Goal: Information Seeking & Learning: Learn about a topic

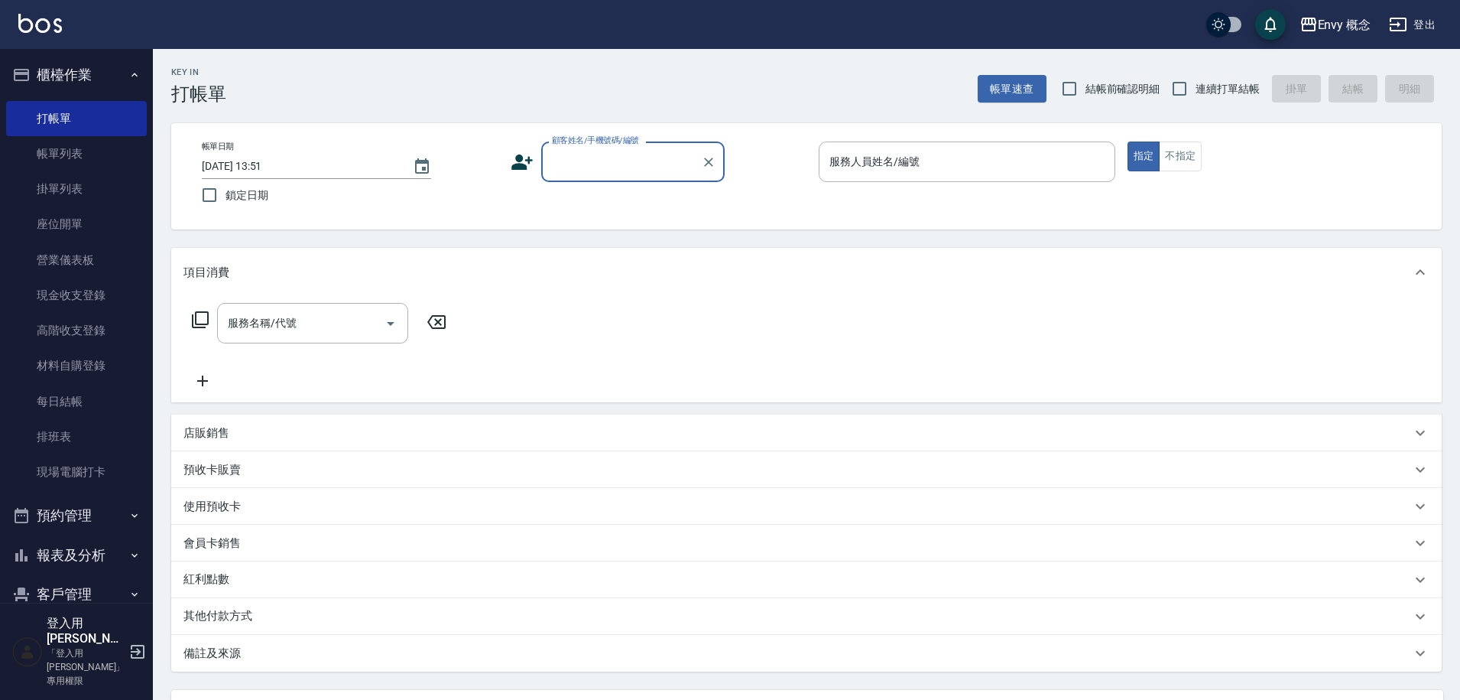
click at [642, 160] on input "顧客姓名/手機號碼/編號" at bounding box center [621, 161] width 147 height 27
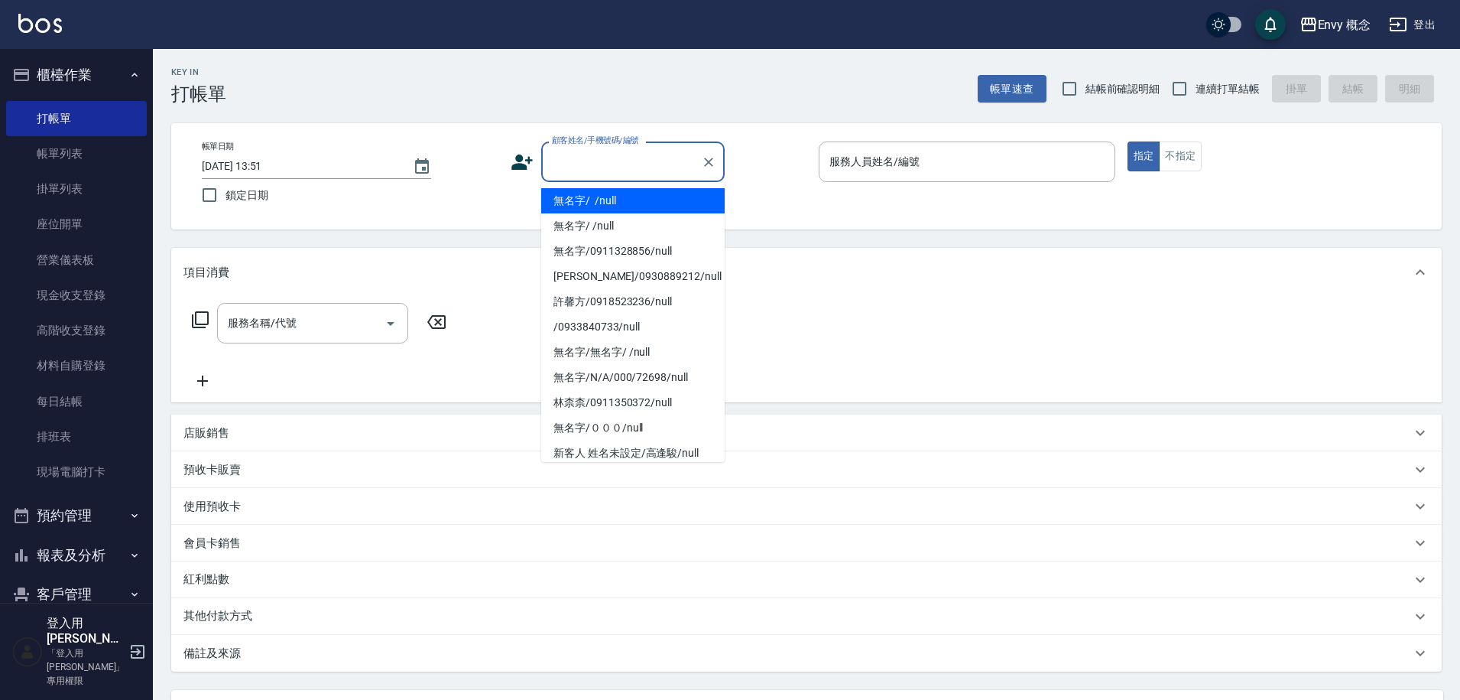
click at [628, 195] on li "無名字/ /null" at bounding box center [633, 200] width 184 height 25
type input "無名字/ /null"
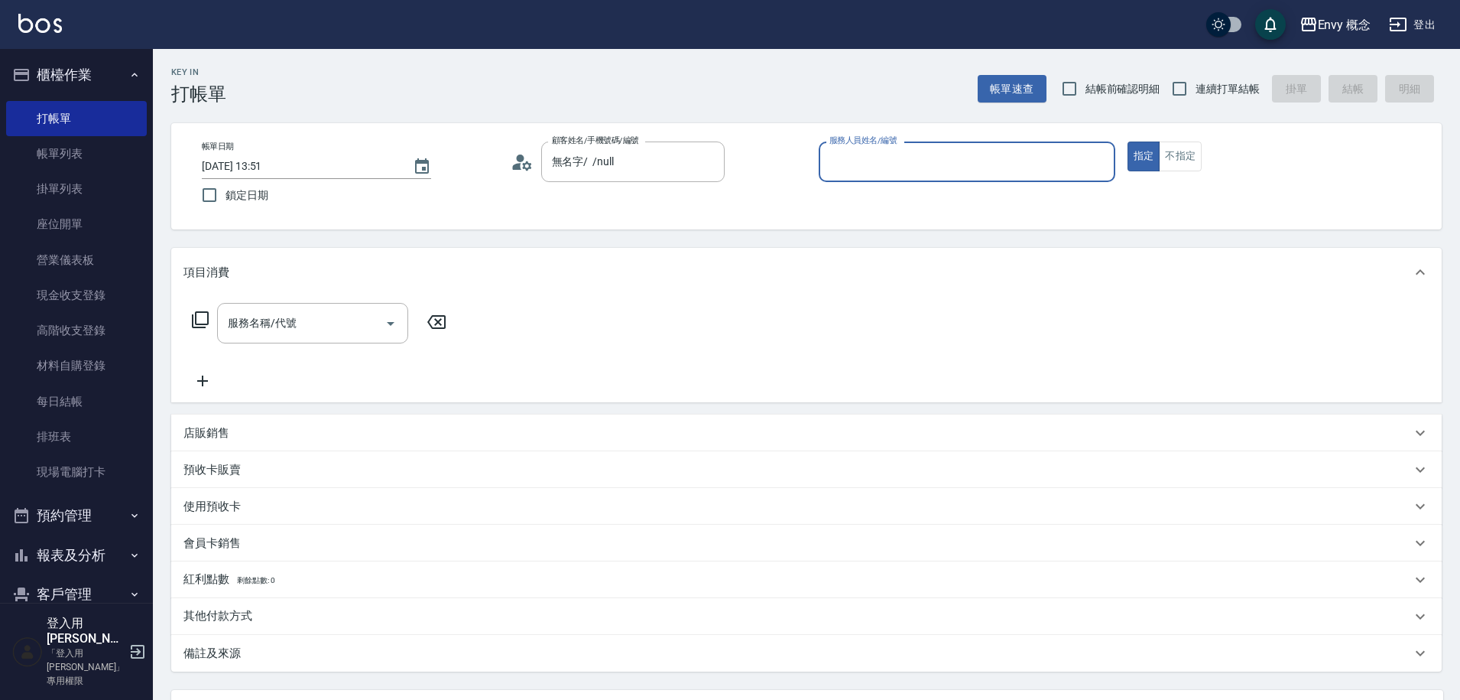
click at [880, 167] on div "服務人員姓名/編號 服務人員姓名/編號" at bounding box center [967, 161] width 297 height 41
click at [880, 167] on input "服務人員姓名/編號" at bounding box center [967, 161] width 283 height 27
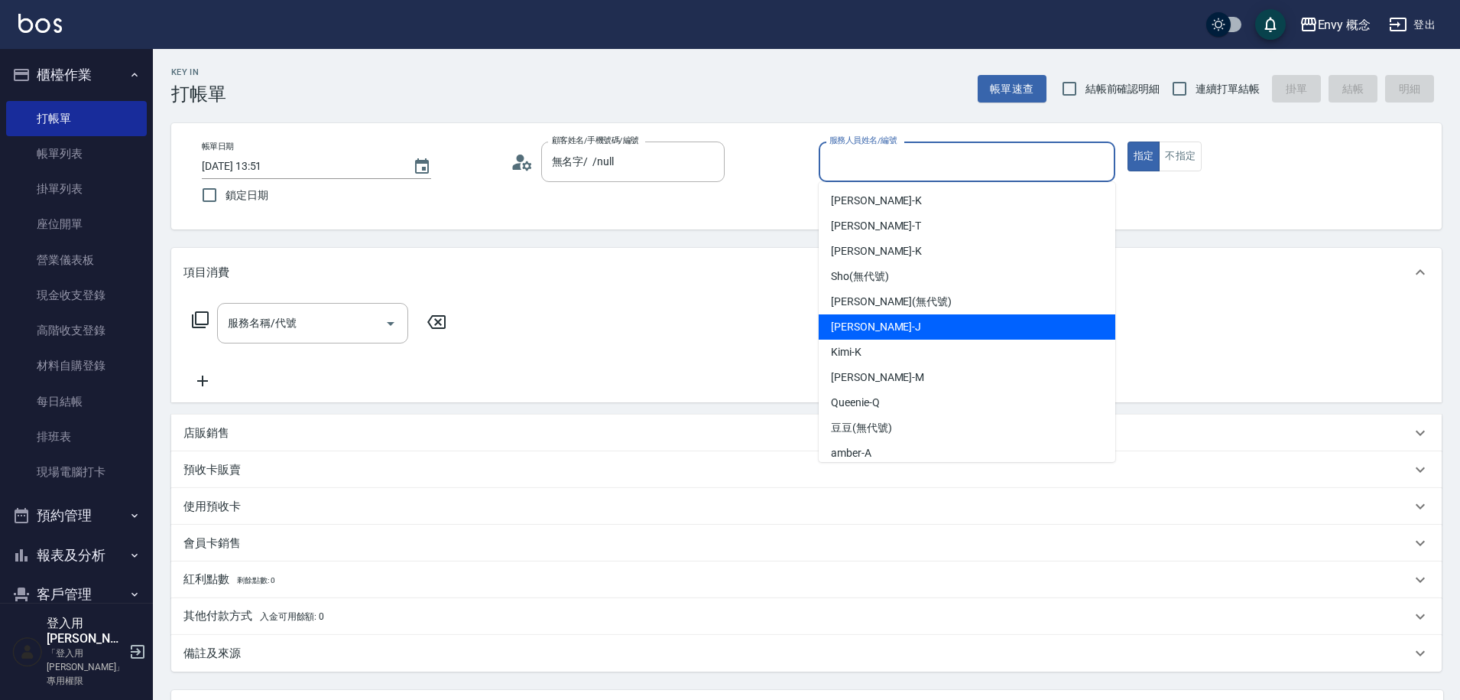
click at [855, 330] on span "[PERSON_NAME]" at bounding box center [876, 327] width 90 height 16
type input "[PERSON_NAME]"
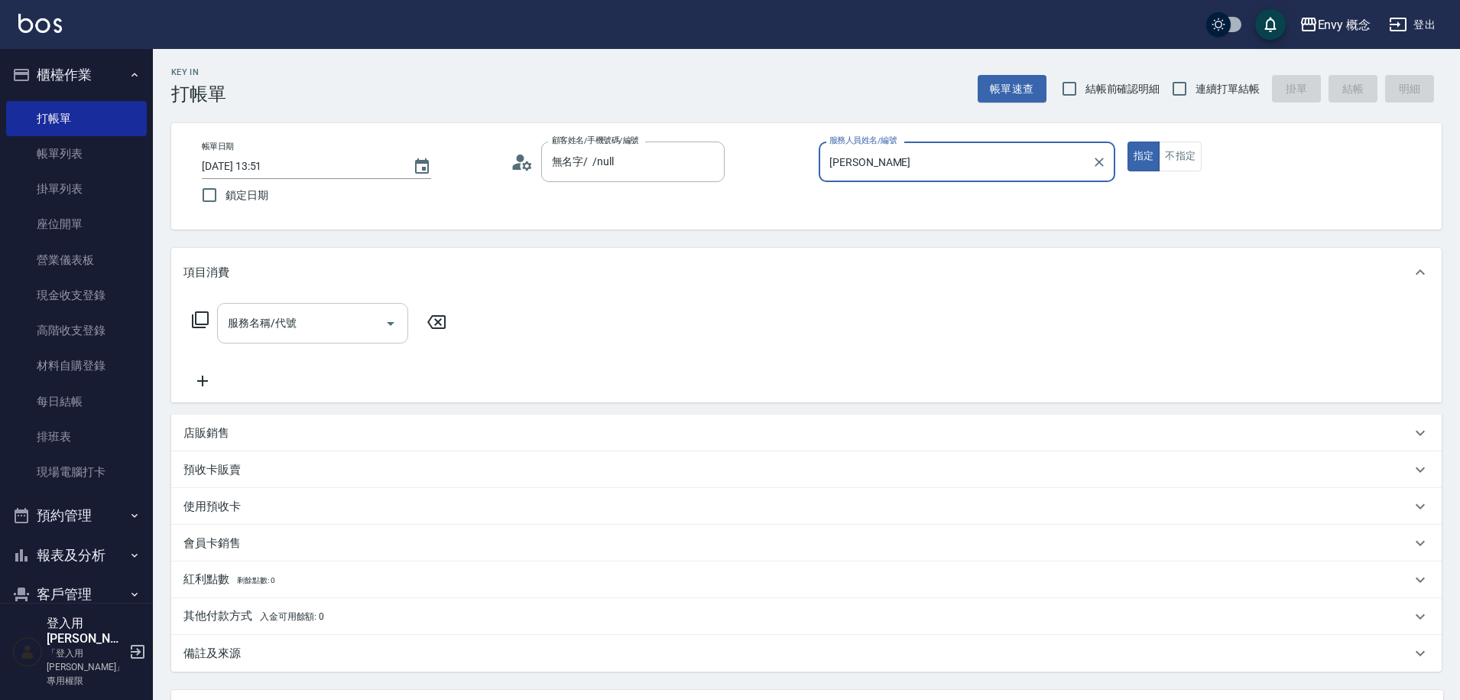
click at [348, 320] on input "服務名稱/代號" at bounding box center [301, 323] width 154 height 27
type input "７"
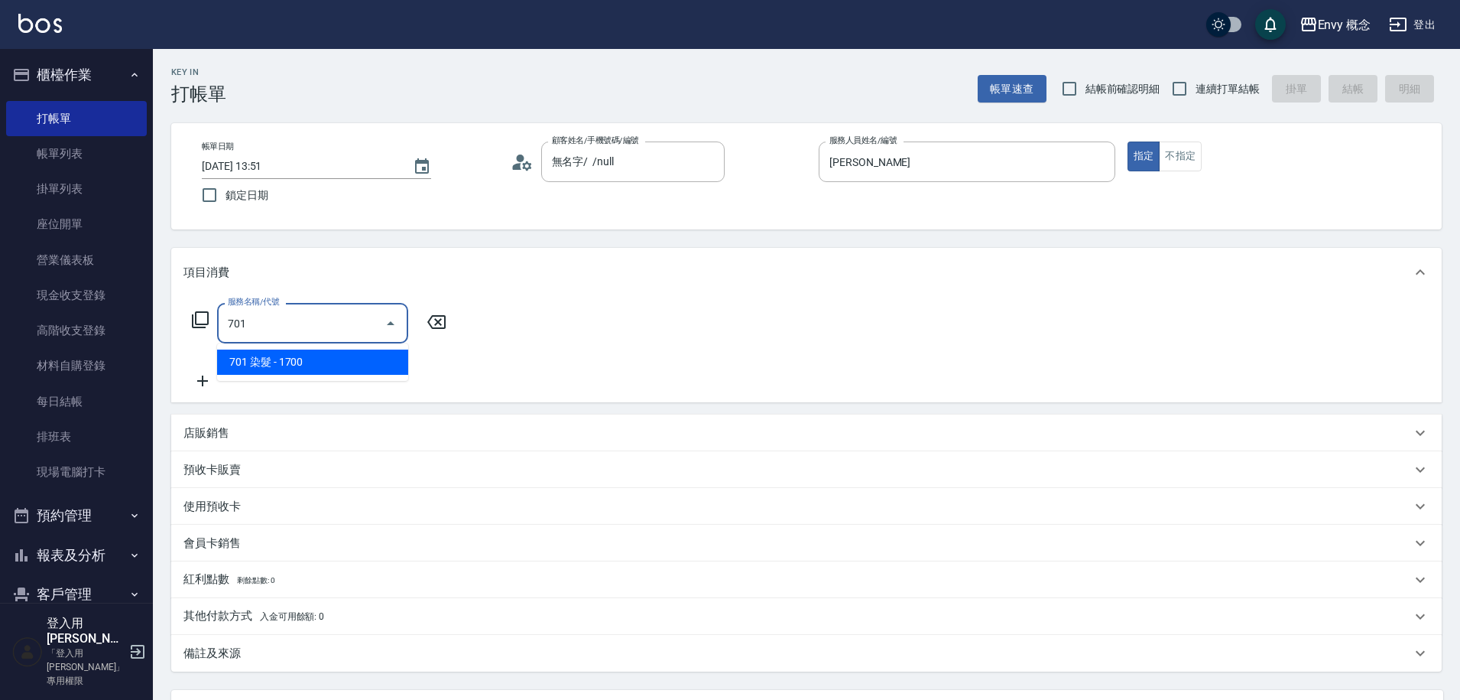
type input "701 染髮(701)"
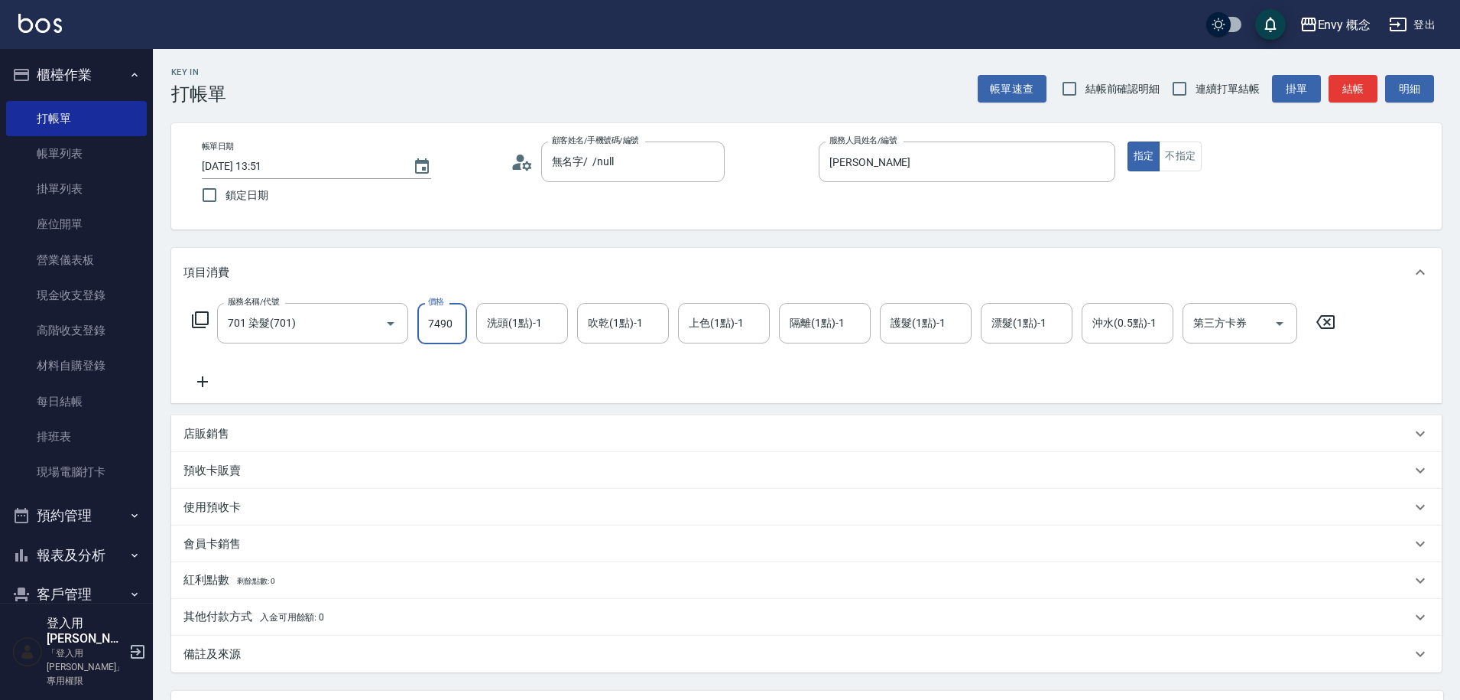
type input "7490"
click at [229, 619] on p "其他付款方式 入金可用餘額: 0" at bounding box center [254, 617] width 141 height 17
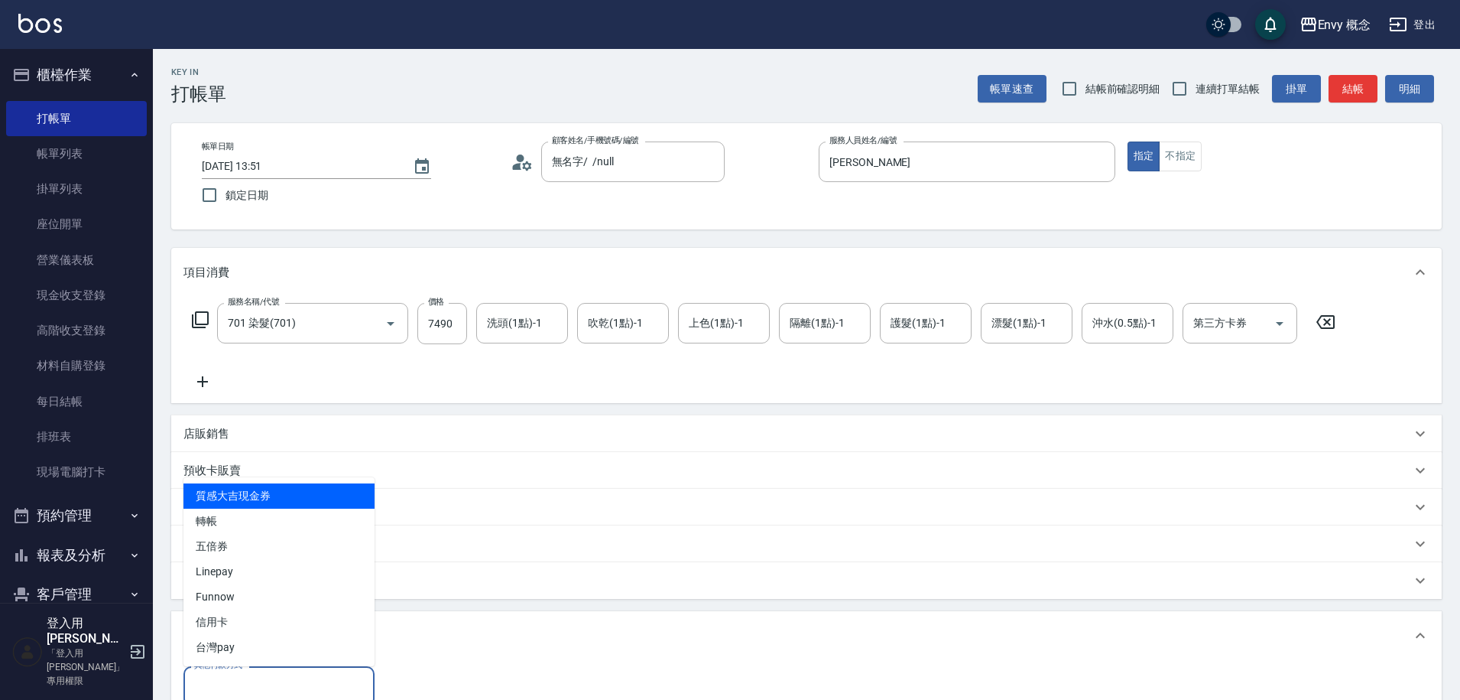
click at [239, 678] on input "其他付款方式" at bounding box center [278, 686] width 177 height 27
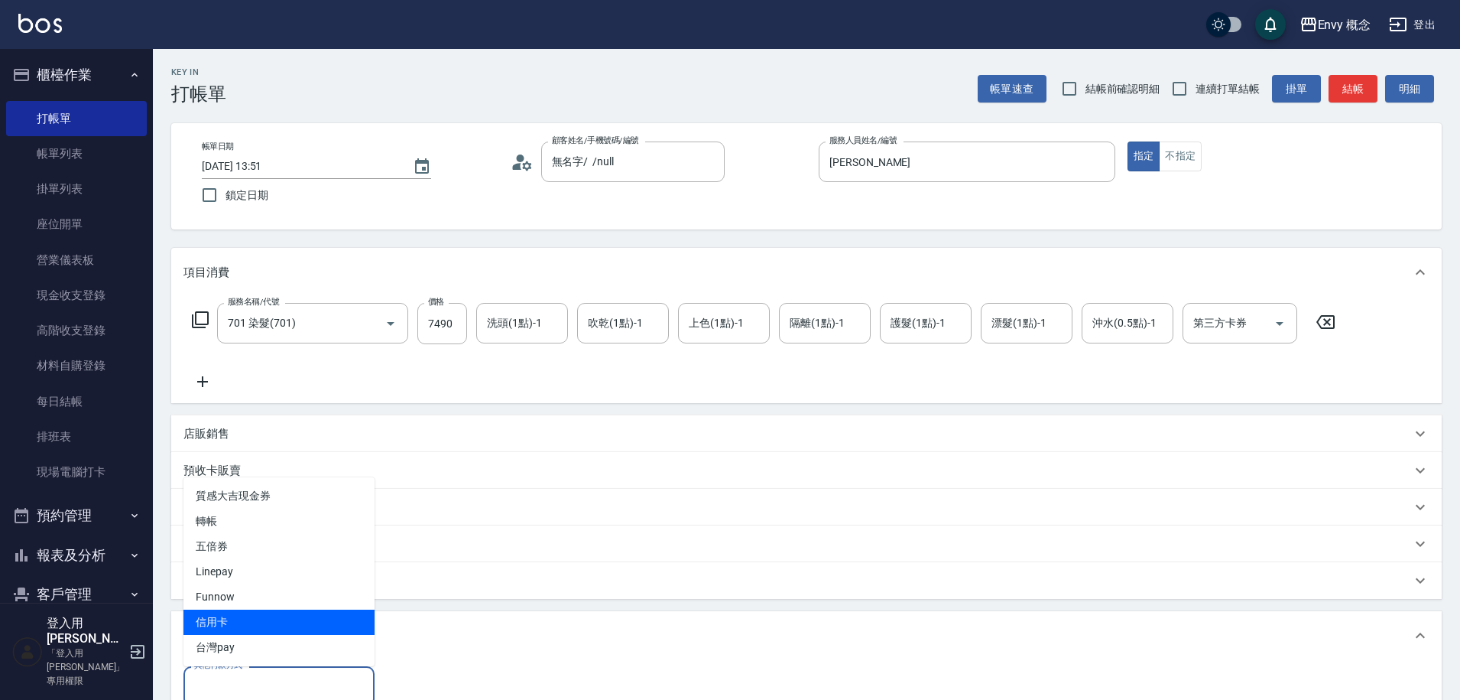
drag, startPoint x: 226, startPoint y: 612, endPoint x: 224, endPoint y: 595, distance: 17.7
click at [226, 612] on span "信用卡" at bounding box center [279, 621] width 191 height 25
type input "信用卡"
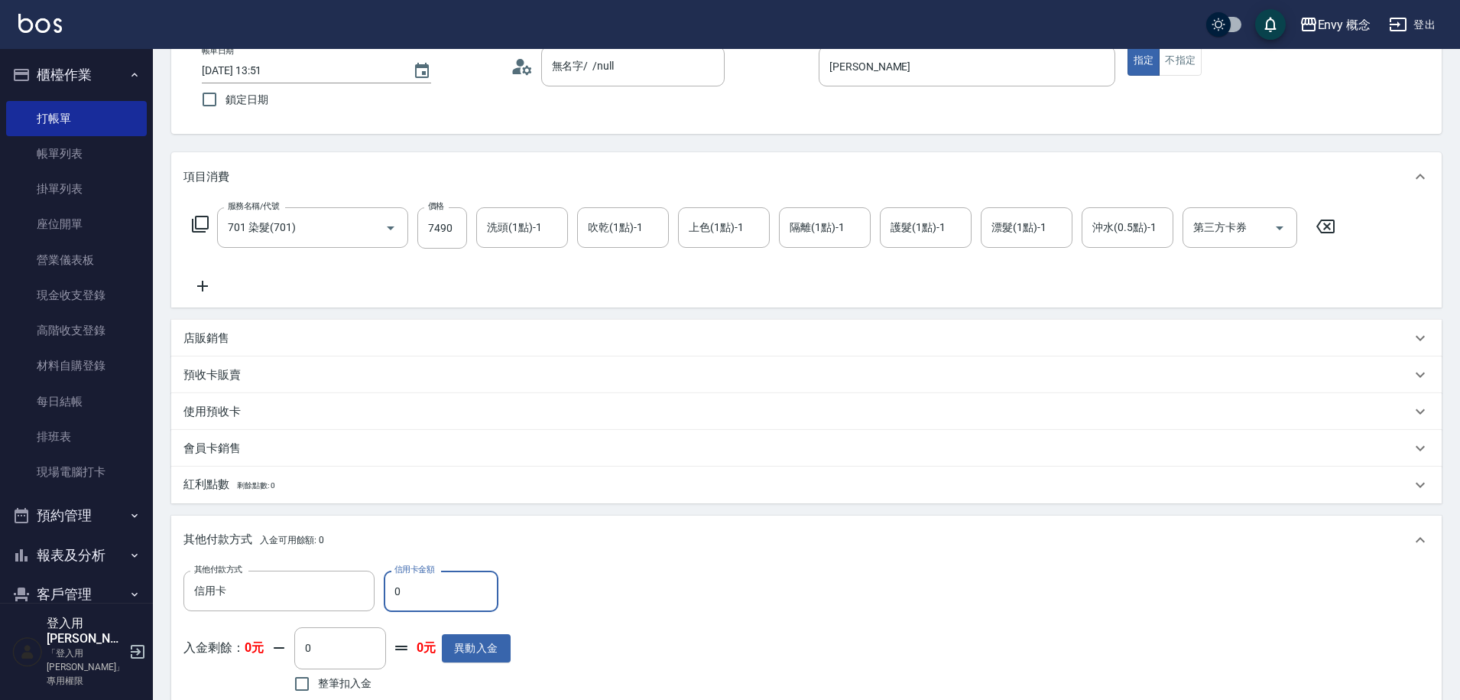
scroll to position [111, 0]
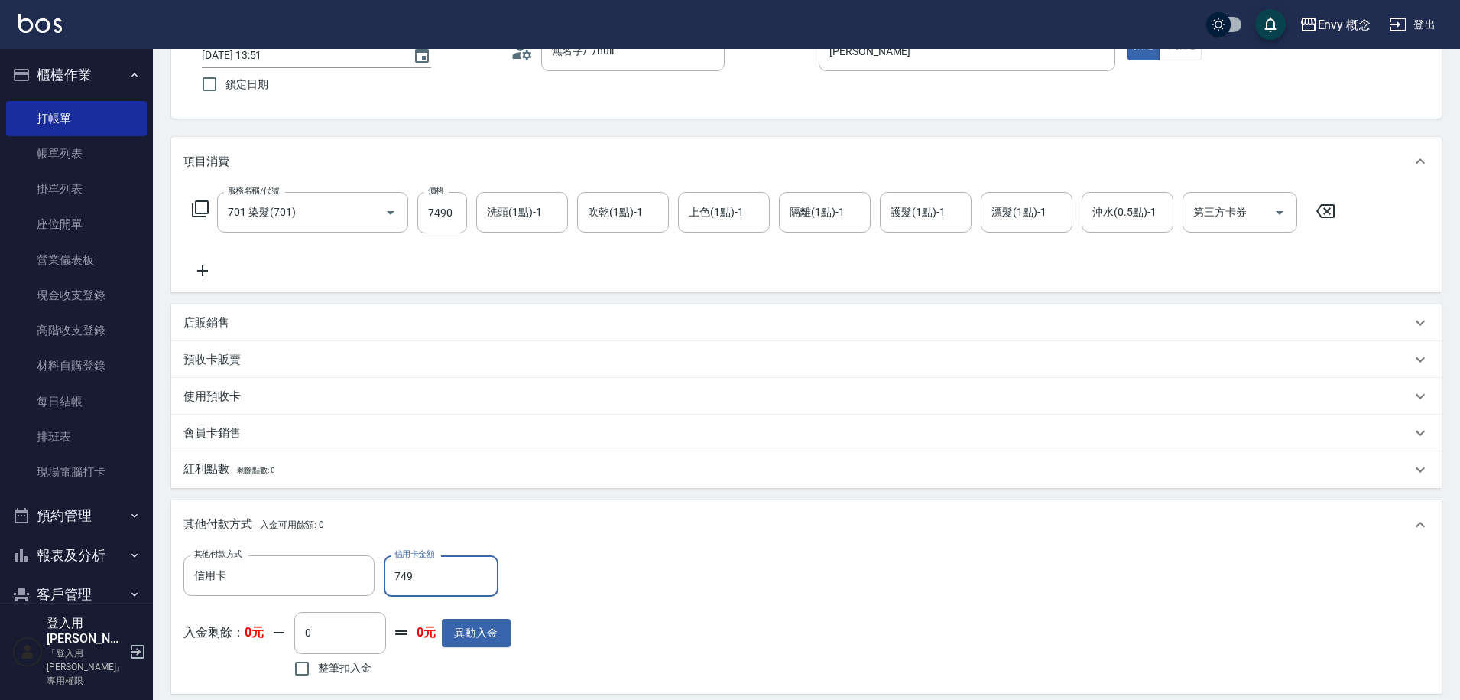
type input "749"
click at [456, 213] on input "7490" at bounding box center [442, 212] width 50 height 41
click at [450, 214] on input "7490" at bounding box center [442, 212] width 50 height 41
type input "749"
type input "0"
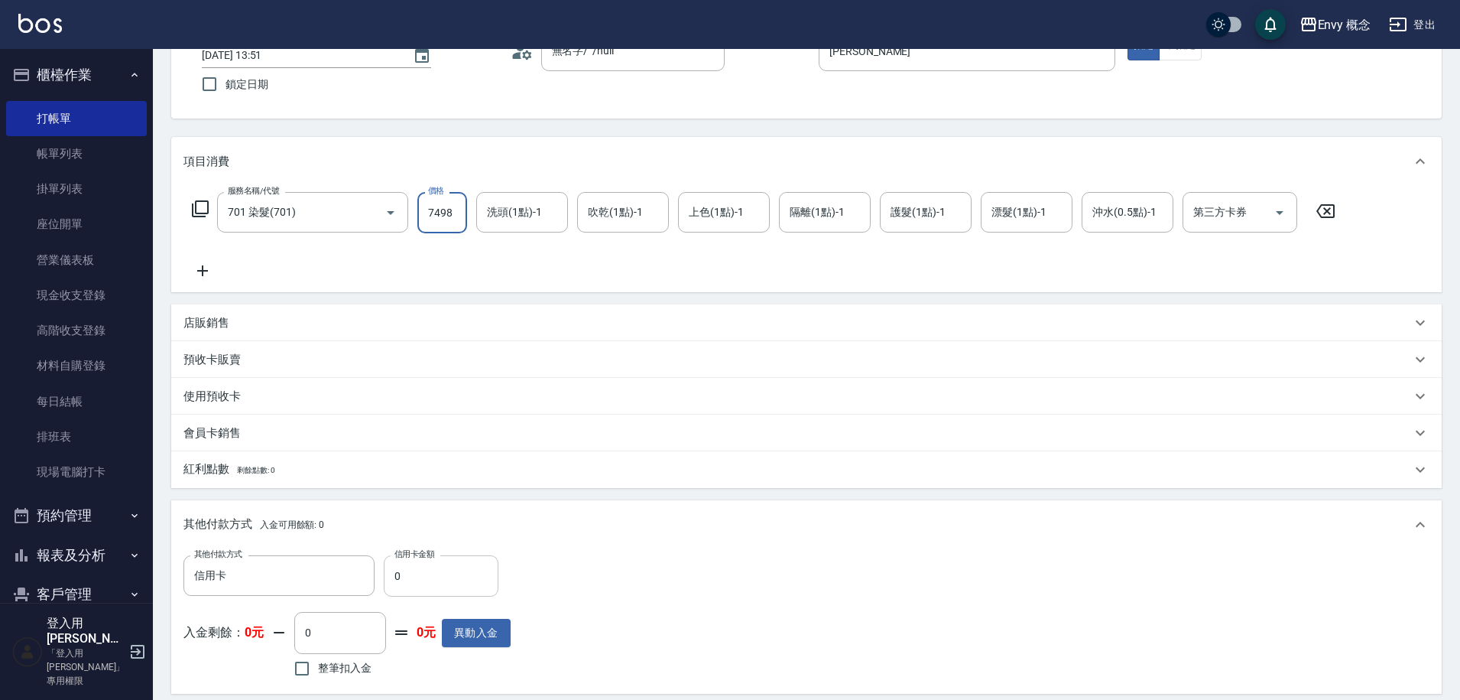
type input "7498"
drag, startPoint x: 443, startPoint y: 572, endPoint x: 397, endPoint y: 535, distance: 59.3
click at [442, 572] on input "0" at bounding box center [441, 575] width 115 height 41
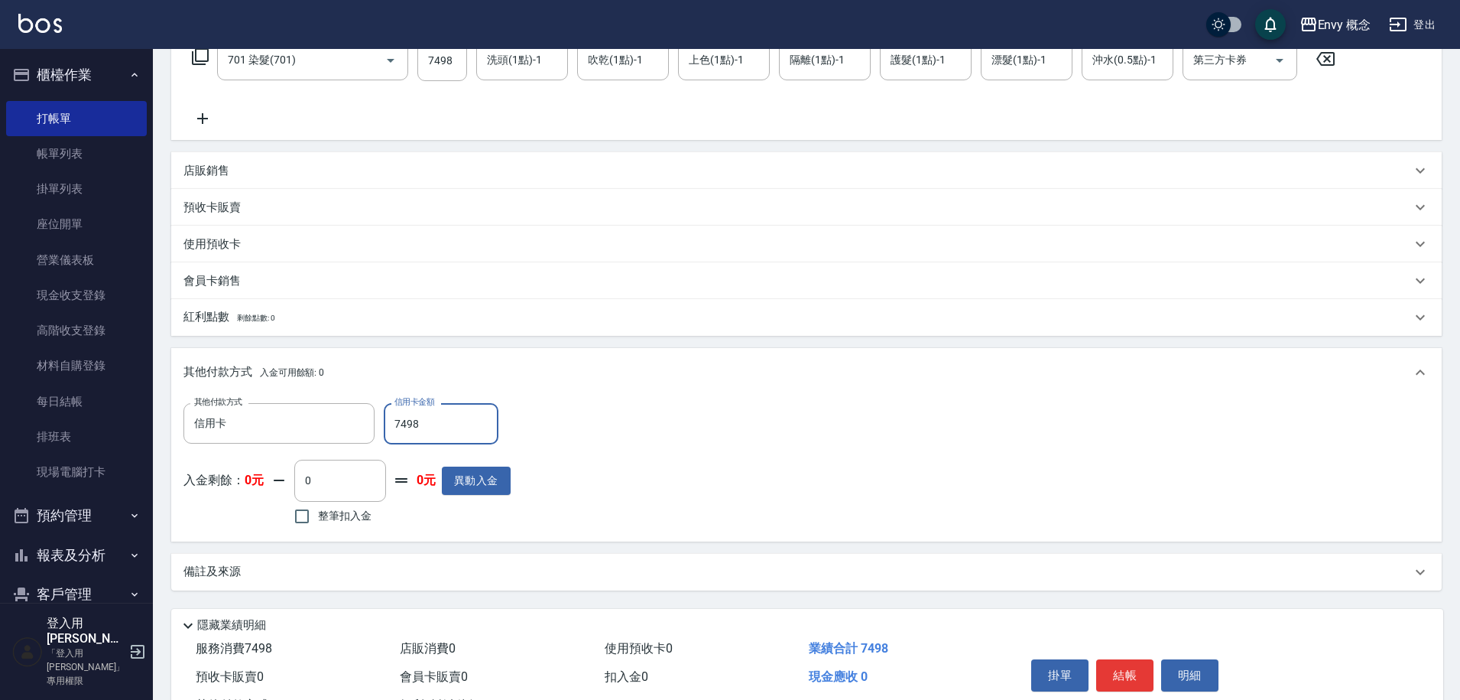
scroll to position [326, 0]
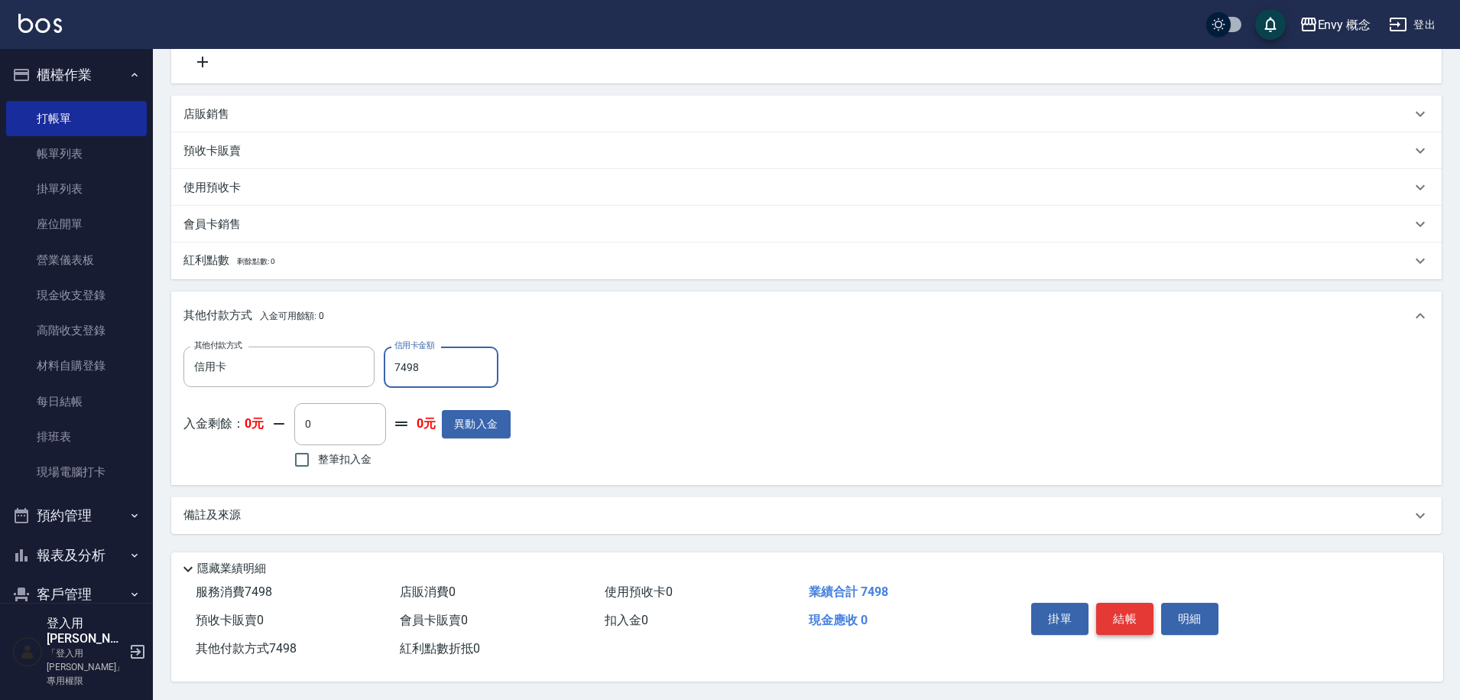
type input "7498"
click at [1099, 612] on button "結帳" at bounding box center [1124, 619] width 57 height 32
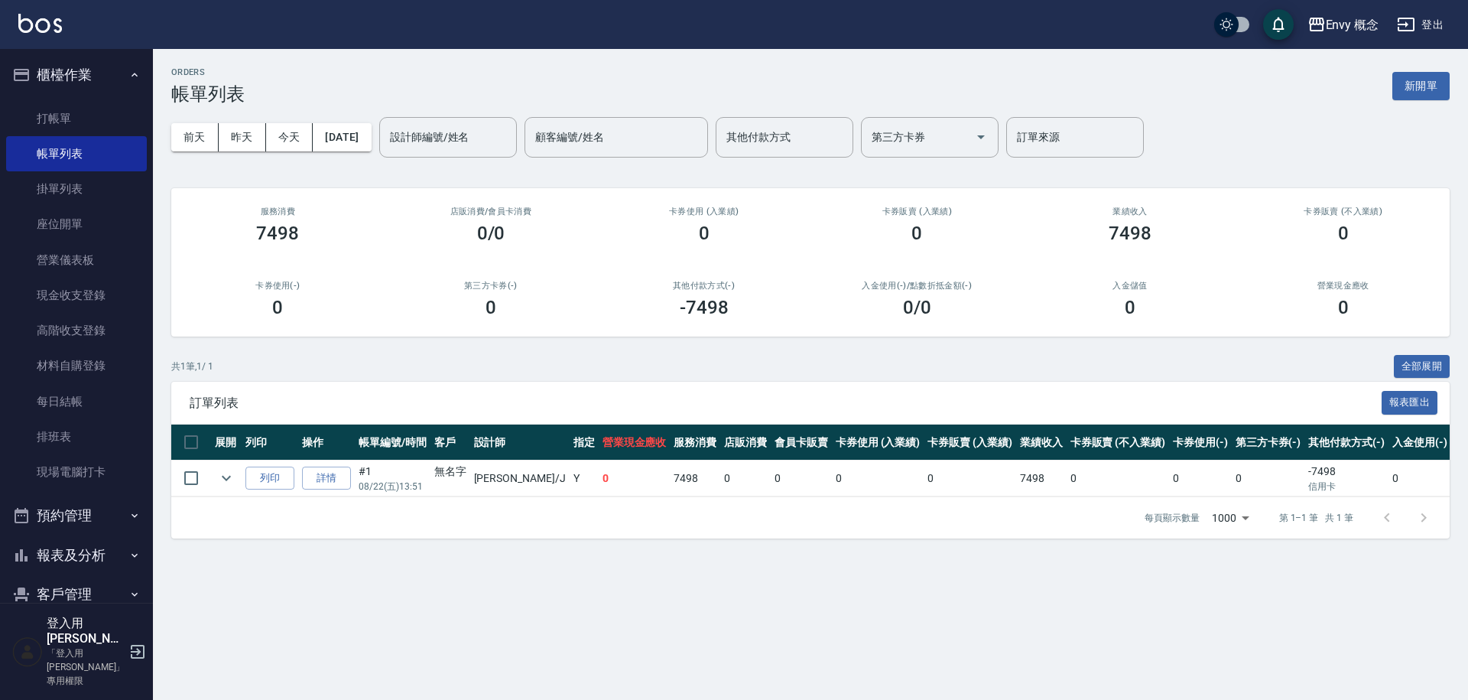
click at [93, 122] on link "打帳單" at bounding box center [76, 118] width 141 height 35
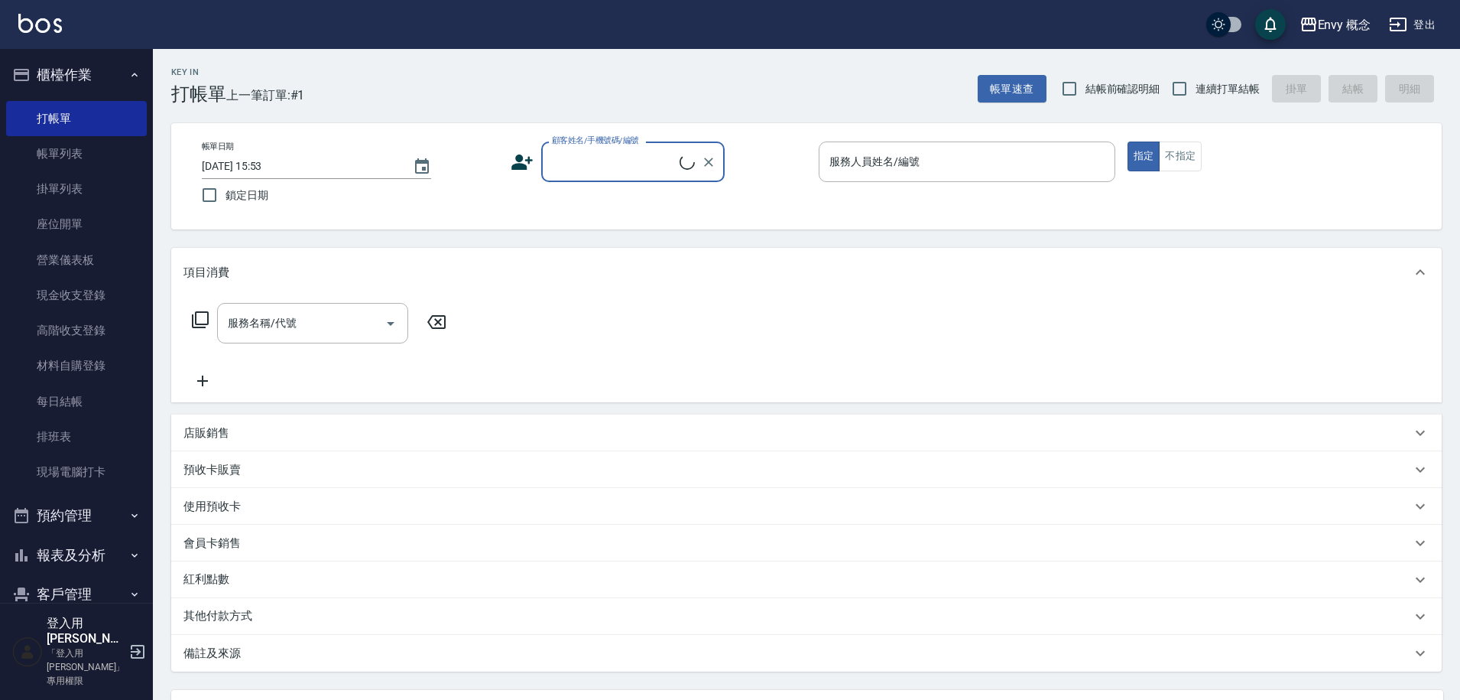
click at [602, 162] on input "顧客姓名/手機號碼/編號" at bounding box center [614, 161] width 132 height 27
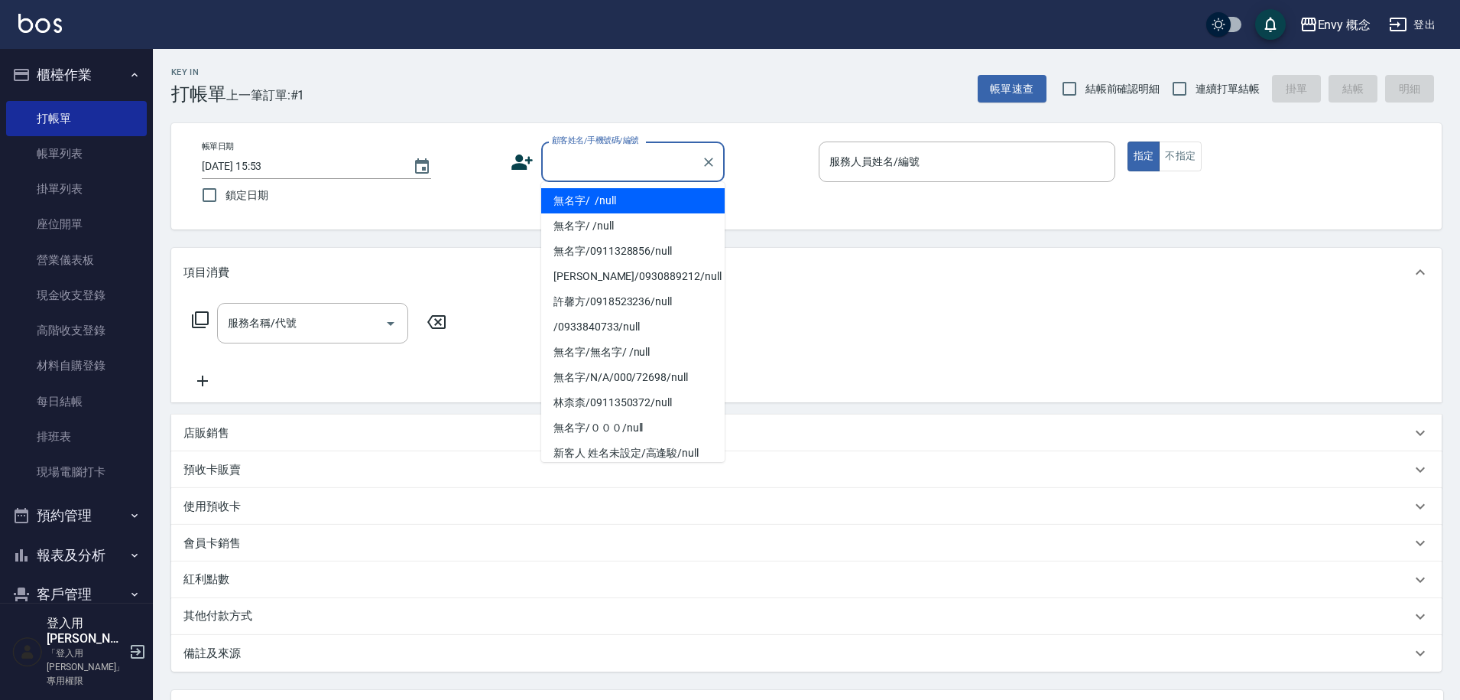
click at [611, 190] on li "無名字/ /null" at bounding box center [633, 200] width 184 height 25
type input "無名字/ /null"
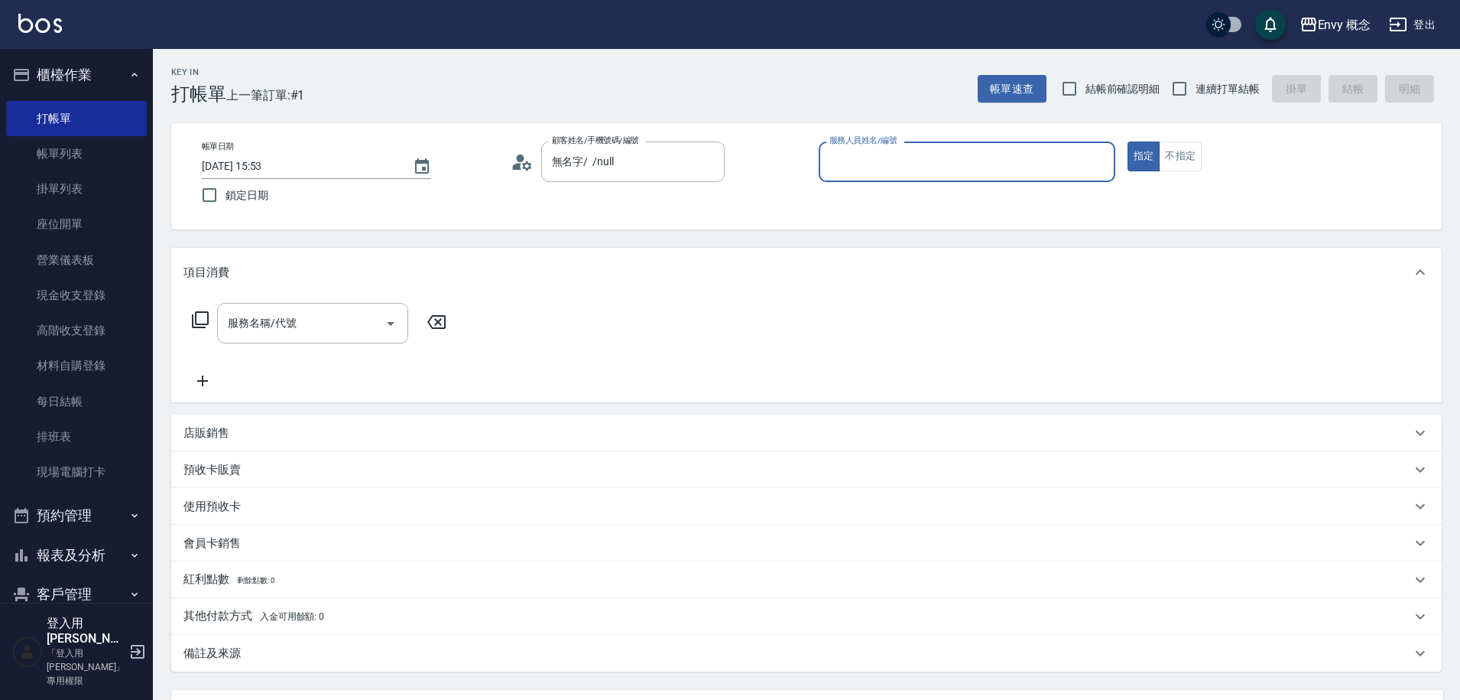
click at [888, 158] on input "服務人員姓名/編號" at bounding box center [967, 161] width 283 height 27
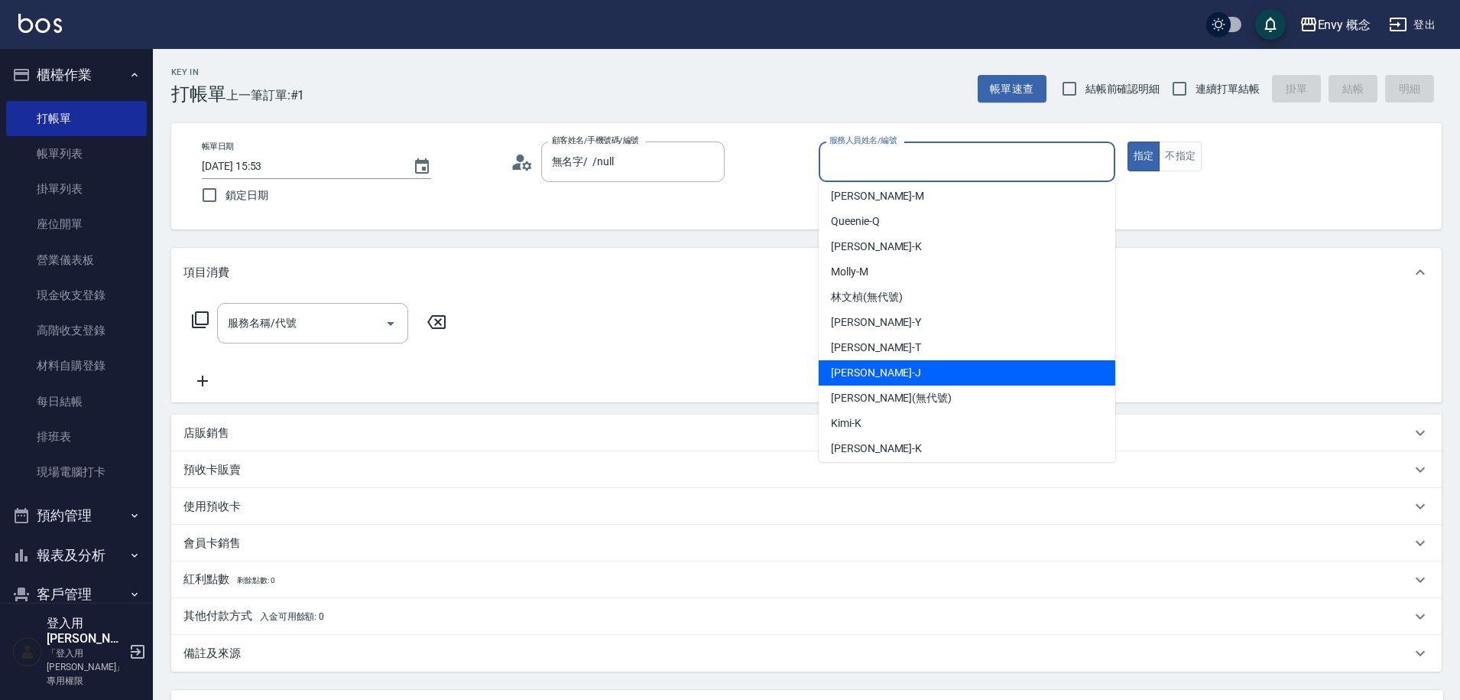
scroll to position [136, 0]
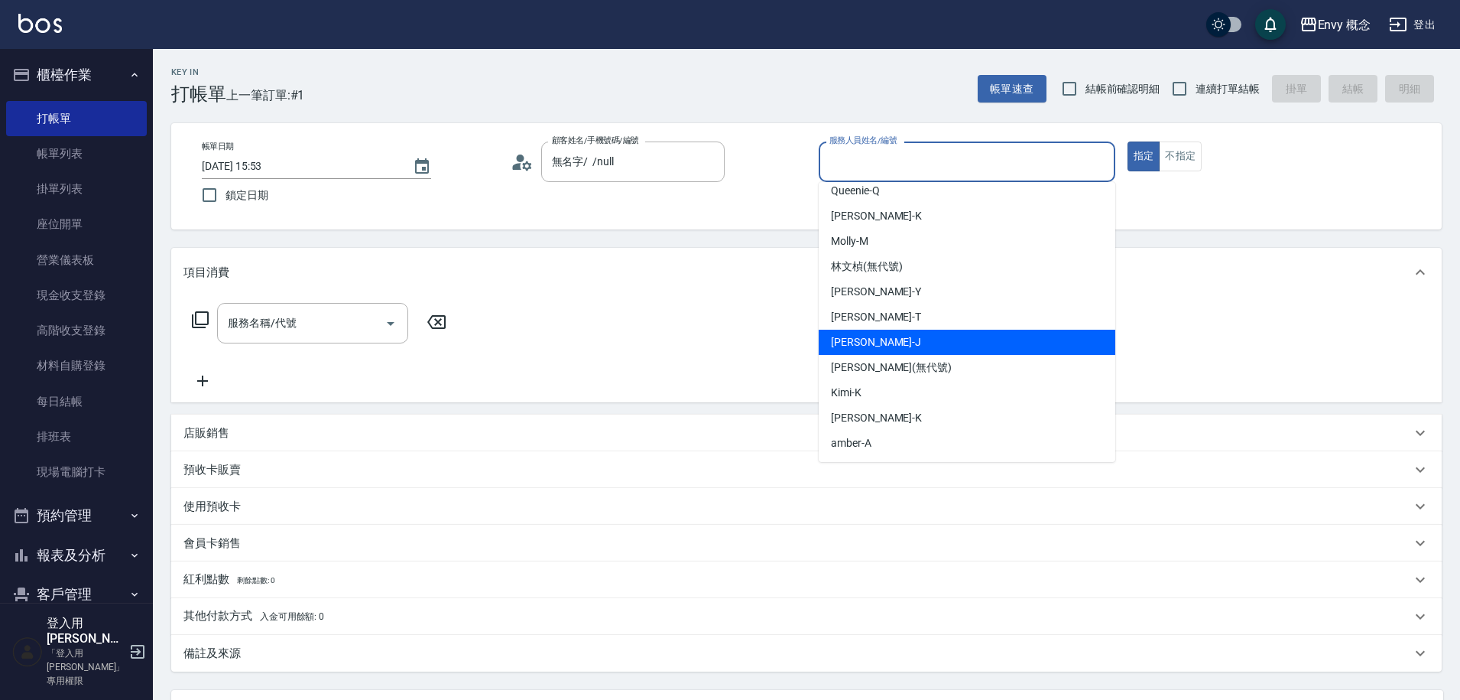
click at [891, 338] on div "[PERSON_NAME]" at bounding box center [967, 342] width 297 height 25
type input "[PERSON_NAME]"
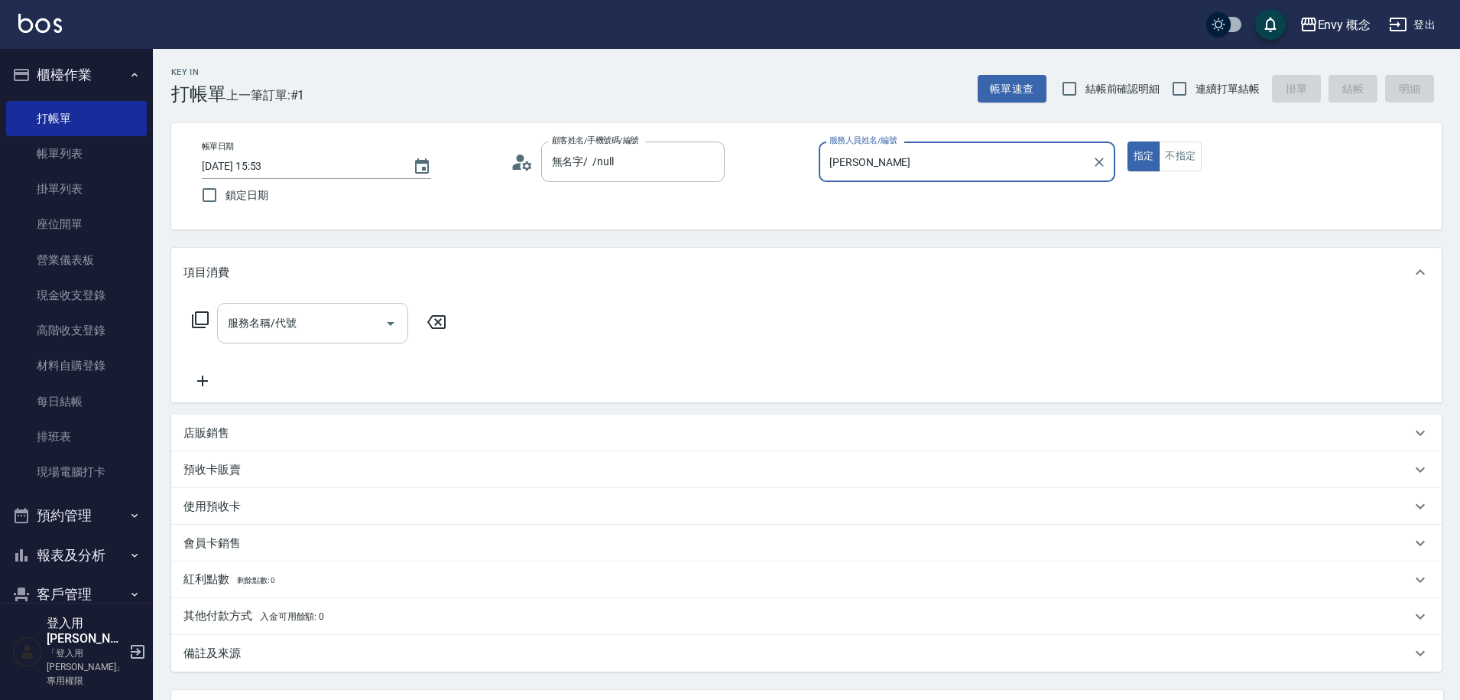
click at [259, 305] on div "服務名稱/代號" at bounding box center [312, 323] width 191 height 41
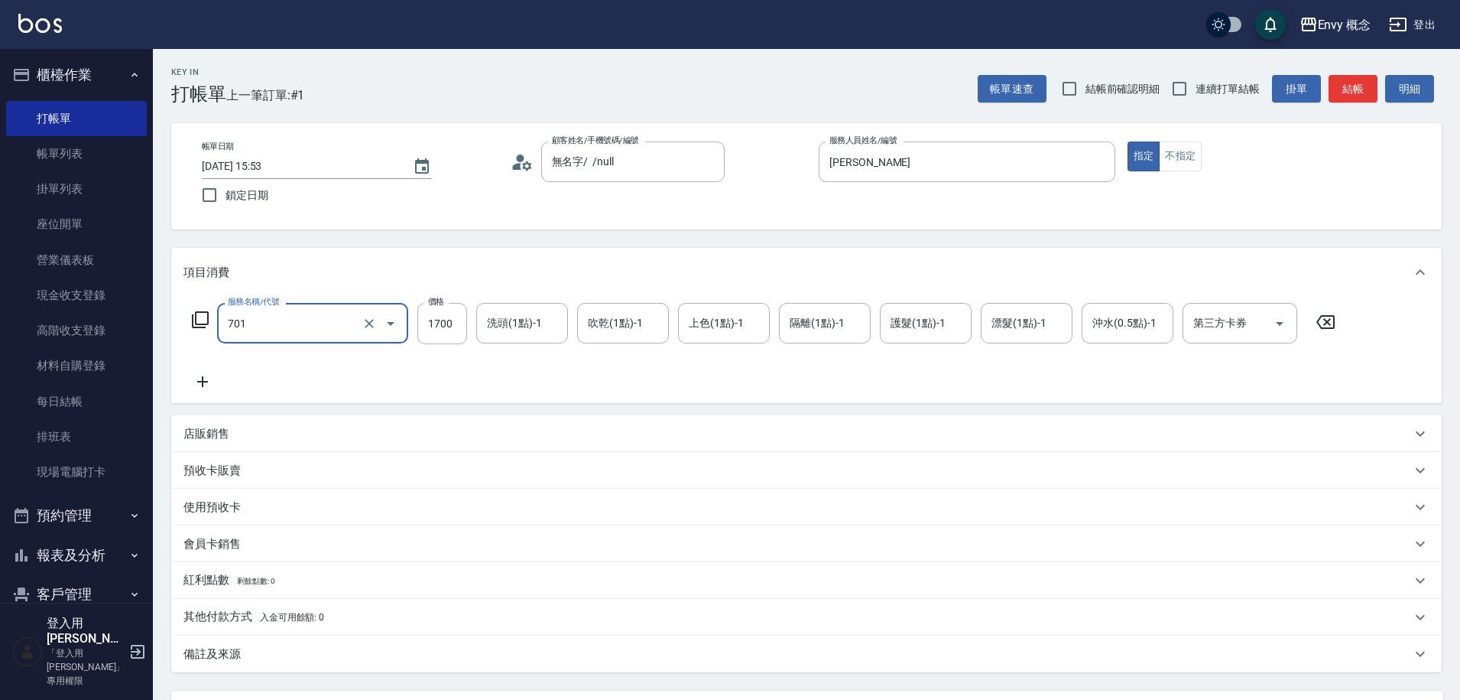
type input "701 染髮(701)"
type input "3500"
click at [216, 613] on p "其他付款方式 入金可用餘額: 0" at bounding box center [254, 617] width 141 height 17
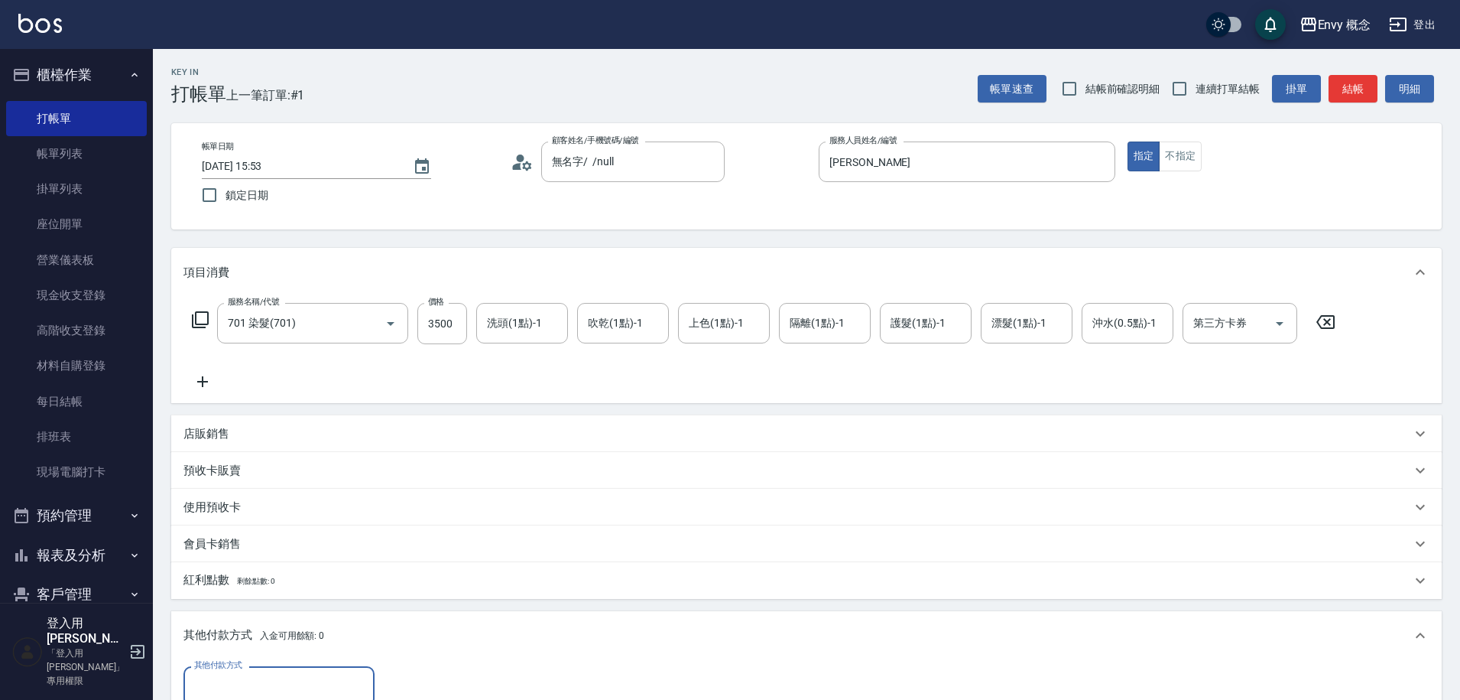
scroll to position [0, 0]
click at [247, 683] on input "其他付款方式" at bounding box center [278, 686] width 177 height 27
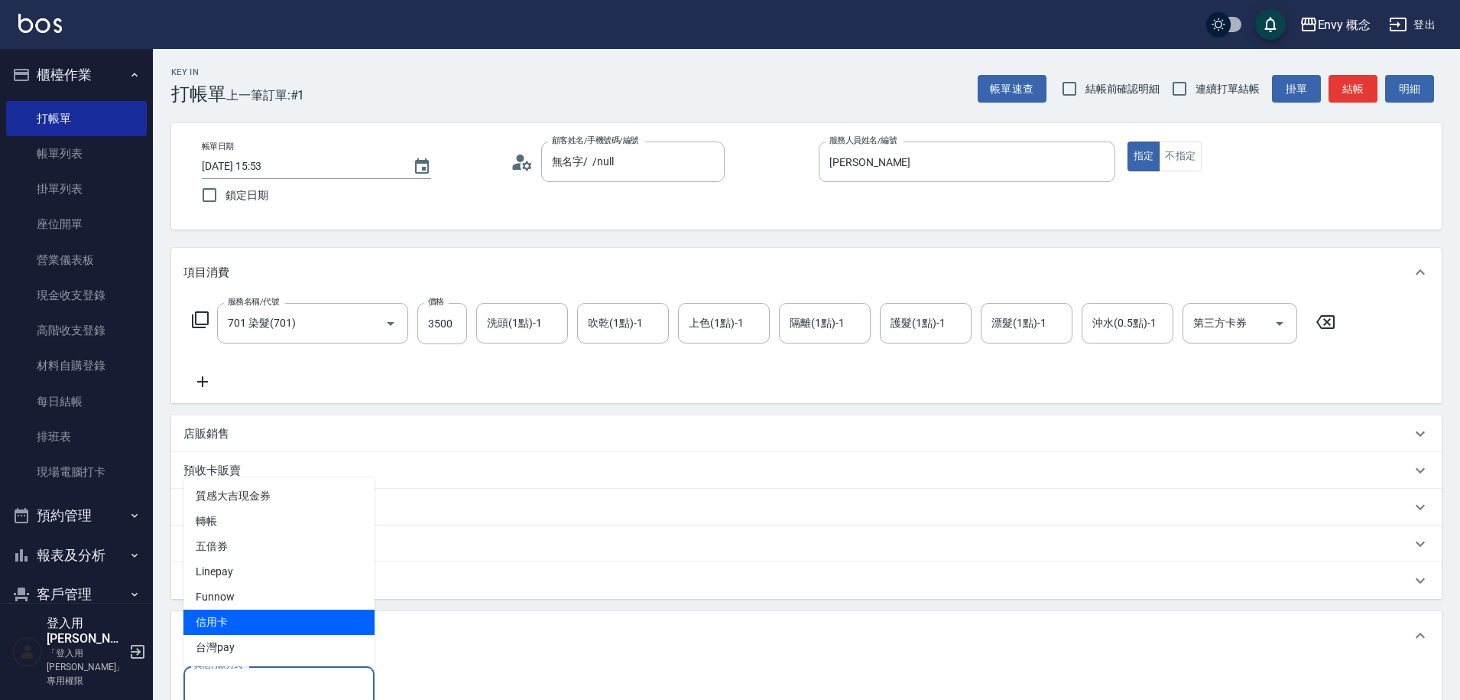
click at [235, 615] on span "信用卡" at bounding box center [279, 621] width 191 height 25
type input "信用卡"
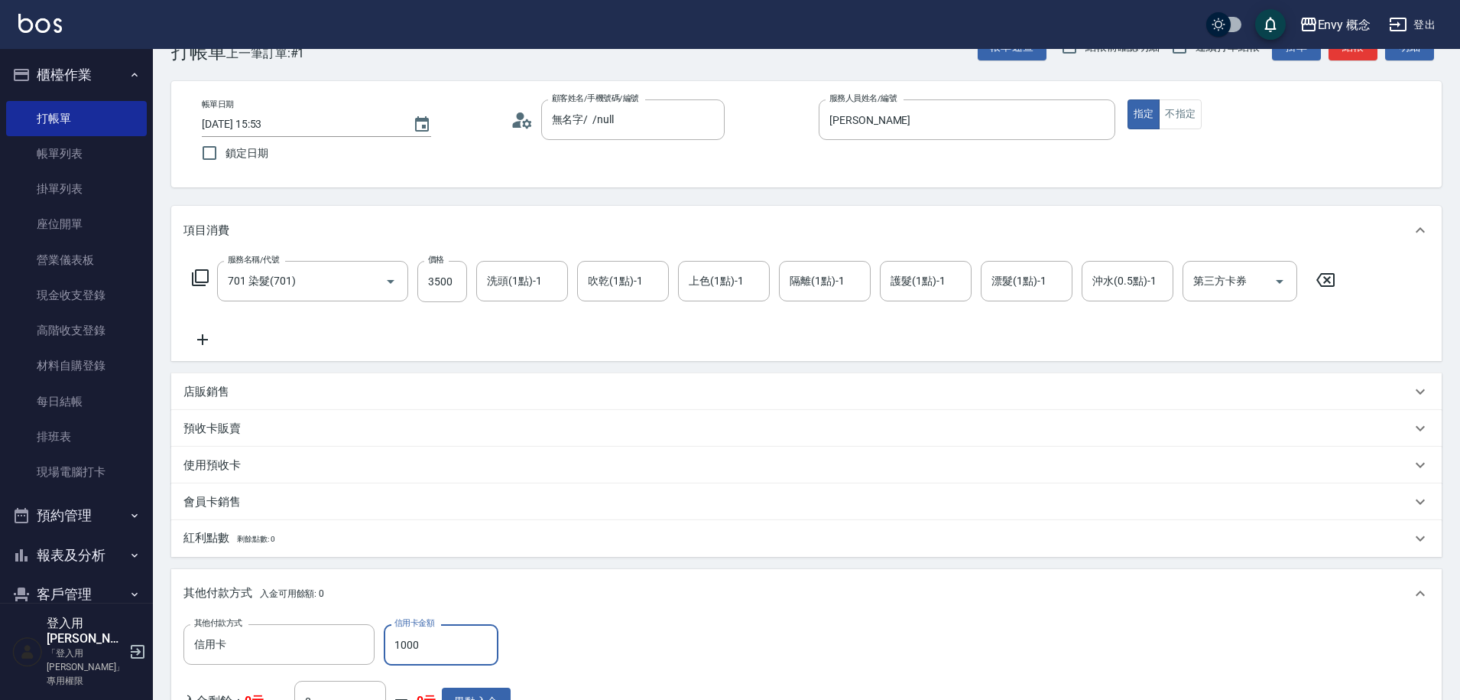
scroll to position [240, 0]
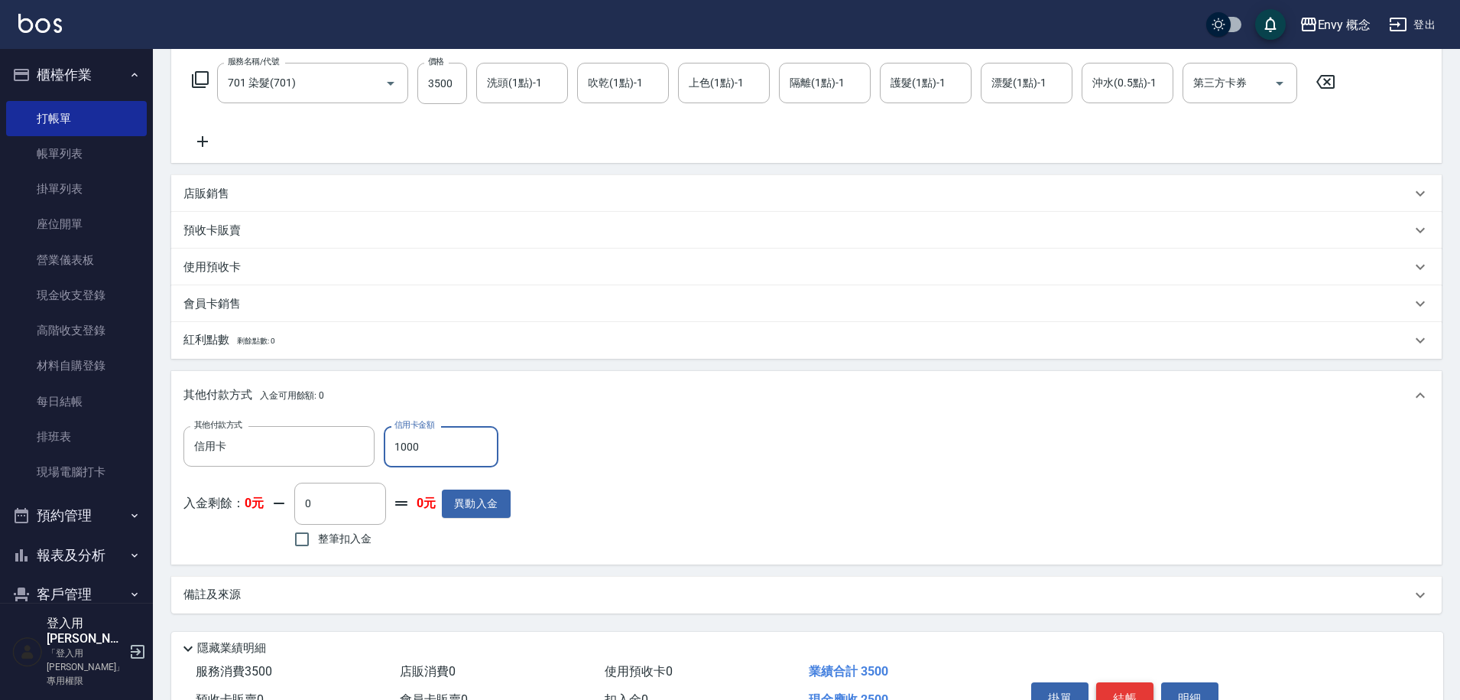
type input "1000"
click at [1142, 689] on button "結帳" at bounding box center [1124, 698] width 57 height 32
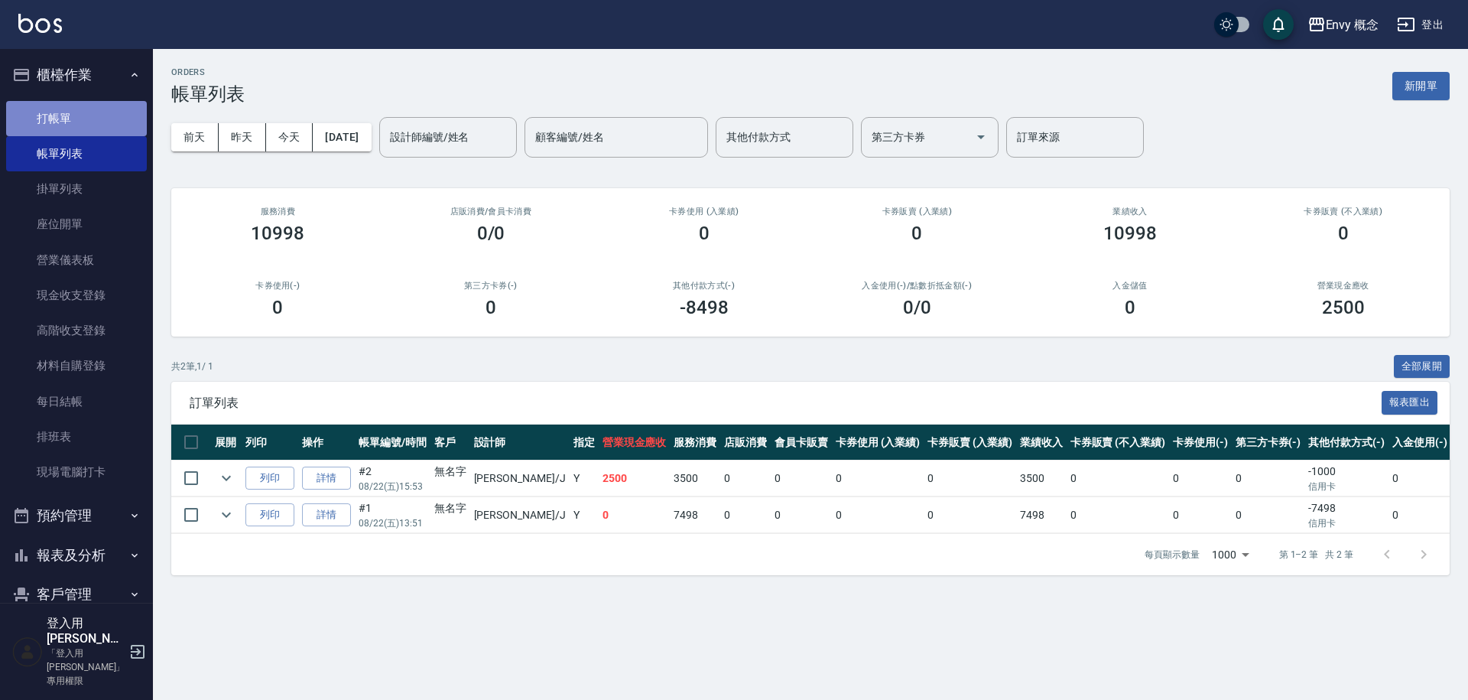
click at [101, 119] on link "打帳單" at bounding box center [76, 118] width 141 height 35
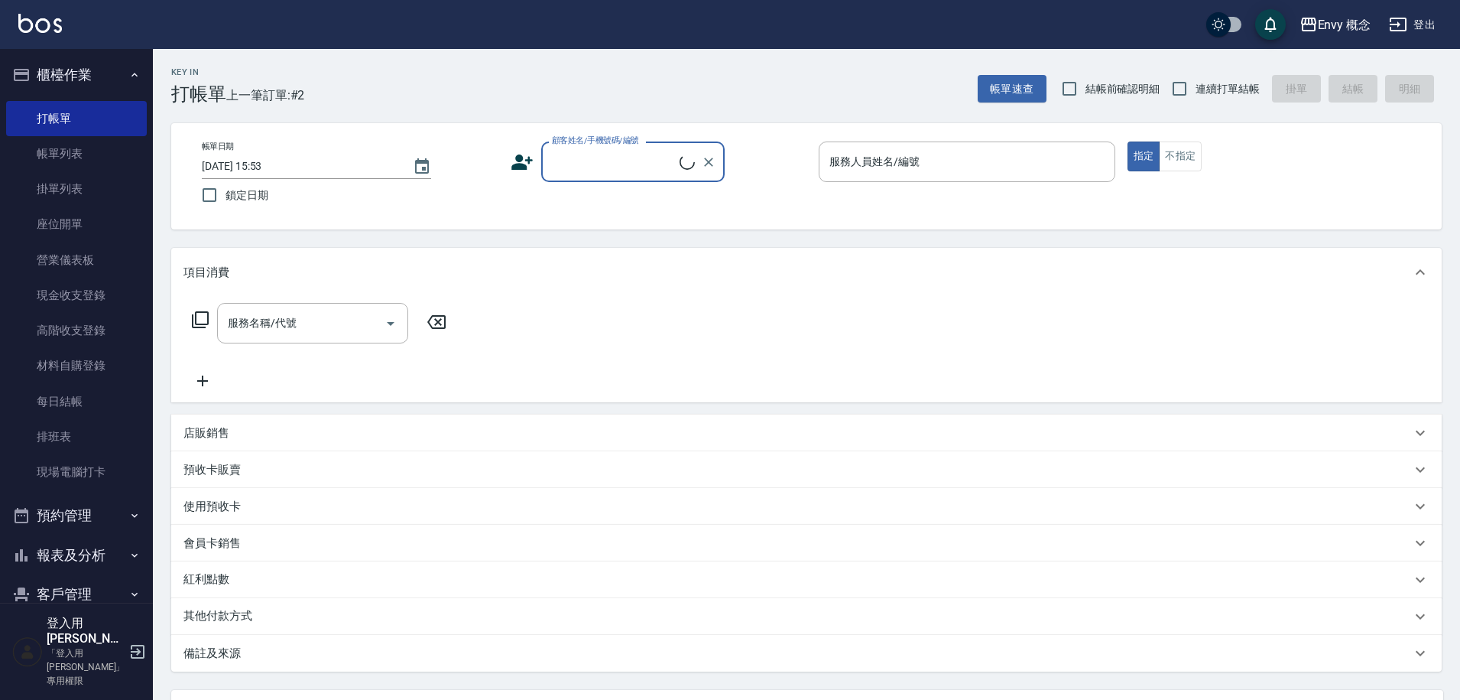
click at [649, 158] on input "顧客姓名/手機號碼/編號" at bounding box center [614, 161] width 132 height 27
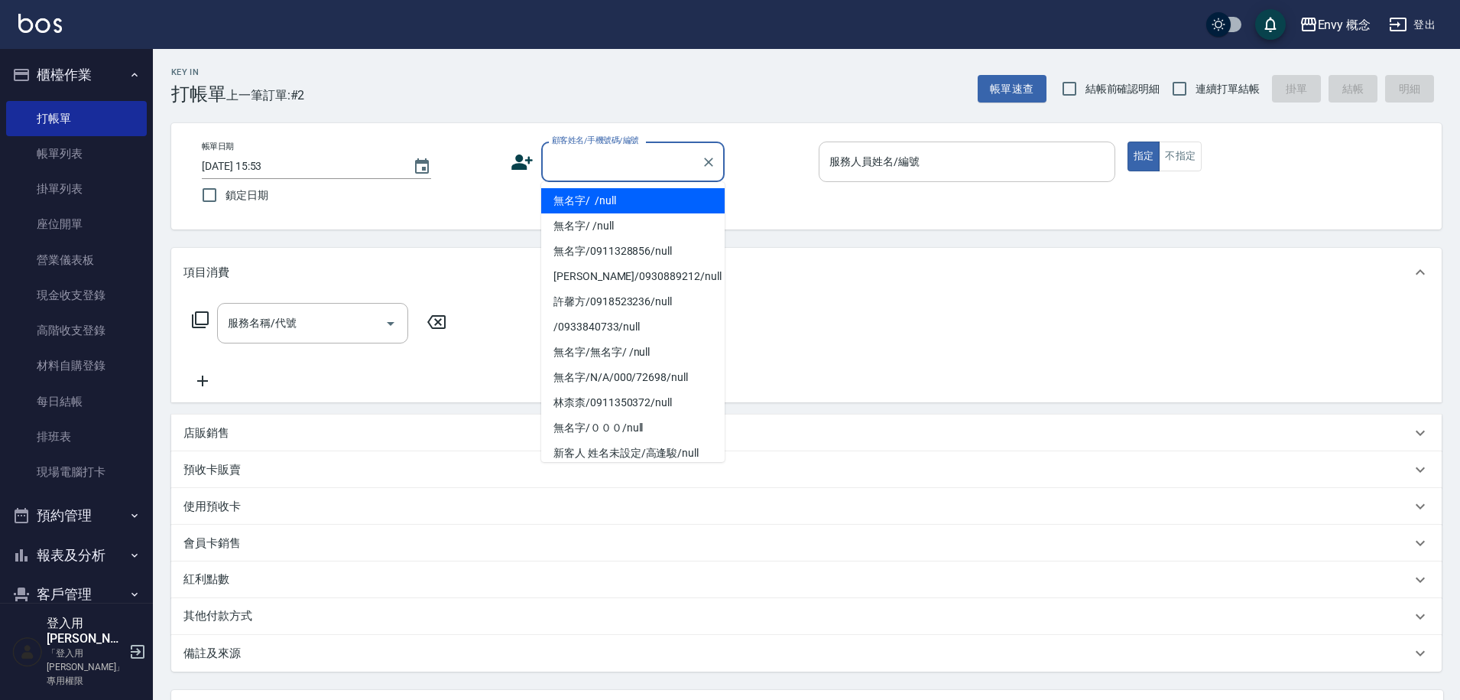
drag, startPoint x: 667, startPoint y: 193, endPoint x: 833, endPoint y: 172, distance: 167.2
click at [667, 193] on li "無名字/ /null" at bounding box center [633, 200] width 184 height 25
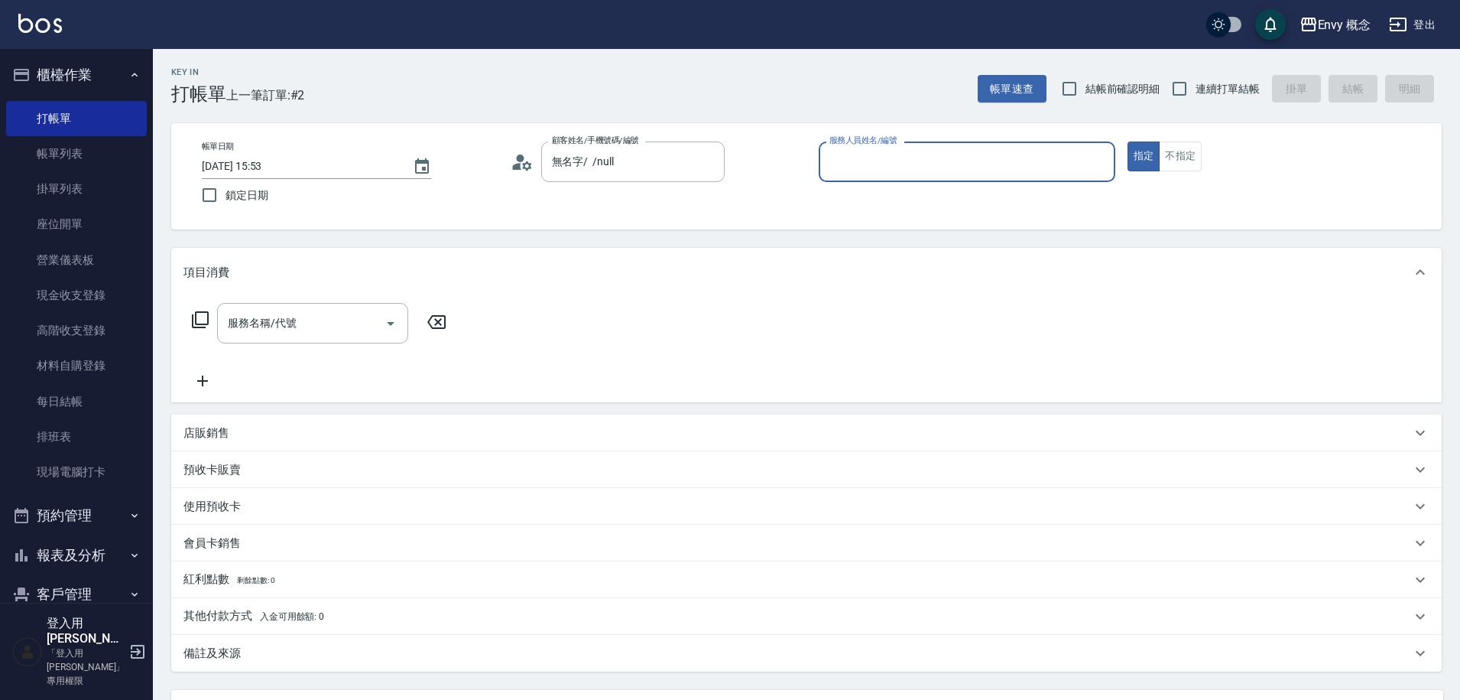
type input "無名字/ /null"
click at [851, 166] on input "服務人員姓名/編號" at bounding box center [967, 161] width 283 height 27
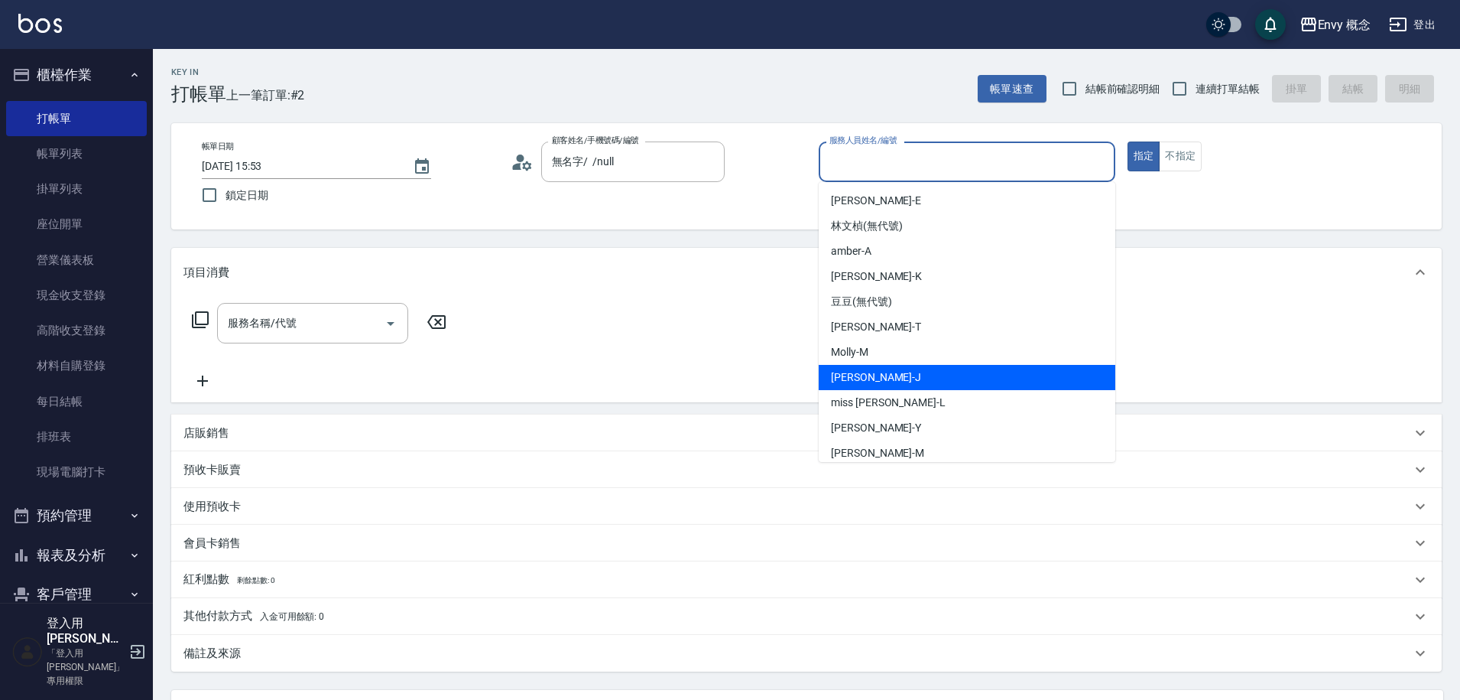
click at [894, 365] on div "[PERSON_NAME]" at bounding box center [967, 377] width 297 height 25
type input "[PERSON_NAME]"
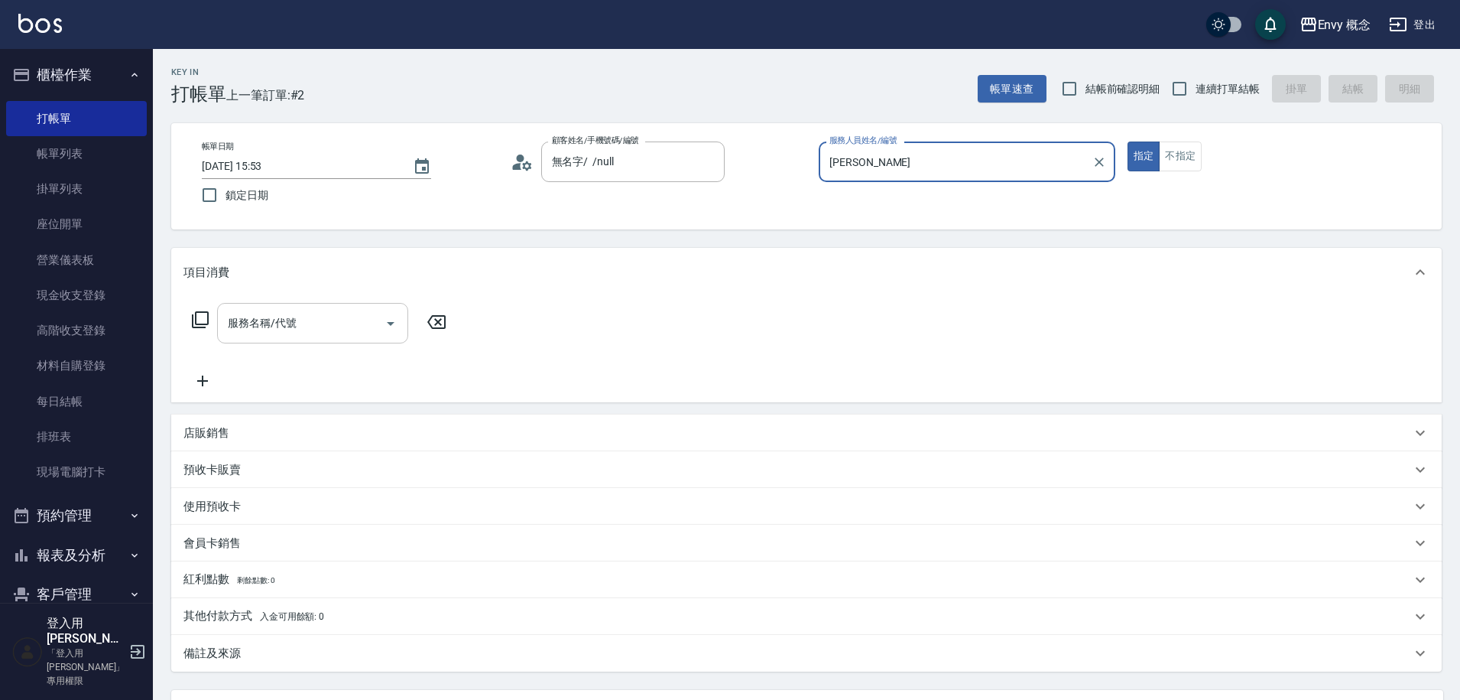
click at [356, 317] on input "服務名稱/代號" at bounding box center [301, 323] width 154 height 27
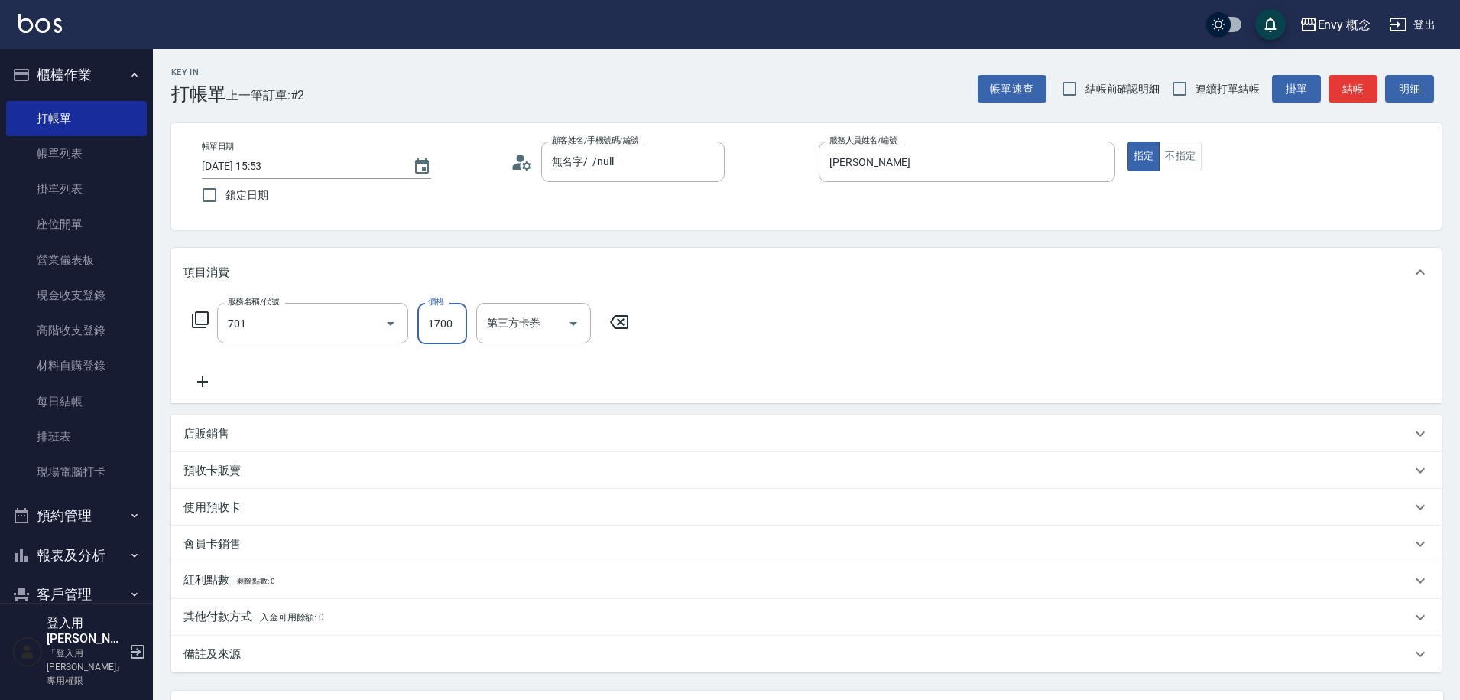
type input "701 染髮(701)"
type input "1850"
click at [251, 614] on p "其他付款方式 入金可用餘額: 0" at bounding box center [254, 617] width 141 height 17
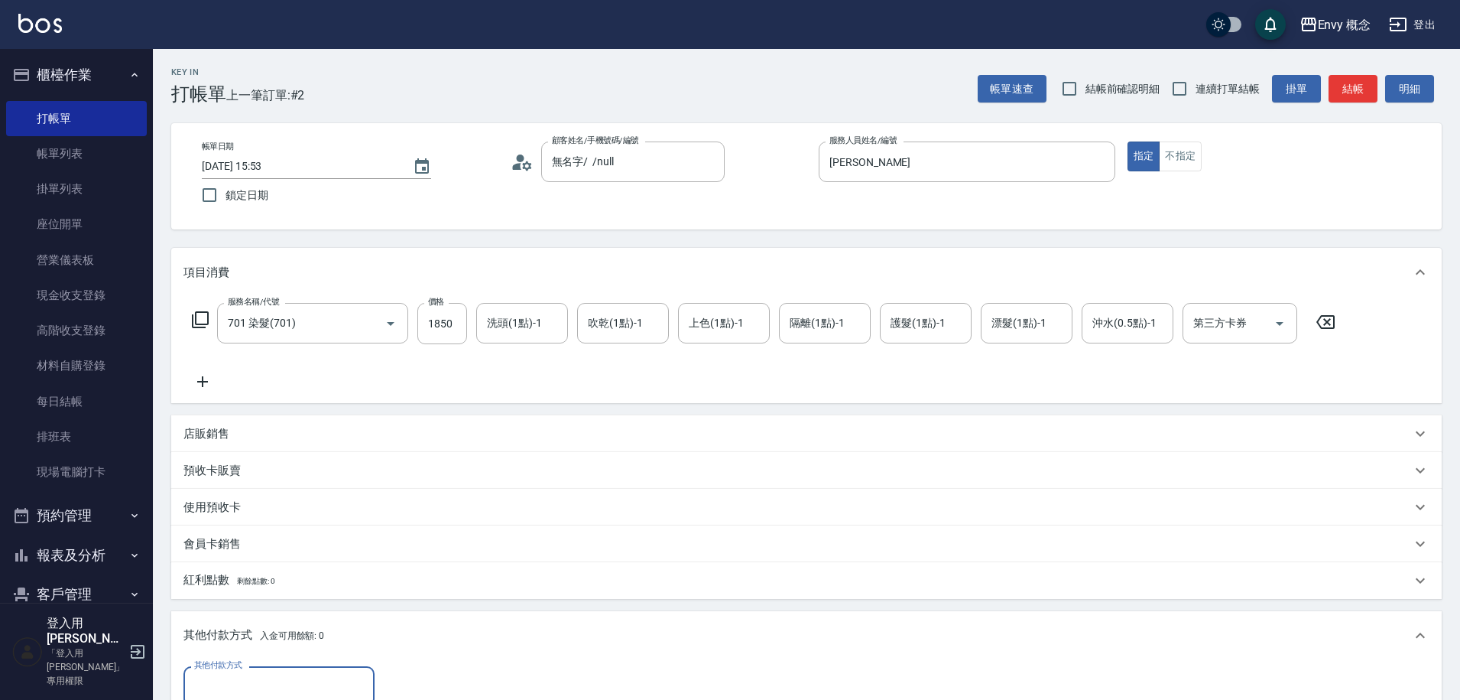
click at [222, 686] on input "其他付款方式" at bounding box center [278, 686] width 177 height 27
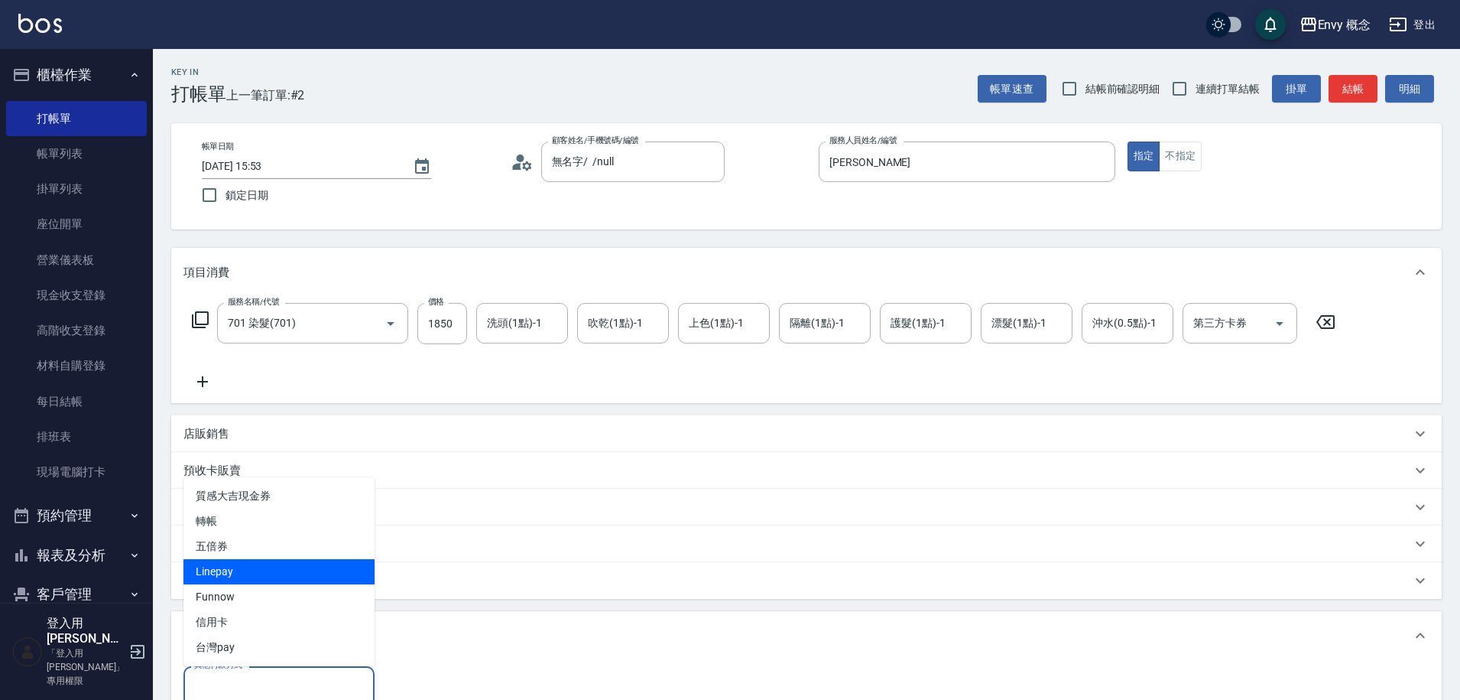
click at [213, 572] on span "Linepay" at bounding box center [279, 571] width 191 height 25
type input "Linepay"
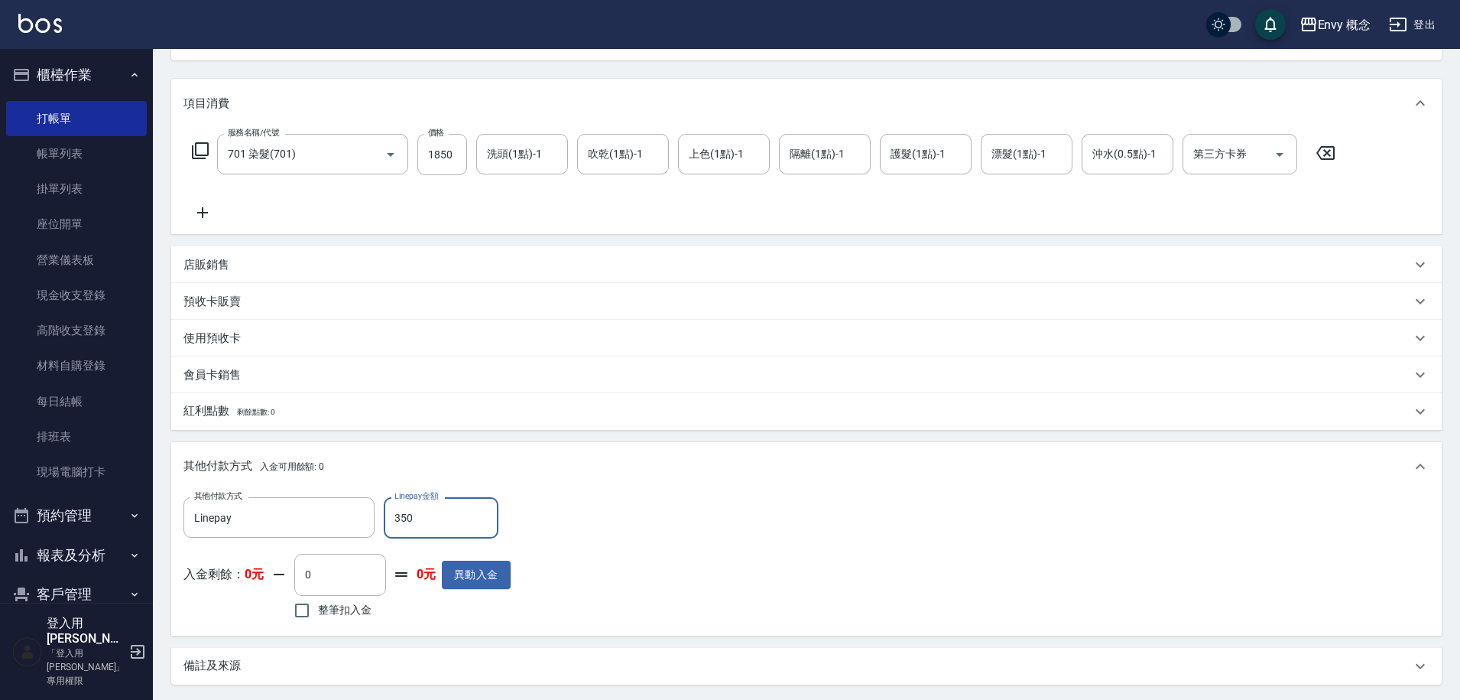
scroll to position [326, 0]
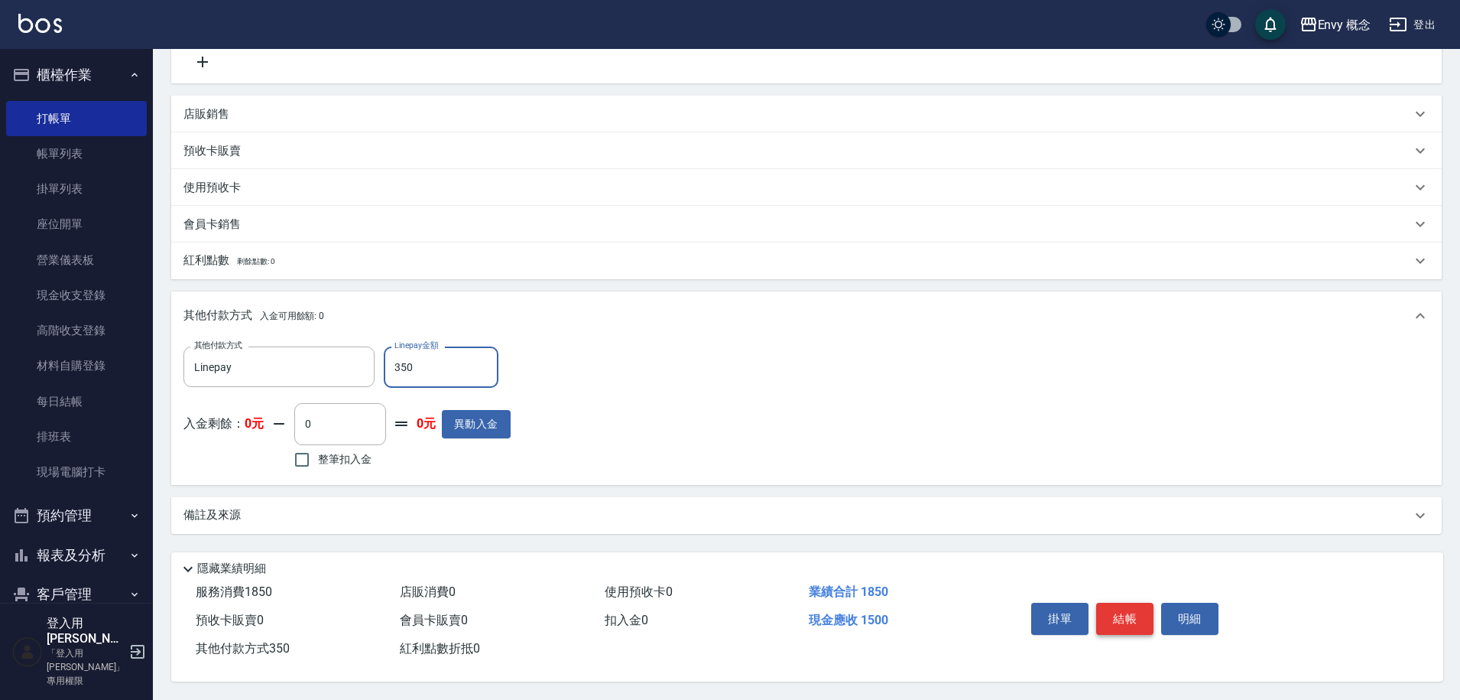
type input "350"
click at [1109, 621] on button "結帳" at bounding box center [1124, 619] width 57 height 32
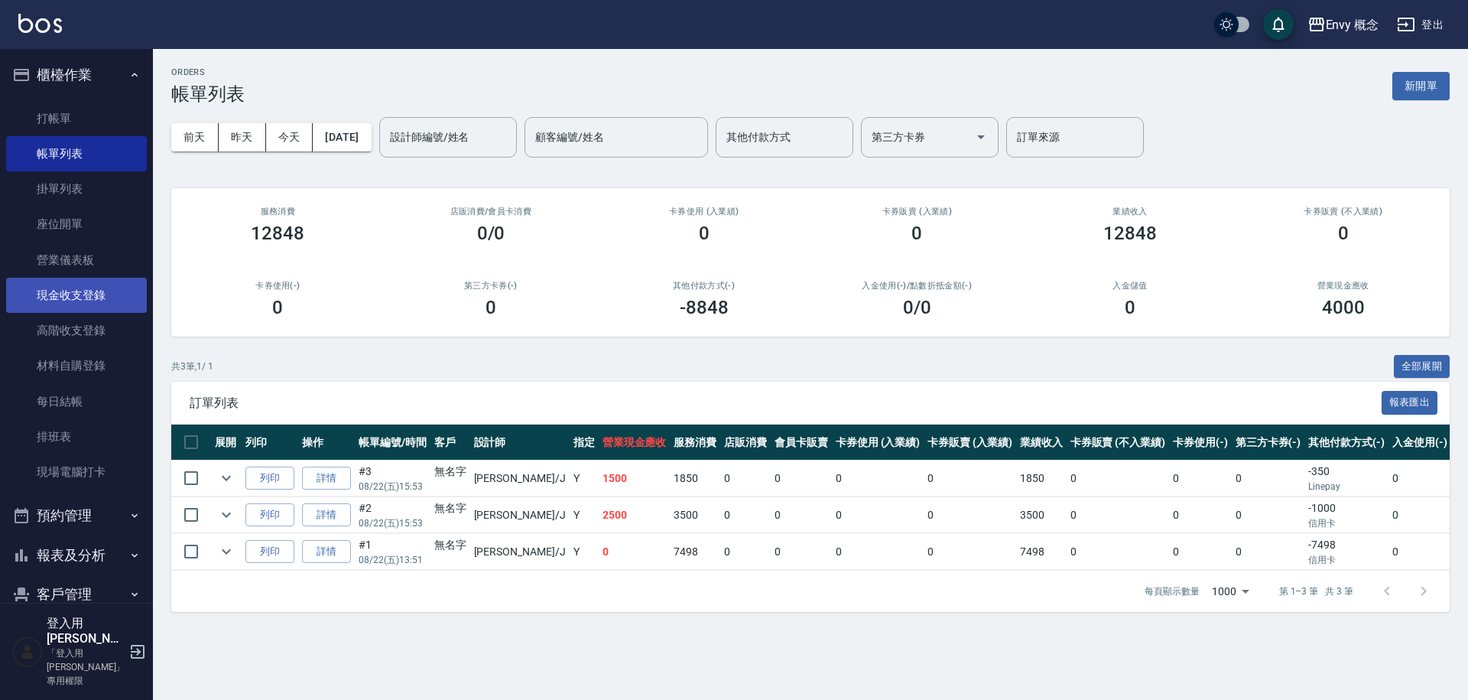
scroll to position [197, 0]
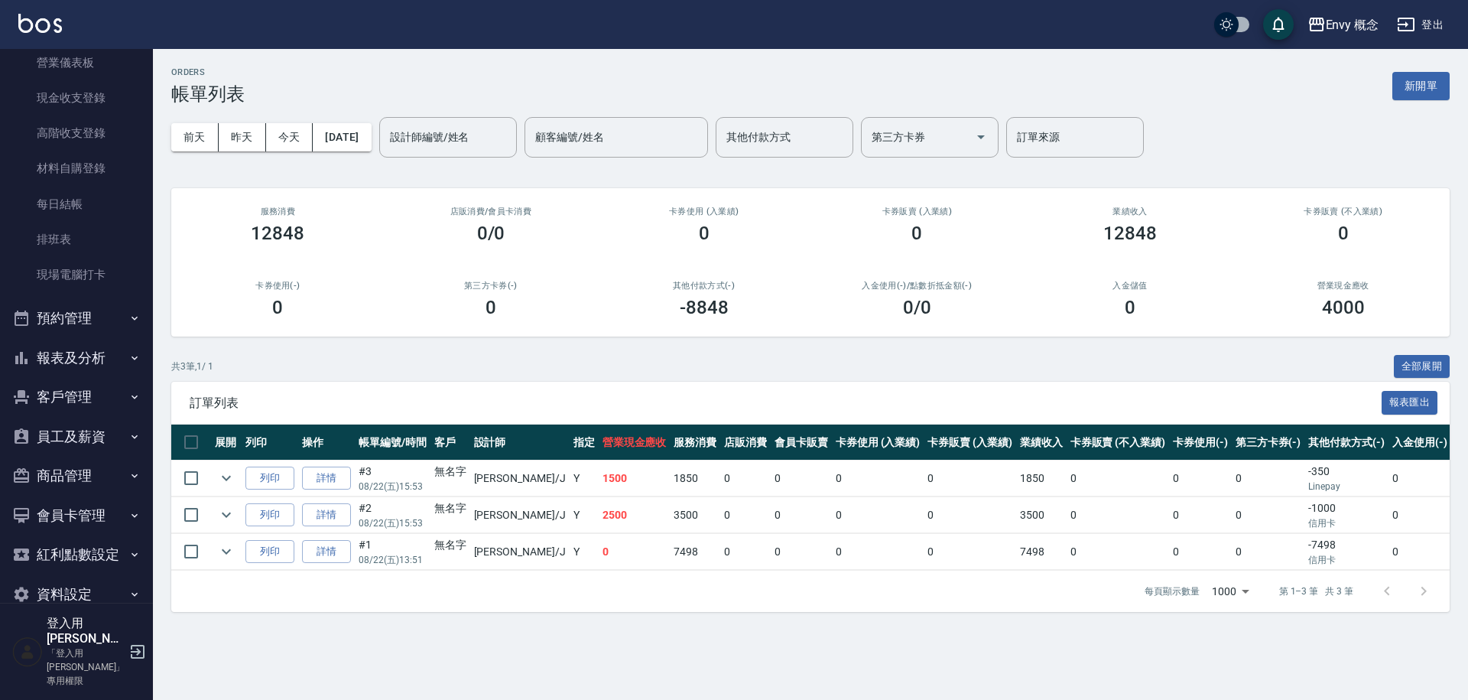
click at [89, 347] on button "報表及分析" at bounding box center [76, 358] width 141 height 40
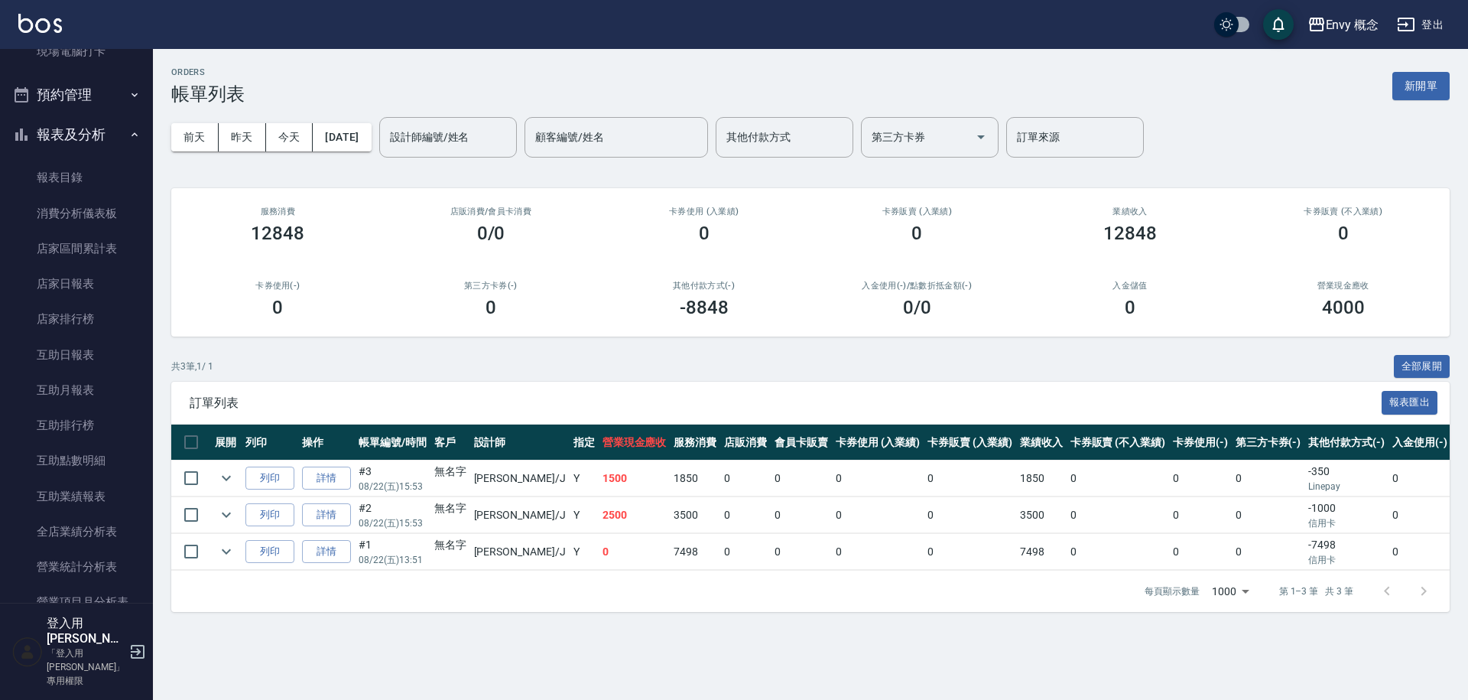
scroll to position [731, 0]
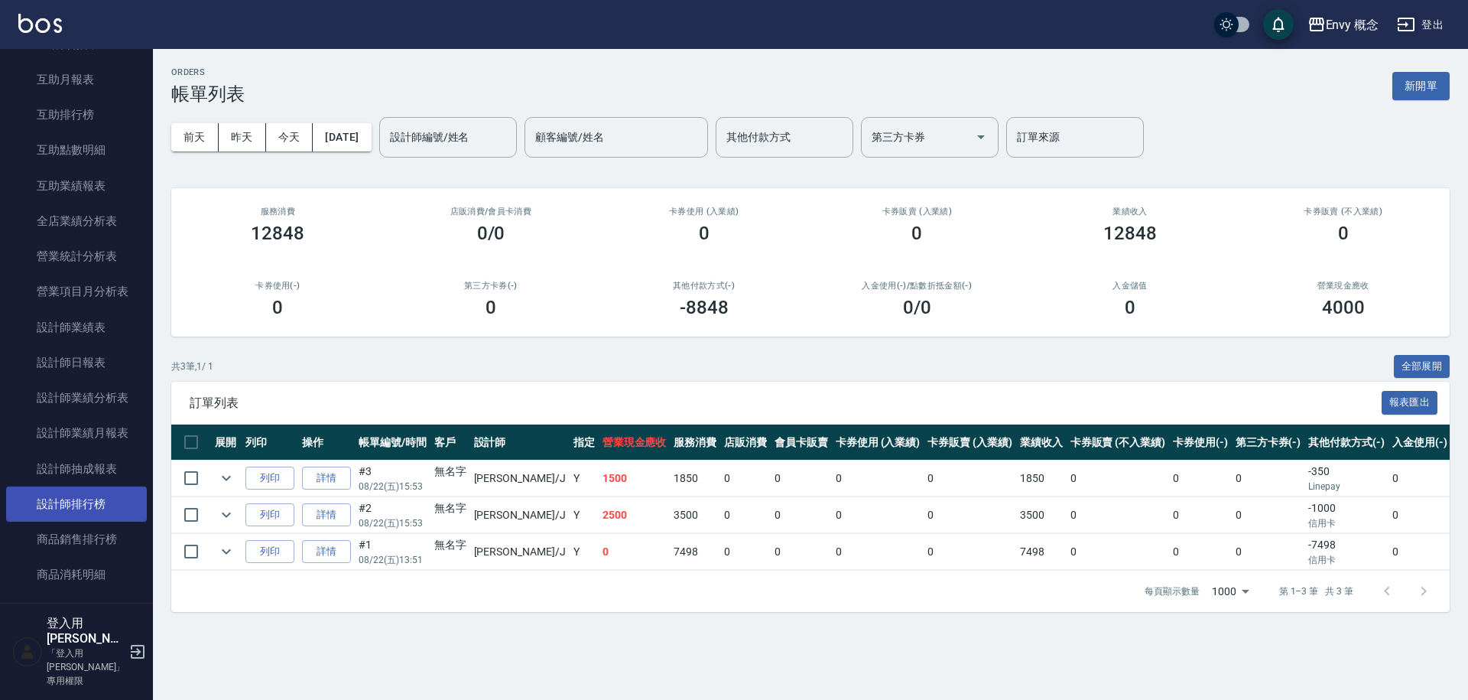
click at [87, 492] on link "設計師排行榜" at bounding box center [76, 503] width 141 height 35
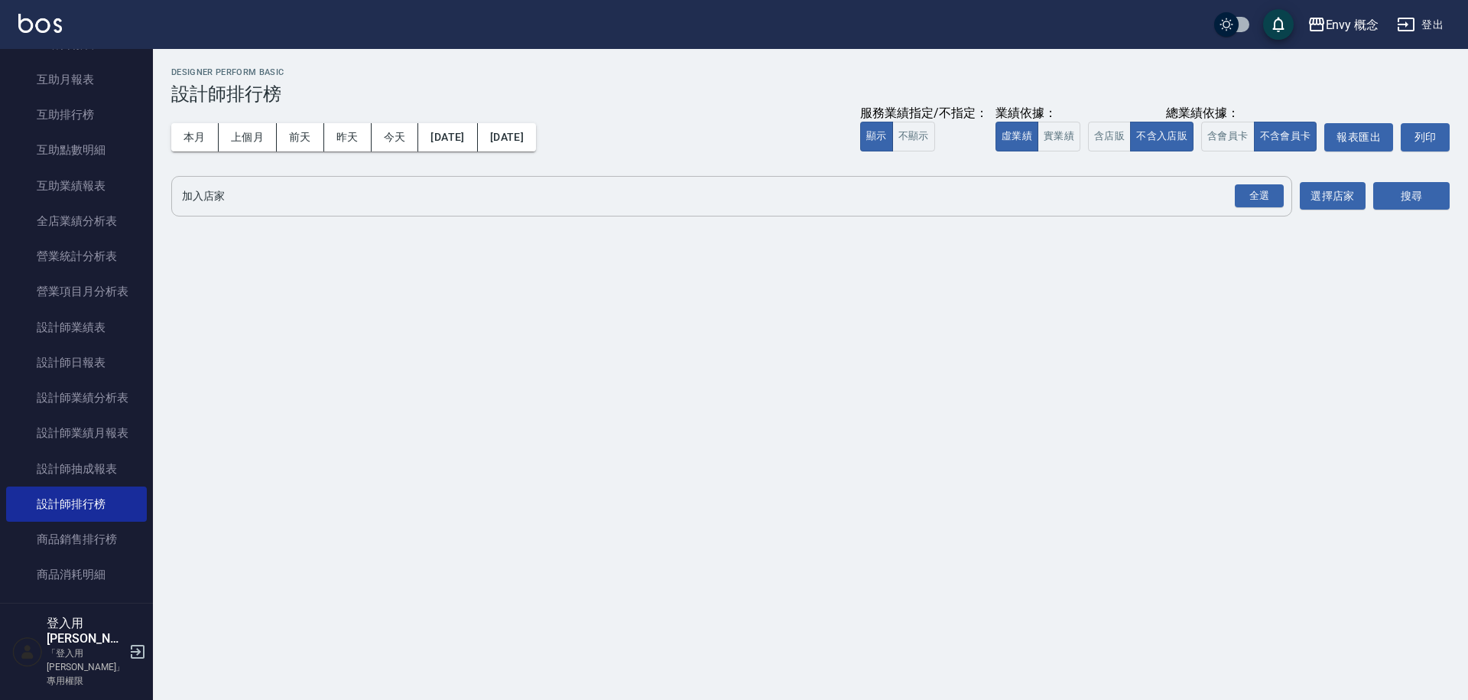
click at [274, 200] on input "加入店家" at bounding box center [720, 196] width 1084 height 27
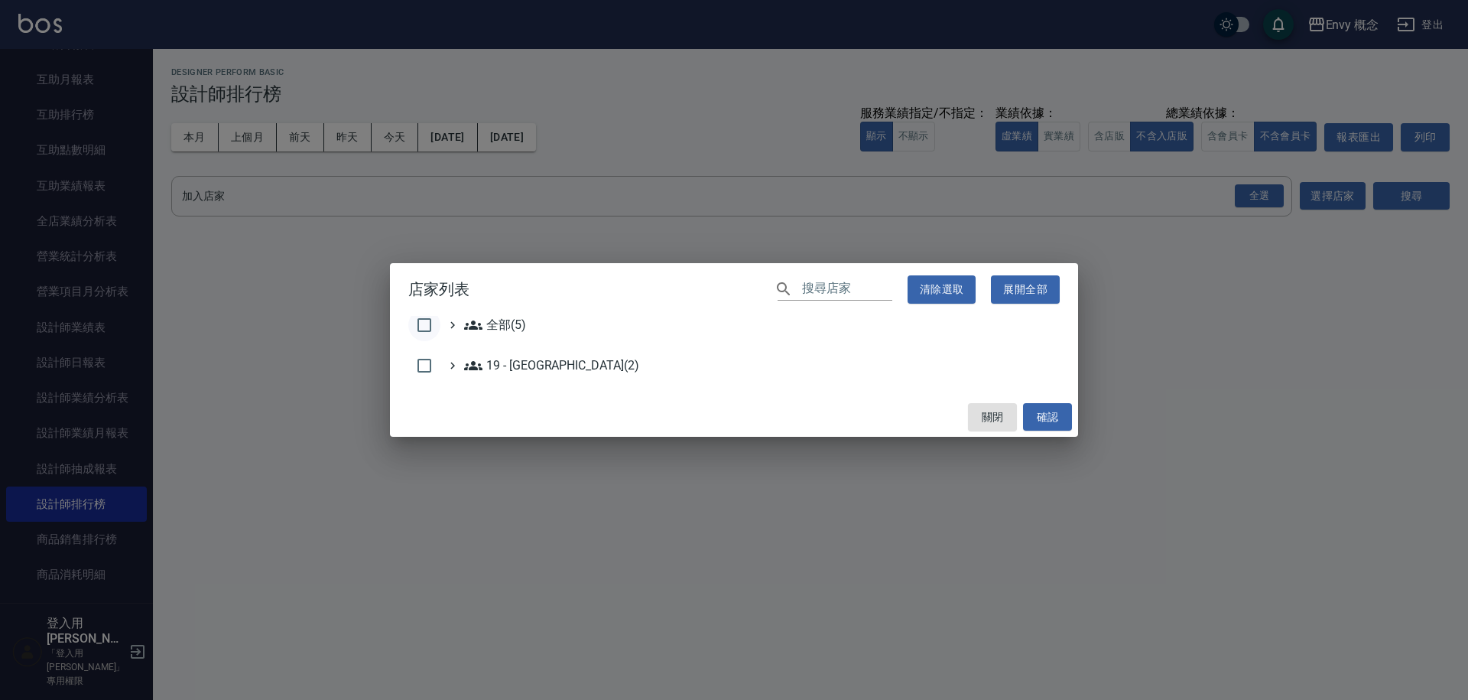
click at [420, 323] on input "checkbox" at bounding box center [424, 325] width 32 height 32
checkbox input "true"
click at [1047, 418] on button "確認" at bounding box center [1047, 417] width 49 height 28
checkbox input "false"
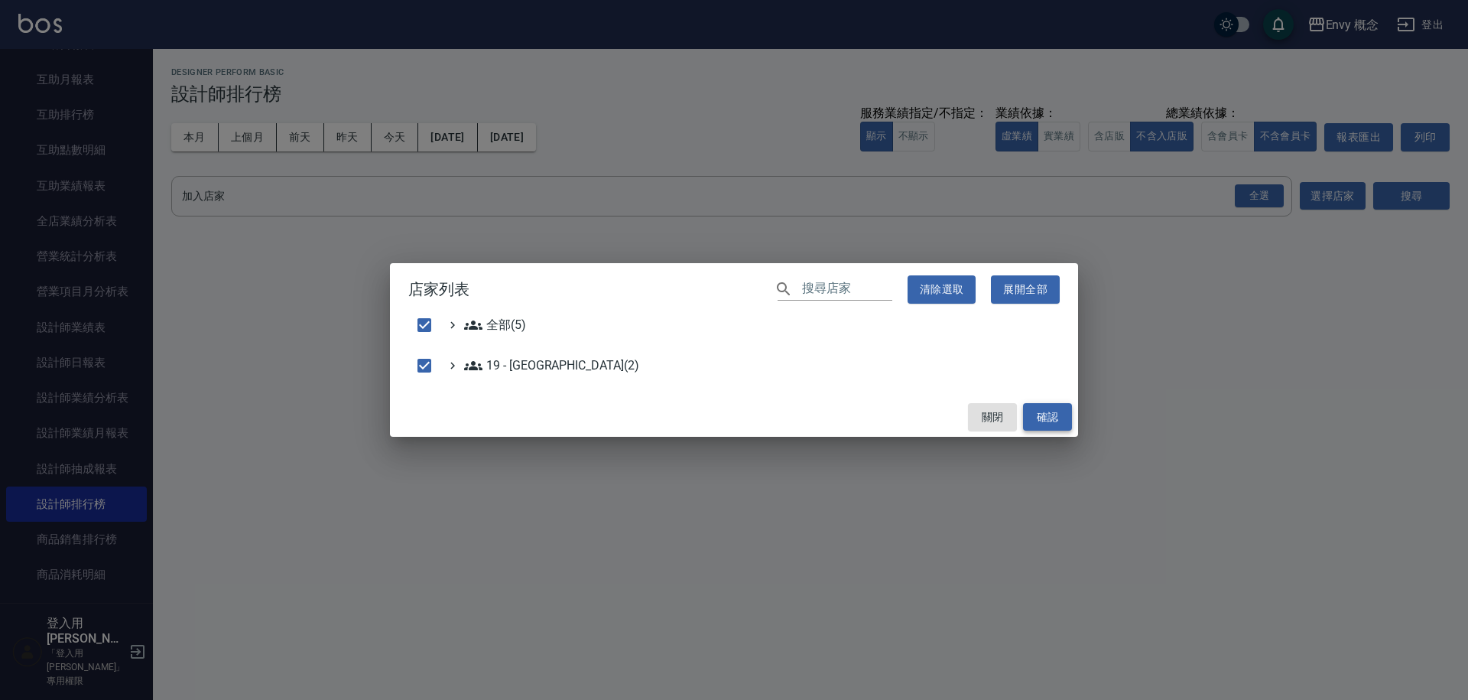
checkbox input "false"
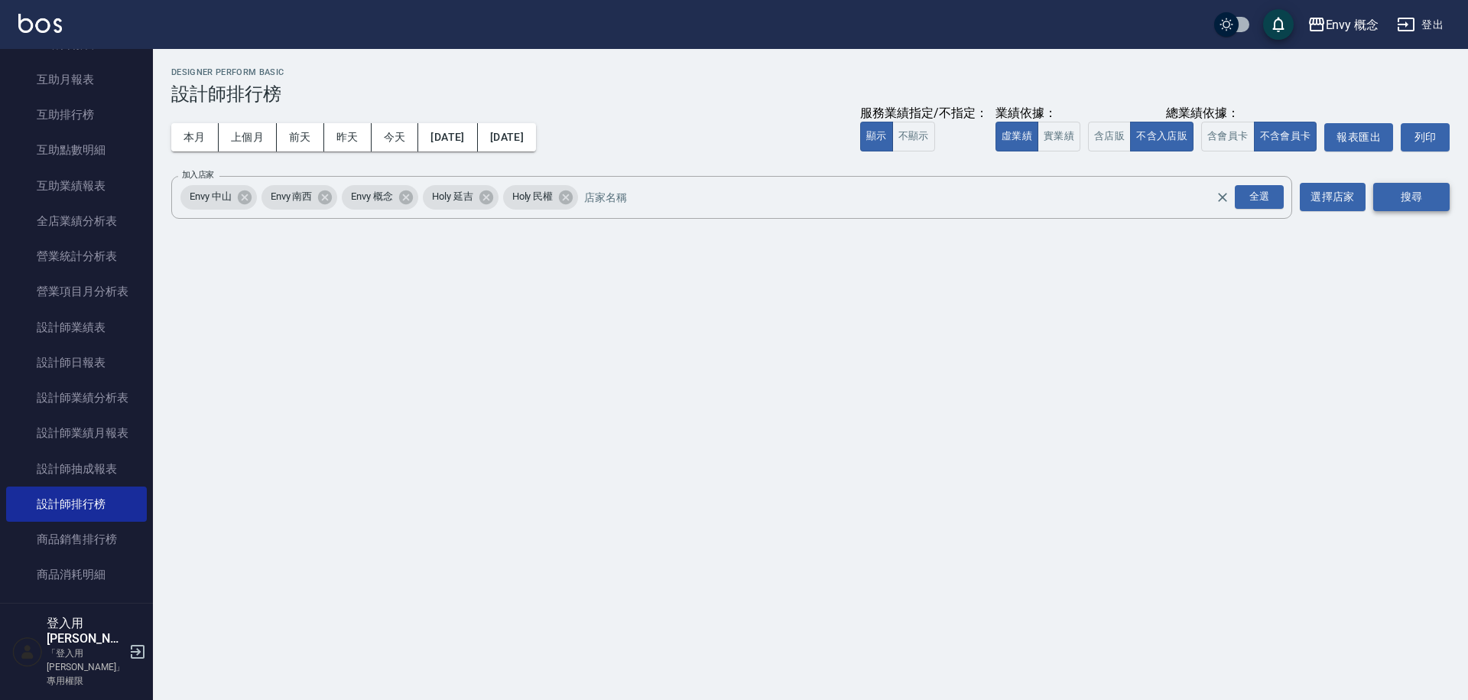
click at [1380, 187] on button "搜尋" at bounding box center [1411, 197] width 76 height 28
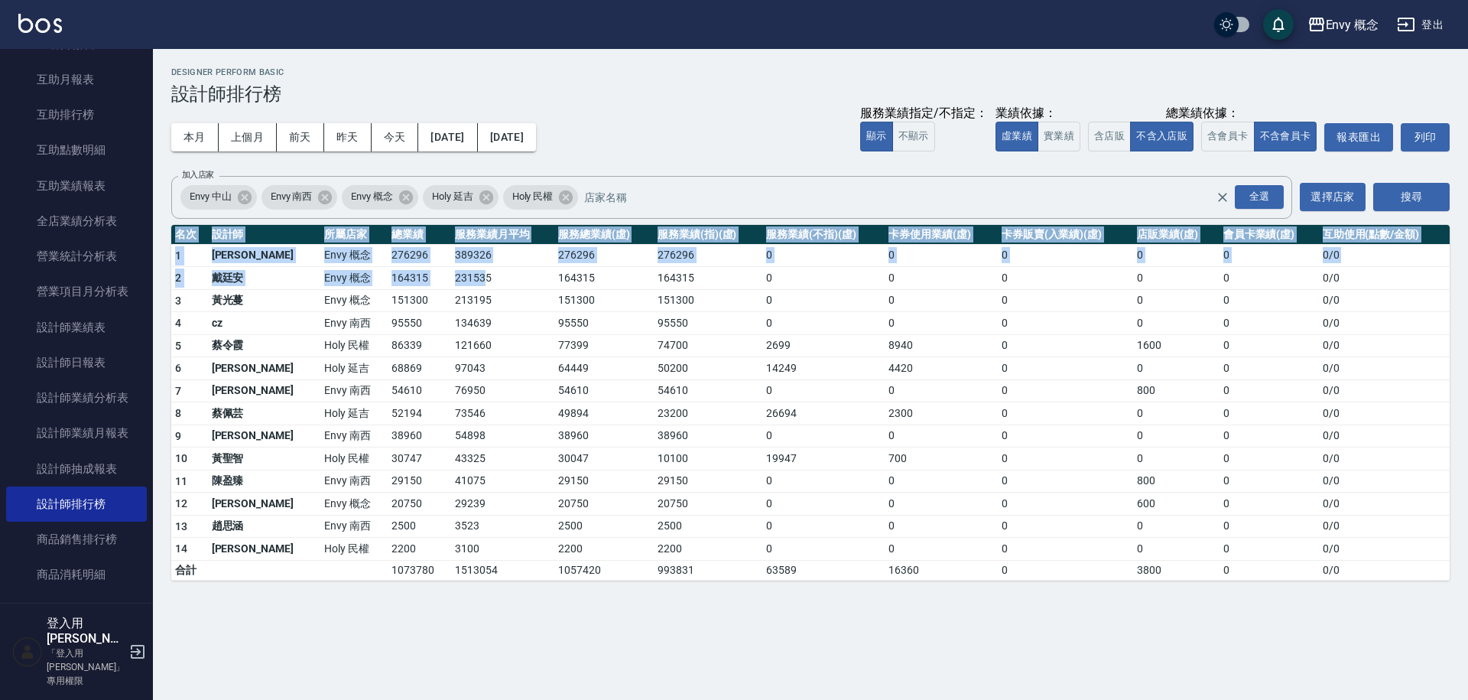
drag, startPoint x: 312, startPoint y: 222, endPoint x: 517, endPoint y: 287, distance: 215.2
click at [510, 287] on div "Envy 概念 [DATE] - [DATE] 設計師排行榜 列印時間： [DATE][PHONE_NUMBER]:54 Designer Perform B…" at bounding box center [810, 324] width 1315 height 550
click at [554, 289] on td "151300" at bounding box center [603, 300] width 99 height 23
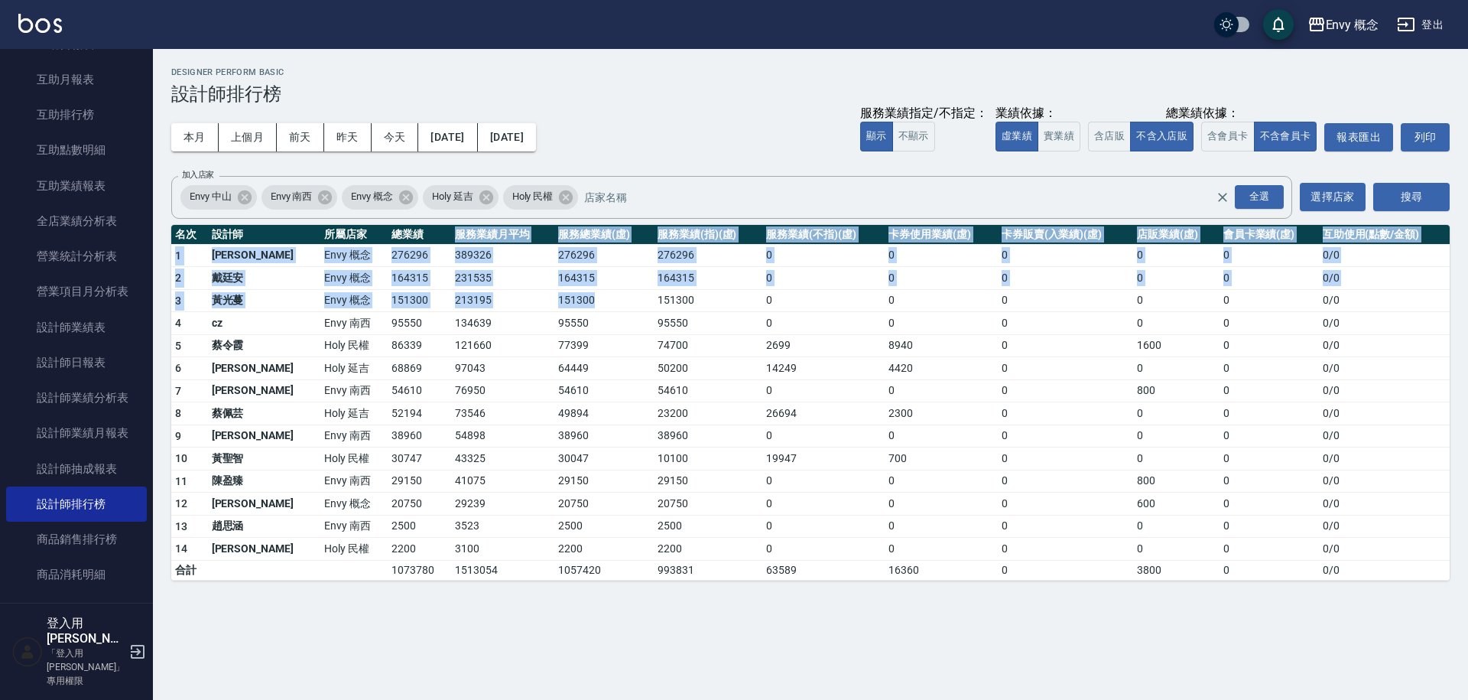
drag, startPoint x: 528, startPoint y: 288, endPoint x: 363, endPoint y: 223, distance: 176.8
click at [363, 223] on div "Envy 概念 [DATE] - [DATE] 設計師排行榜 列印時間： [DATE][PHONE_NUMBER]:54 Designer Perform B…" at bounding box center [810, 324] width 1315 height 550
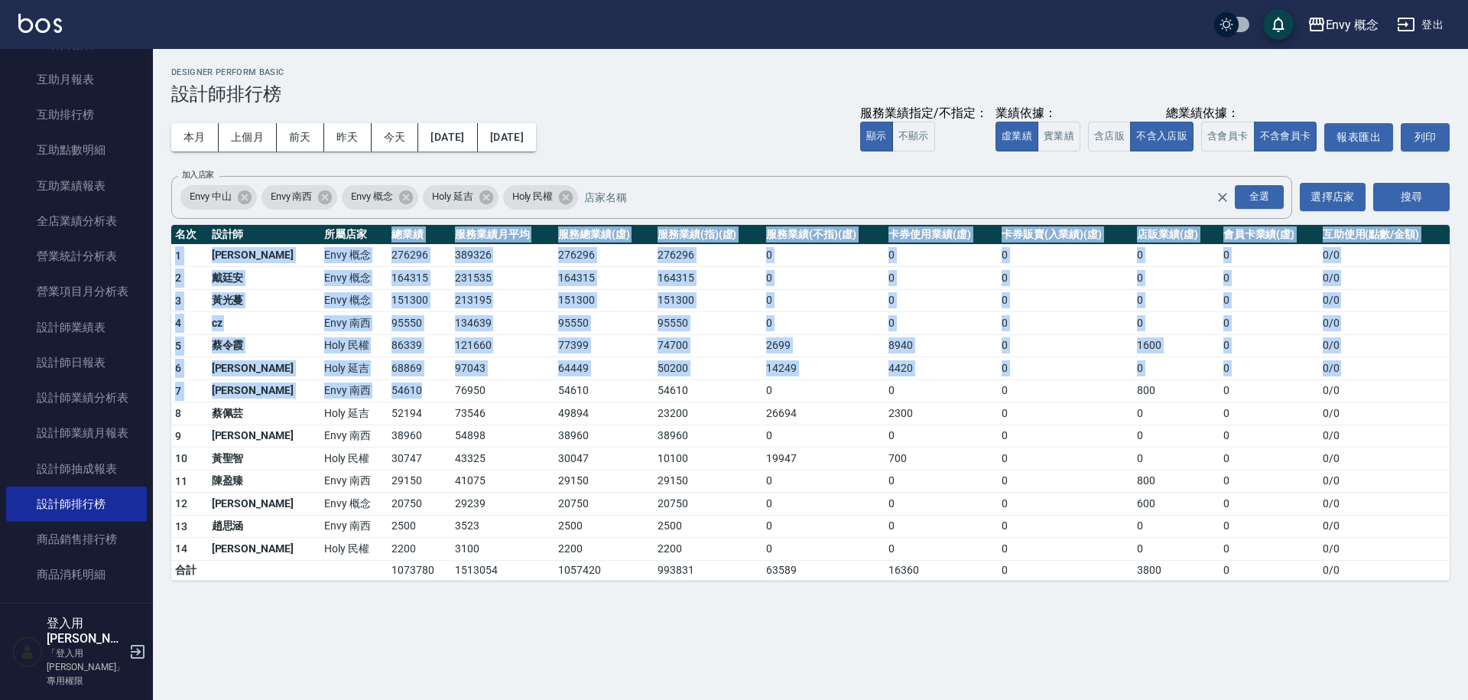
drag, startPoint x: 326, startPoint y: 230, endPoint x: 378, endPoint y: 398, distance: 176.3
click at [378, 398] on table "名次 設計師 所屬店家 總業績 服務業績月平均 服務總業績(虛) 服務業績(指)(虛) 服務業績(不指)(虛) 卡券使用業績(虛) 卡券販賣(入業績)(虛) …" at bounding box center [810, 403] width 1278 height 356
click at [388, 398] on td "54610" at bounding box center [419, 390] width 63 height 23
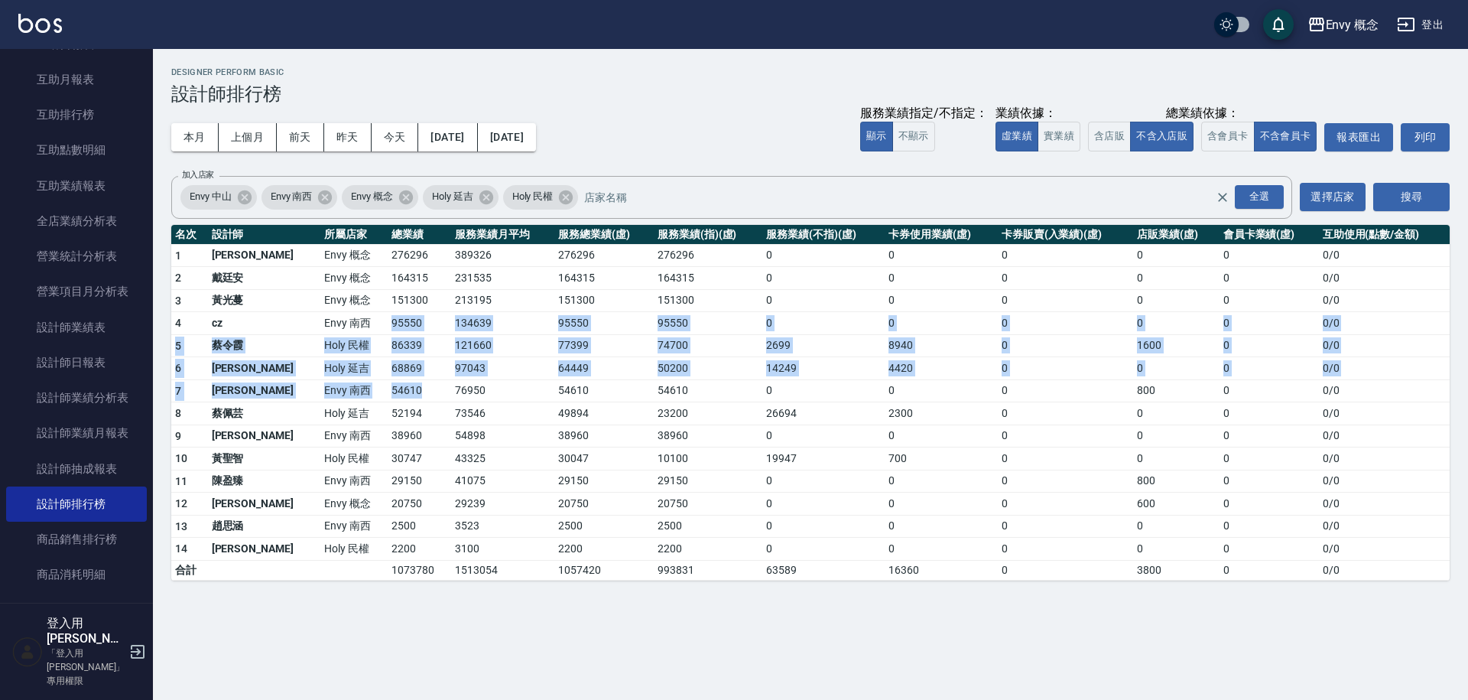
drag, startPoint x: 378, startPoint y: 398, endPoint x: 304, endPoint y: 310, distance: 115.6
click at [304, 310] on tbody "1 王文嘉 Envy 概念 276296 389326 276296 276296 0 0 0 0 0 0 / 0 2 [PERSON_NAME]Envy 概…" at bounding box center [810, 412] width 1278 height 336
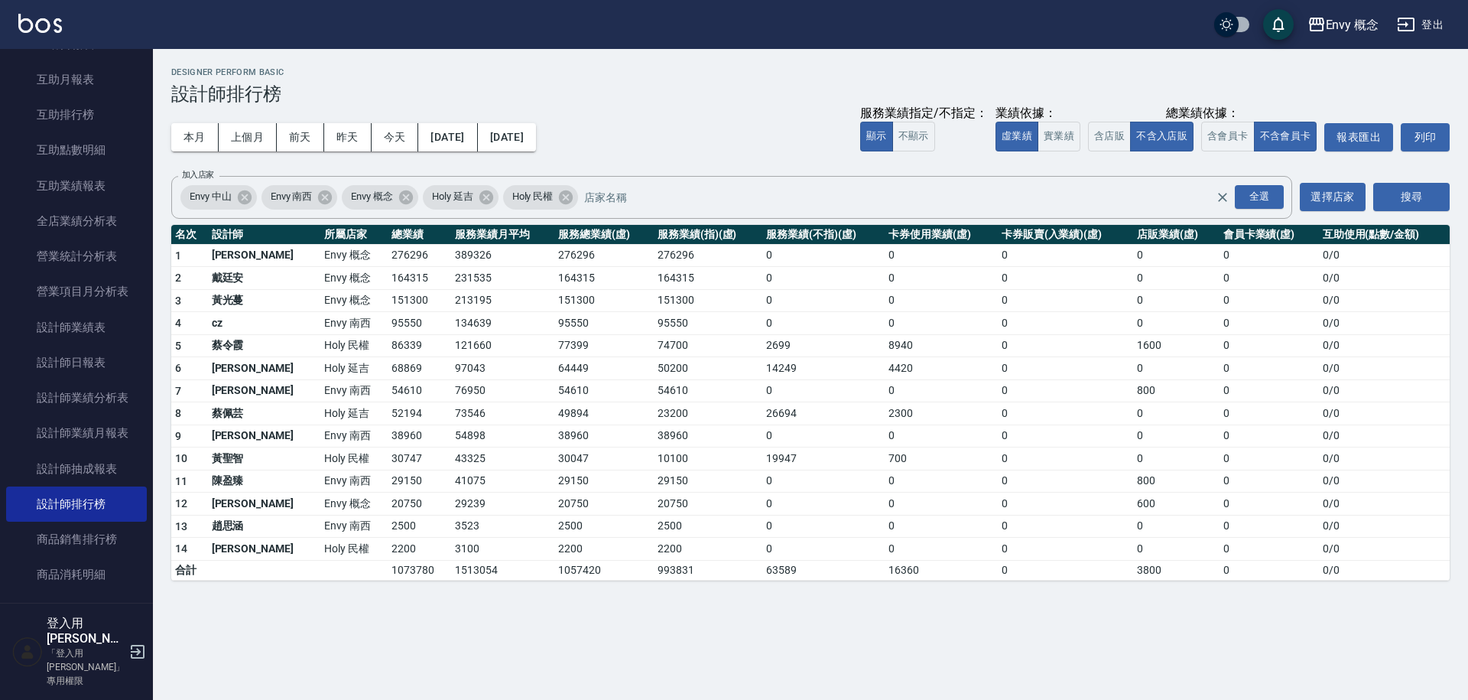
click at [320, 302] on td "Envy 概念" at bounding box center [354, 300] width 68 height 23
drag, startPoint x: 300, startPoint y: 302, endPoint x: 213, endPoint y: 244, distance: 104.1
click at [213, 244] on tbody "1 王文嘉 Envy 概念 276296 389326 276296 276296 0 0 0 0 0 0 / 0 2 [PERSON_NAME]Envy 概…" at bounding box center [810, 412] width 1278 height 336
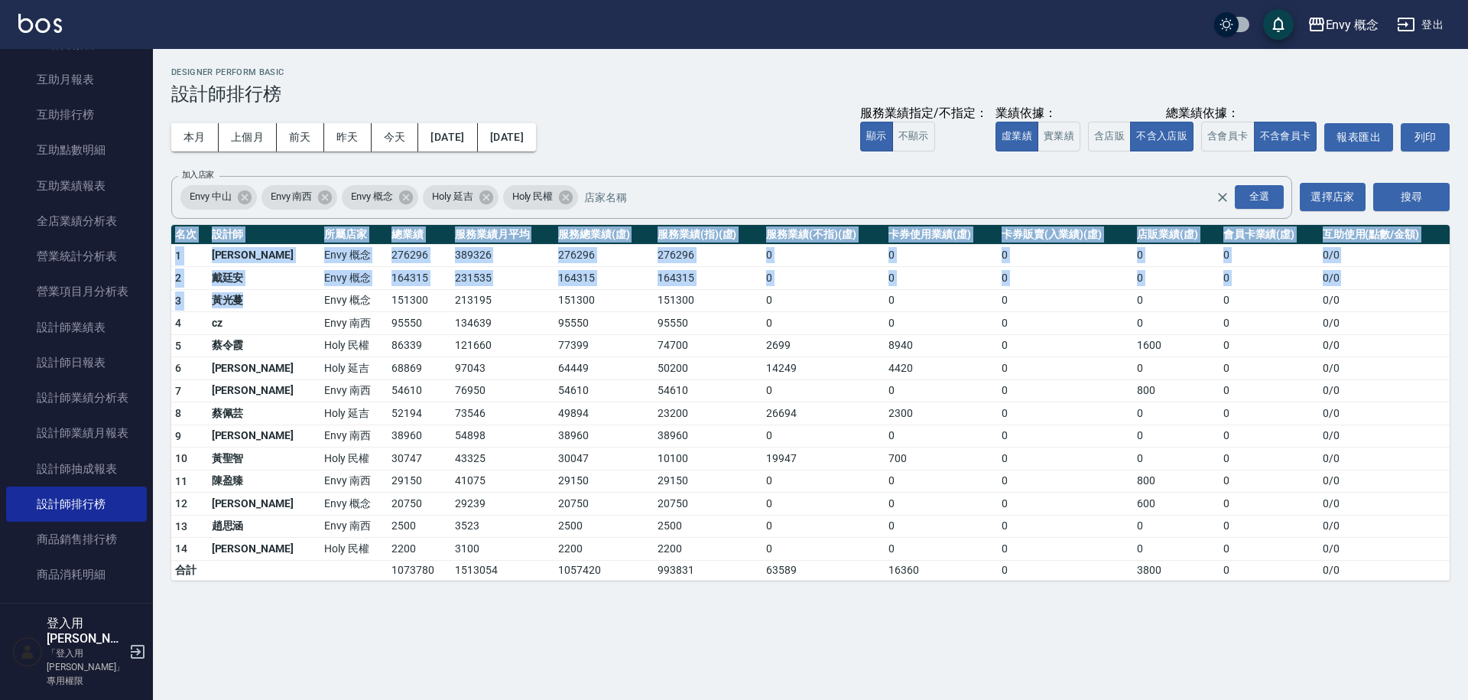
drag, startPoint x: 186, startPoint y: 220, endPoint x: 242, endPoint y: 304, distance: 100.7
click at [242, 304] on div "Envy 概念 [DATE] - [DATE] 設計師排行榜 列印時間： [DATE][PHONE_NUMBER]:54 Designer Perform B…" at bounding box center [810, 324] width 1315 height 550
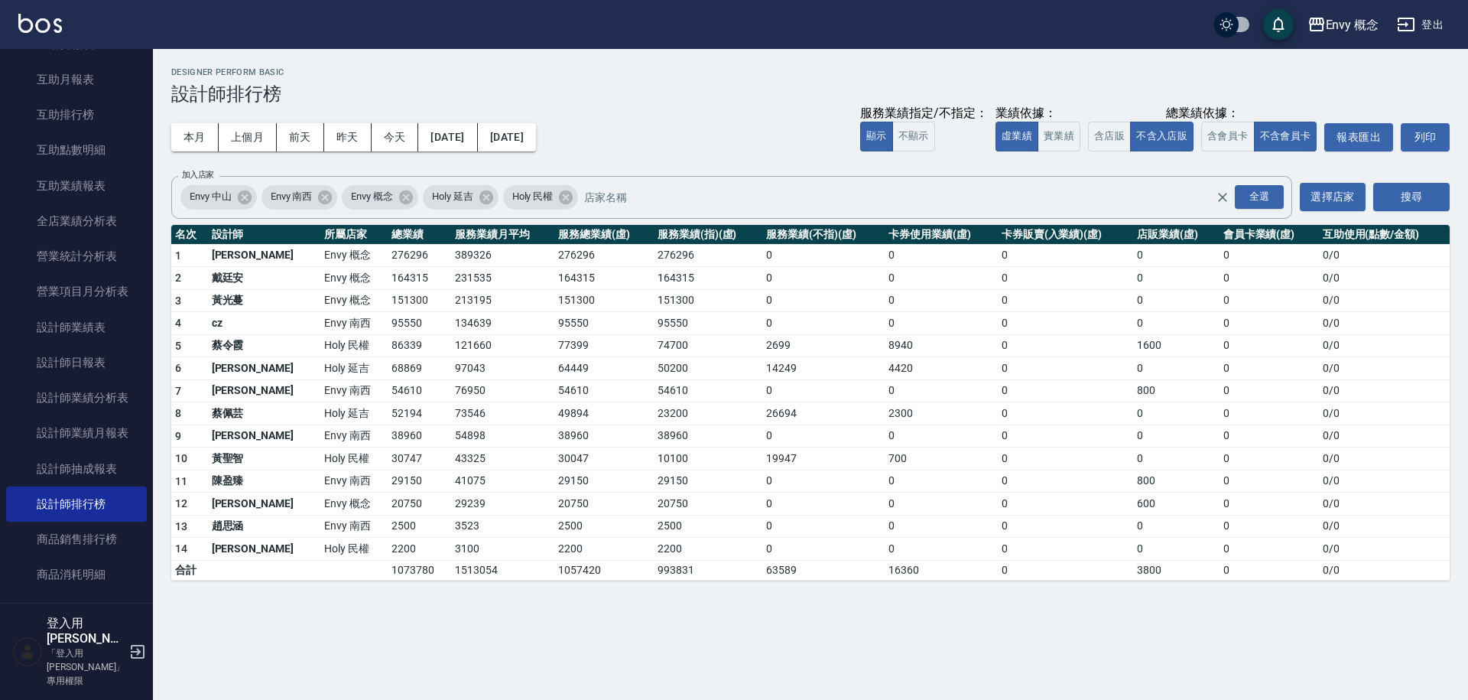
click at [243, 304] on td "黃光蔓" at bounding box center [264, 300] width 112 height 23
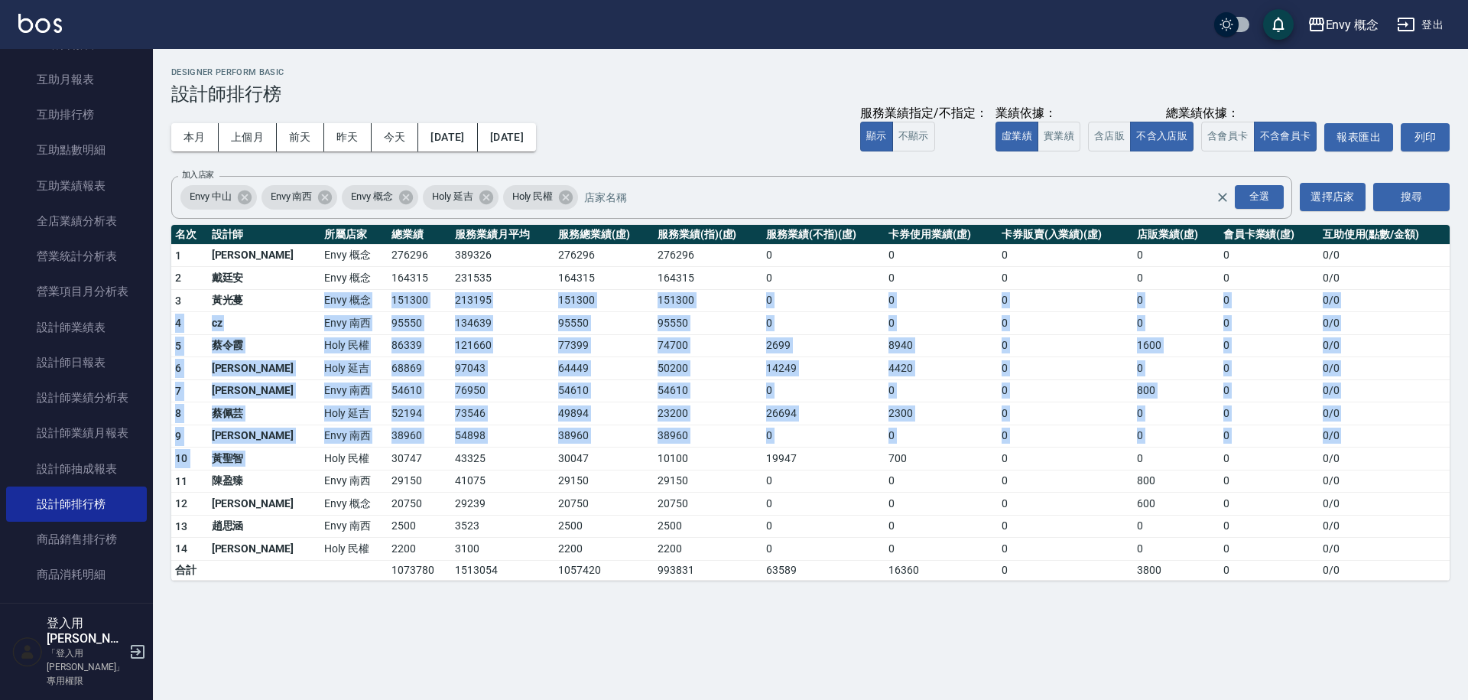
drag, startPoint x: 247, startPoint y: 364, endPoint x: 261, endPoint y: 450, distance: 87.6
click at [261, 450] on tbody "1 王文嘉 Envy 概念 276296 389326 276296 276296 0 0 0 0 0 0 / 0 2 [PERSON_NAME]Envy 概…" at bounding box center [810, 412] width 1278 height 336
click at [320, 450] on td "Holy 民權" at bounding box center [354, 458] width 68 height 23
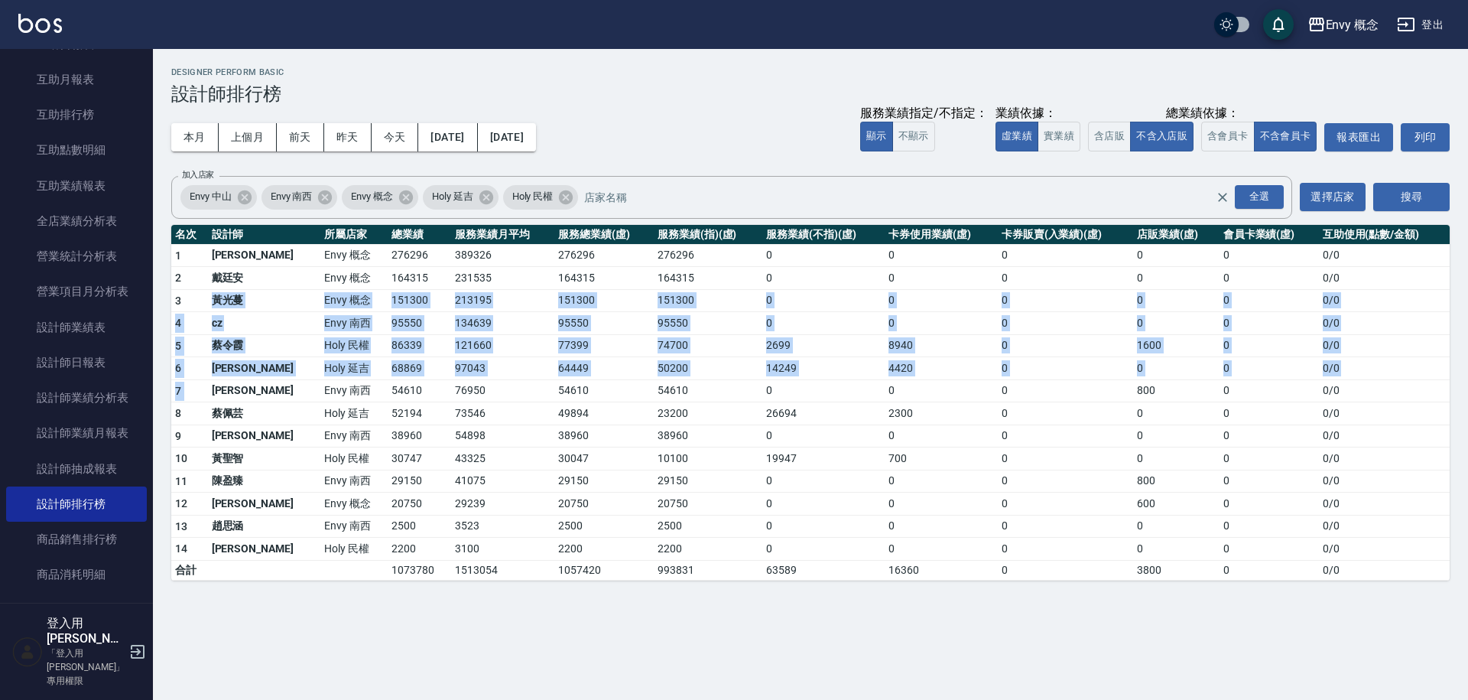
drag, startPoint x: 206, startPoint y: 296, endPoint x: 248, endPoint y: 398, distance: 109.8
click at [248, 398] on tbody "1 王文嘉 Envy 概念 276296 389326 276296 276296 0 0 0 0 0 0 / 0 2 [PERSON_NAME]Envy 概…" at bounding box center [810, 412] width 1278 height 336
click at [248, 399] on td "[PERSON_NAME]" at bounding box center [264, 390] width 112 height 23
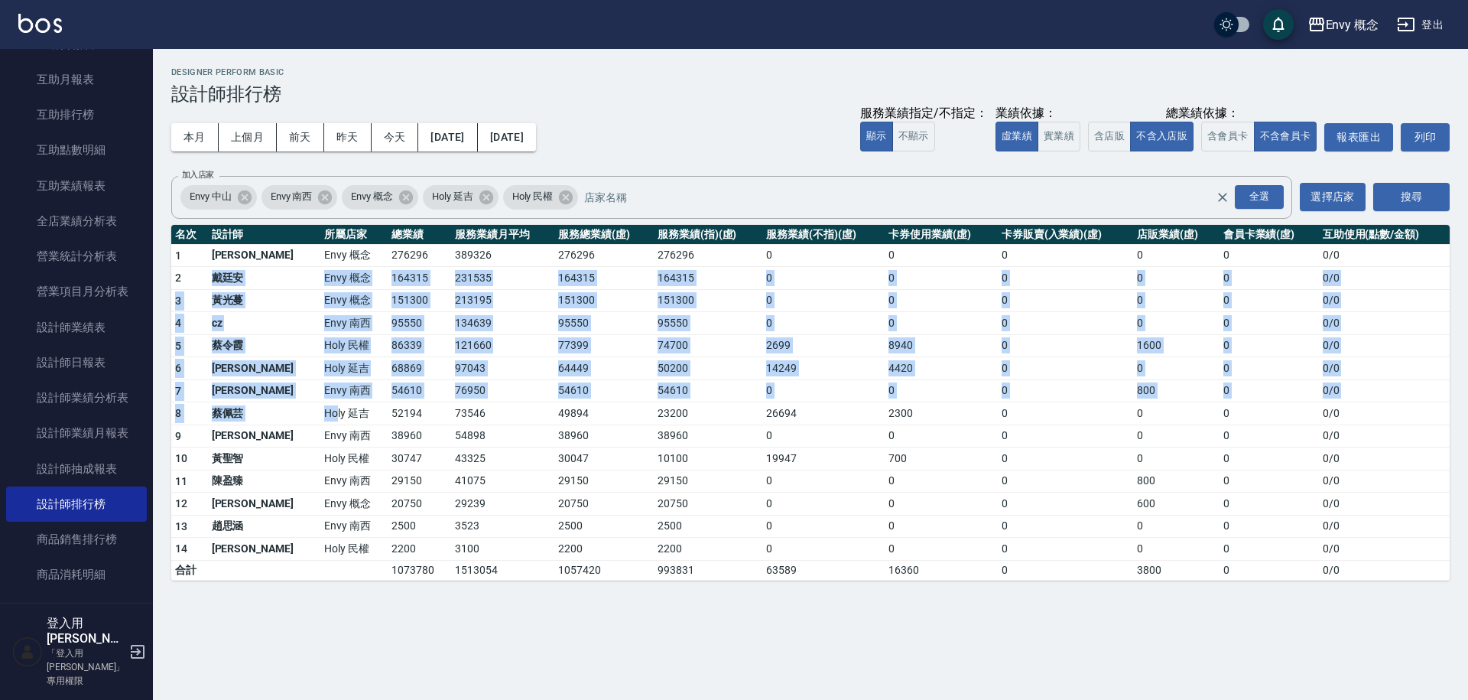
drag, startPoint x: 269, startPoint y: 376, endPoint x: 288, endPoint y: 437, distance: 63.4
click at [287, 434] on tbody "1 王文嘉 Envy 概念 276296 389326 276296 276296 0 0 0 0 0 0 / 0 2 [PERSON_NAME]Envy 概…" at bounding box center [810, 412] width 1278 height 336
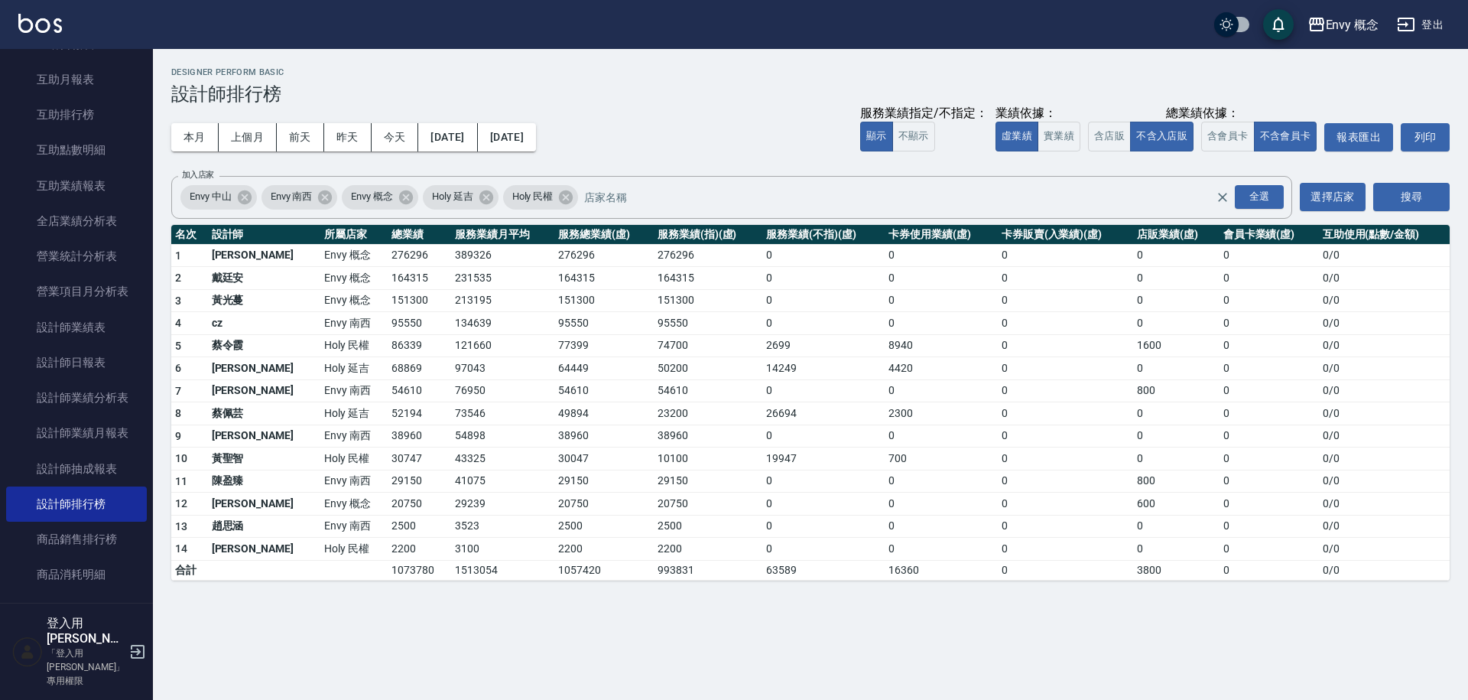
click at [320, 437] on td "Envy 南西" at bounding box center [354, 435] width 68 height 23
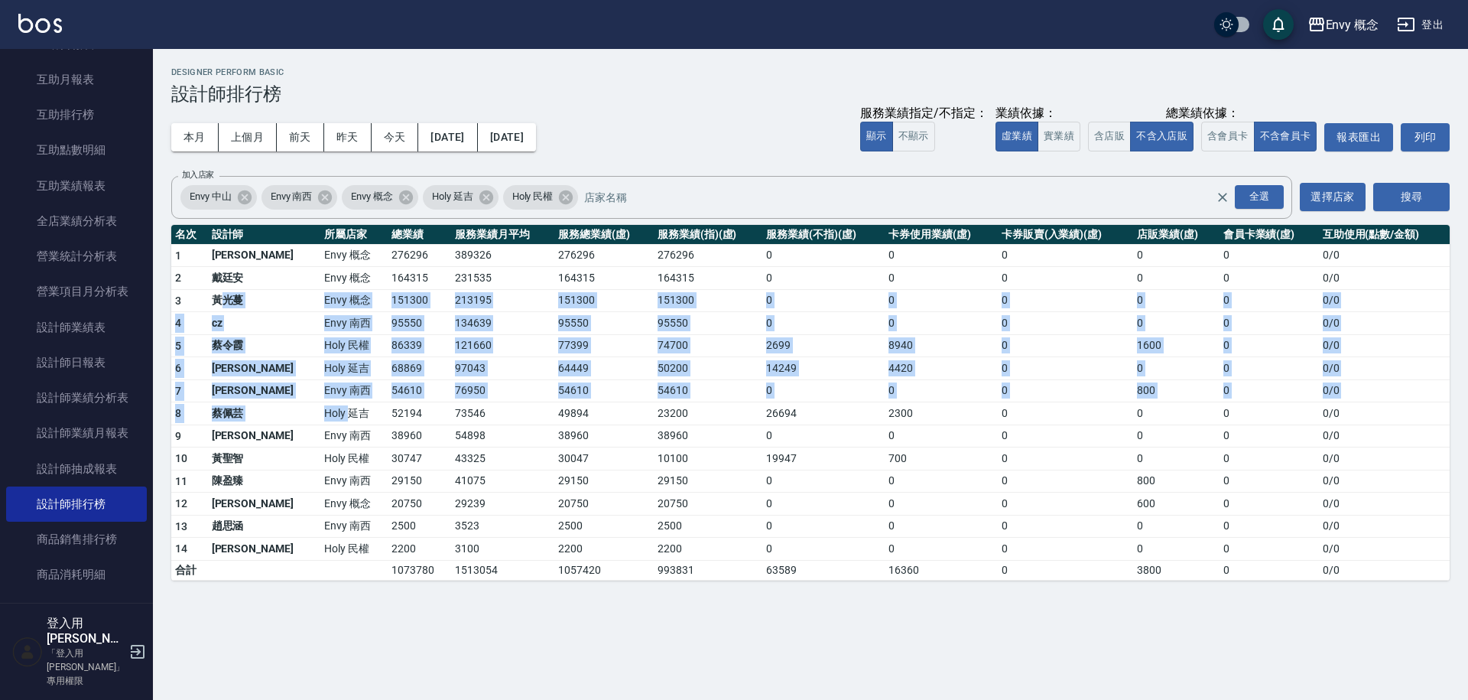
drag, startPoint x: 225, startPoint y: 314, endPoint x: 322, endPoint y: 436, distance: 155.6
click at [319, 434] on tbody "1 王文嘉 Envy 概念 276296 389326 276296 276296 0 0 0 0 0 0 / 0 2 [PERSON_NAME]Envy 概…" at bounding box center [810, 412] width 1278 height 336
click at [323, 437] on td "Envy 南西" at bounding box center [354, 435] width 68 height 23
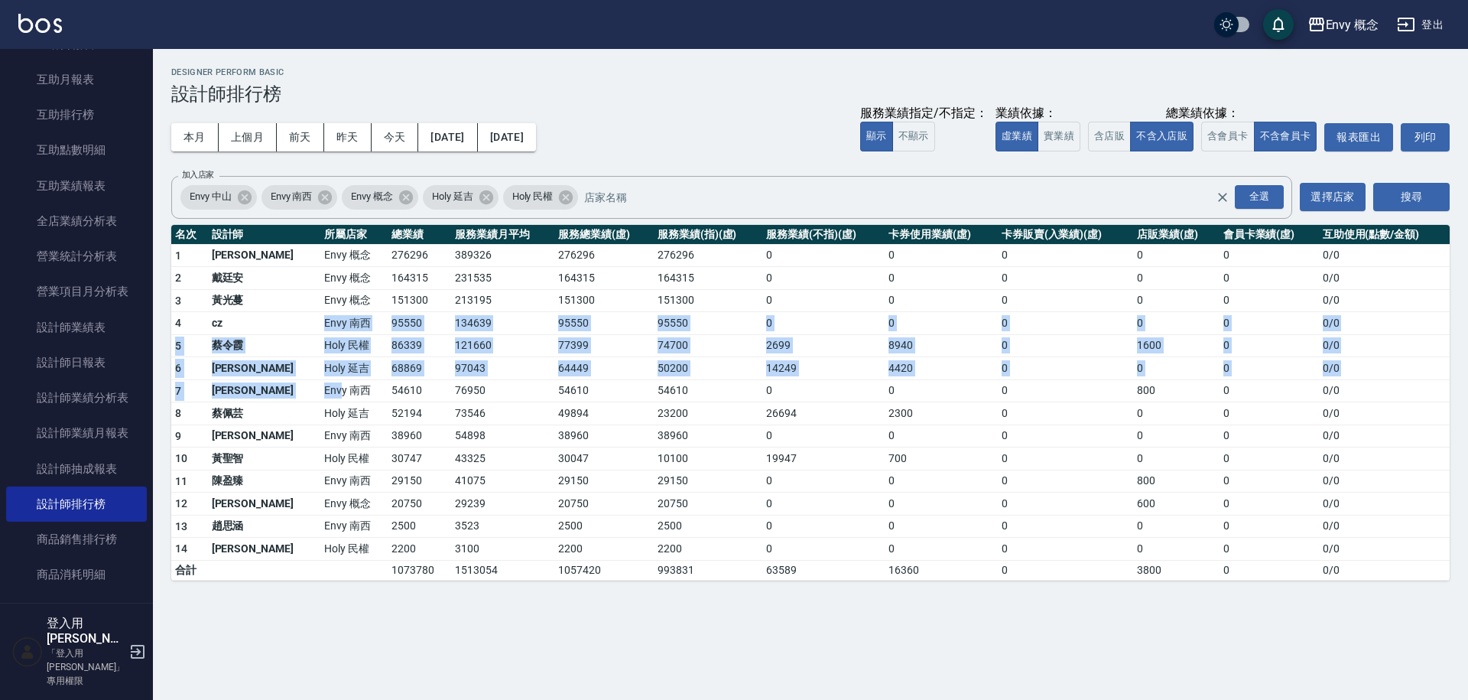
drag, startPoint x: 269, startPoint y: 365, endPoint x: 234, endPoint y: 302, distance: 72.6
click at [235, 311] on tbody "1 王文嘉 Envy 概念 276296 389326 276296 276296 0 0 0 0 0 0 / 0 2 [PERSON_NAME]Envy 概…" at bounding box center [810, 412] width 1278 height 336
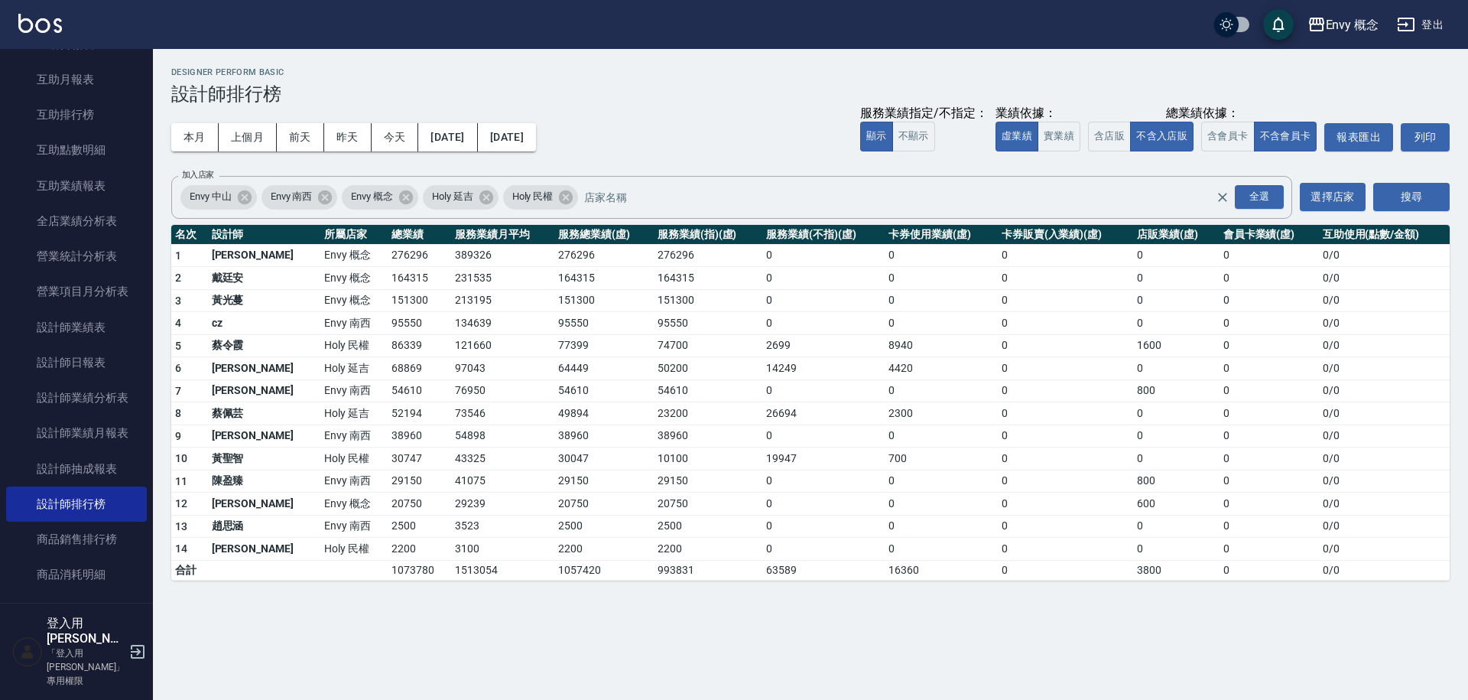
click at [234, 302] on td "黃光蔓" at bounding box center [264, 300] width 112 height 23
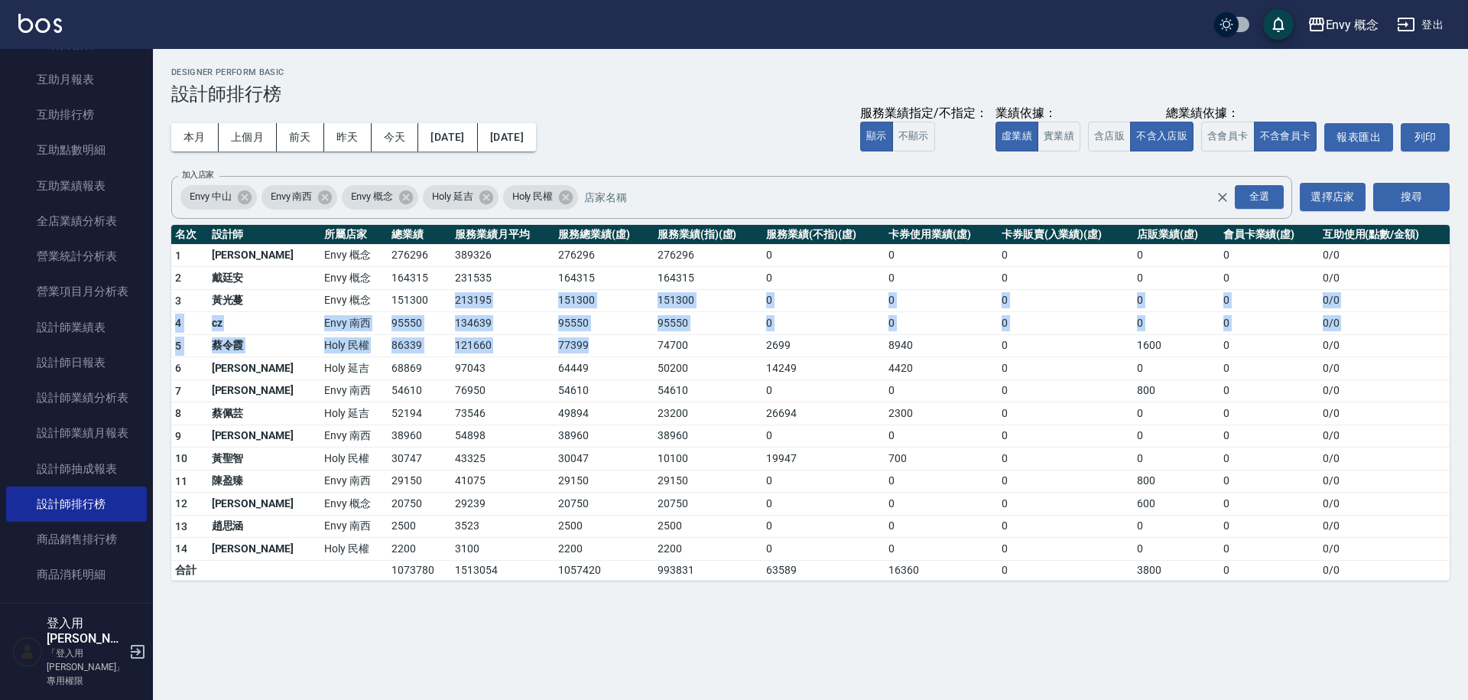
drag, startPoint x: 529, startPoint y: 344, endPoint x: 552, endPoint y: 352, distance: 24.2
click at [551, 351] on tbody "1 王文嘉 Envy 概念 276296 389326 276296 276296 0 0 0 0 0 0 / 0 2 [PERSON_NAME]Envy 概…" at bounding box center [810, 412] width 1278 height 336
click at [554, 352] on td "77399" at bounding box center [603, 345] width 99 height 23
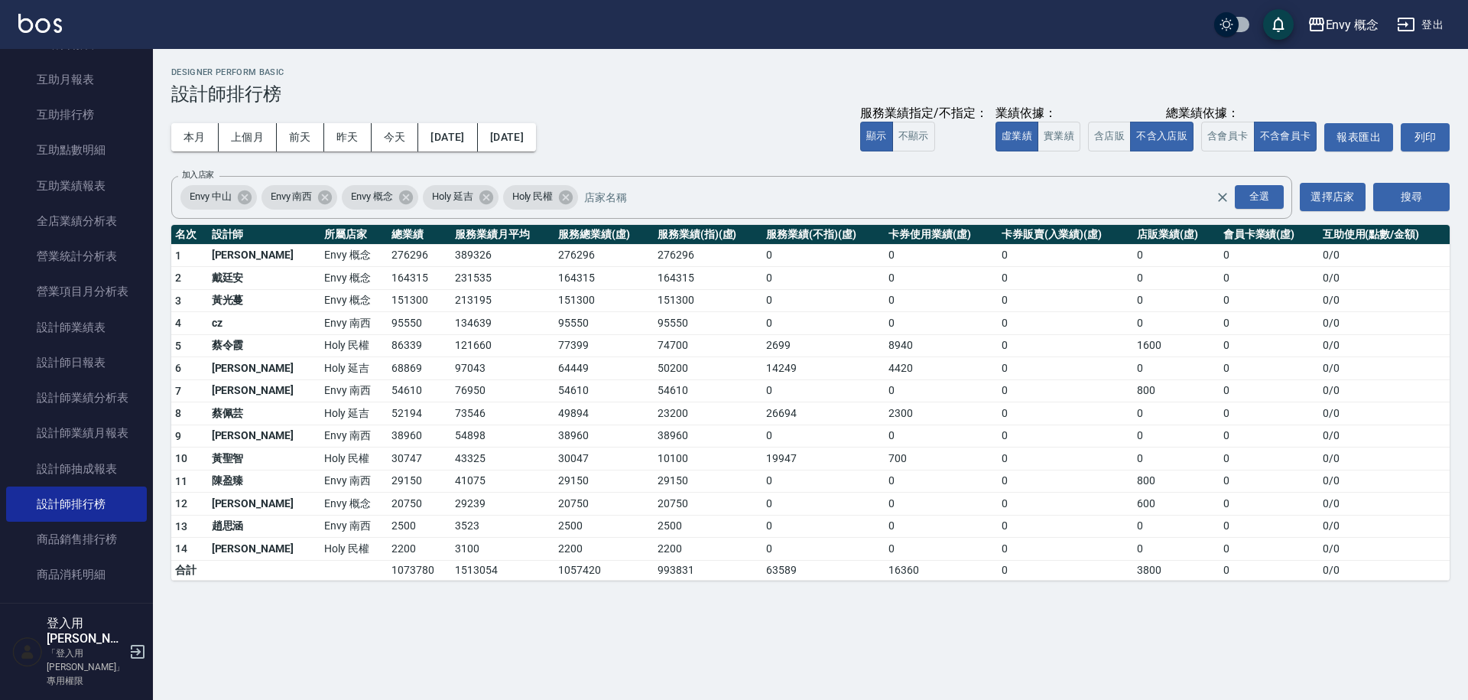
drag, startPoint x: 484, startPoint y: 313, endPoint x: 0, endPoint y: 242, distance: 489.2
click at [461, 304] on tbody "1 王文嘉 Envy 概念 276296 389326 276296 276296 0 0 0 0 0 0 / 0 2 [PERSON_NAME]Envy 概…" at bounding box center [810, 412] width 1278 height 336
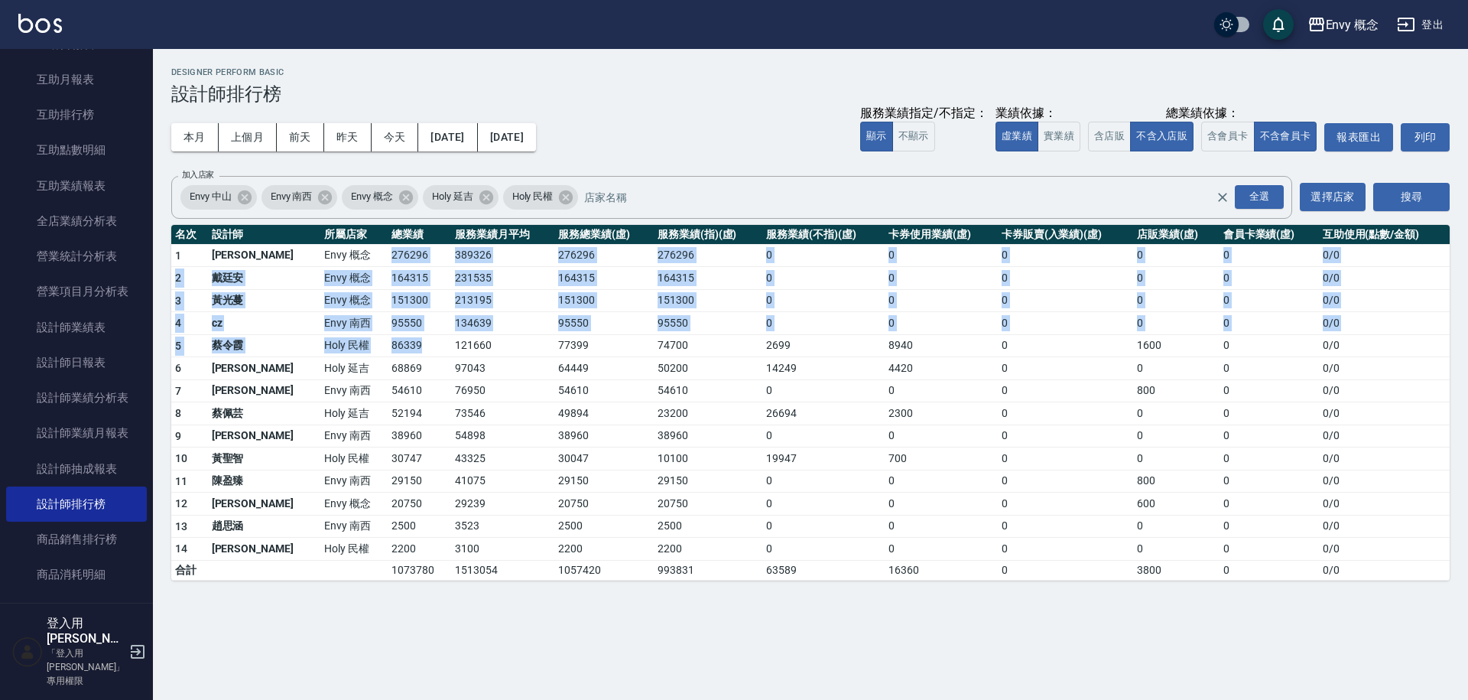
drag, startPoint x: 317, startPoint y: 250, endPoint x: 378, endPoint y: 364, distance: 129.3
click at [376, 362] on tbody "1 王文嘉 Envy 概念 276296 389326 276296 276296 0 0 0 0 0 0 / 0 2 [PERSON_NAME]Envy 概…" at bounding box center [810, 412] width 1278 height 336
click at [388, 364] on td "68869" at bounding box center [419, 368] width 63 height 23
drag, startPoint x: 461, startPoint y: 294, endPoint x: 599, endPoint y: 326, distance: 142.1
click at [599, 326] on tbody "1 王文嘉 Envy 概念 276296 389326 276296 276296 0 0 0 0 0 0 / 0 2 [PERSON_NAME]Envy 概…" at bounding box center [810, 412] width 1278 height 336
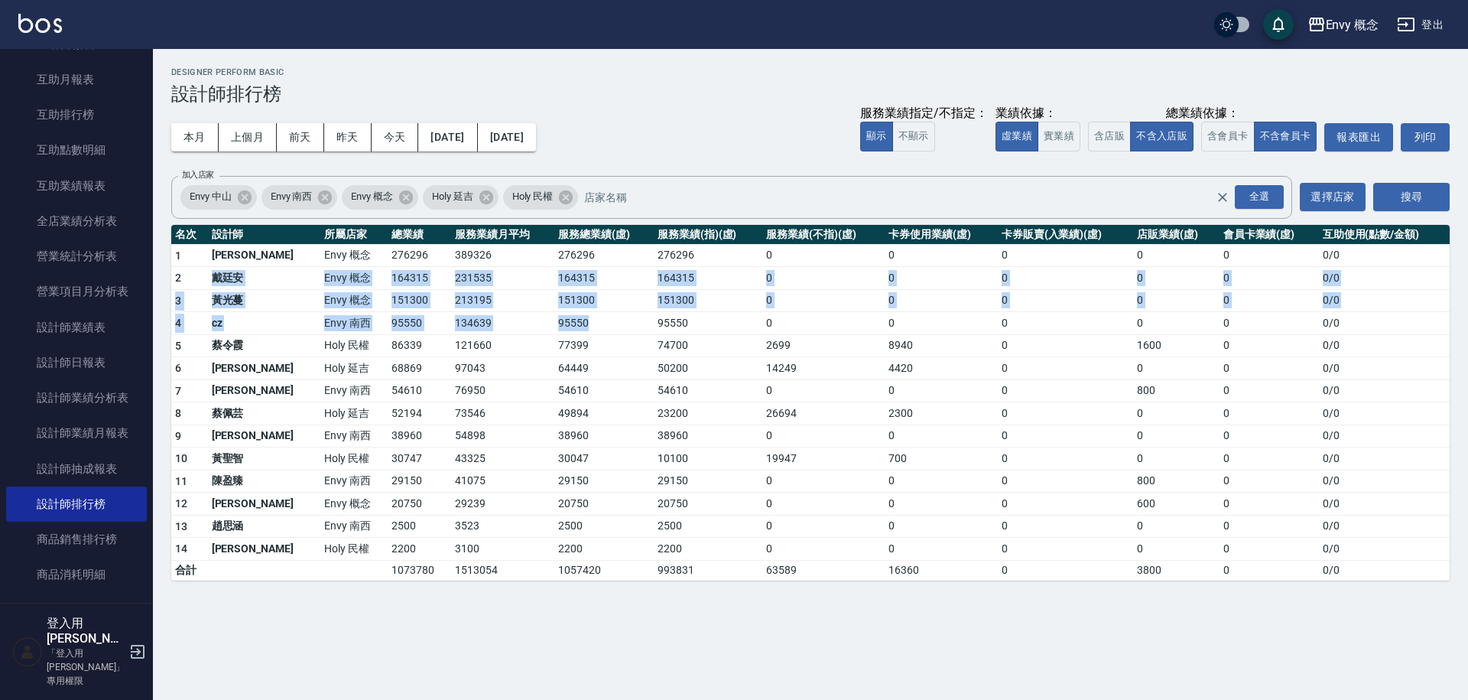
click at [600, 326] on td "95550" at bounding box center [603, 323] width 99 height 23
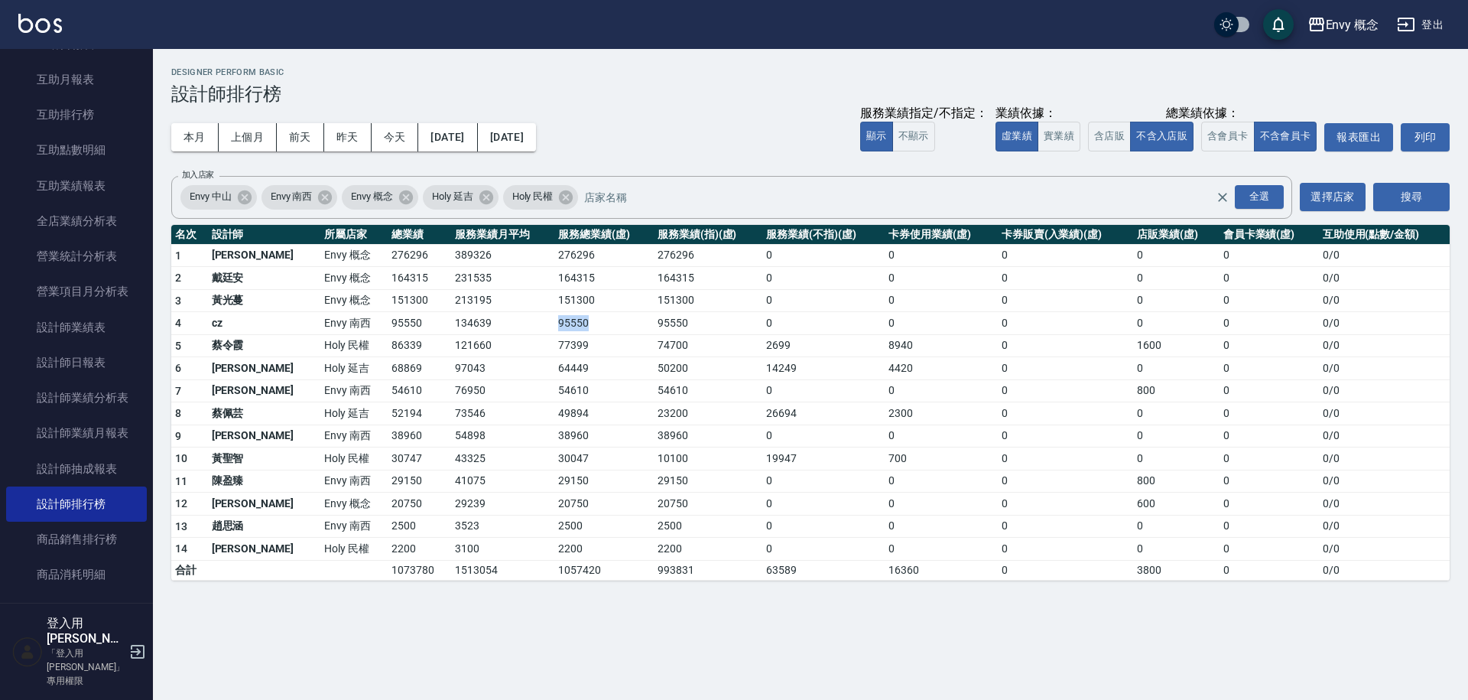
drag, startPoint x: 600, startPoint y: 326, endPoint x: 466, endPoint y: 314, distance: 135.1
click at [469, 315] on tr "4 cz Envy [PERSON_NAME]95550 134639 95550 95550 0 0 0 0 0 0 / 0" at bounding box center [810, 323] width 1278 height 23
click at [465, 313] on td "134639" at bounding box center [502, 323] width 103 height 23
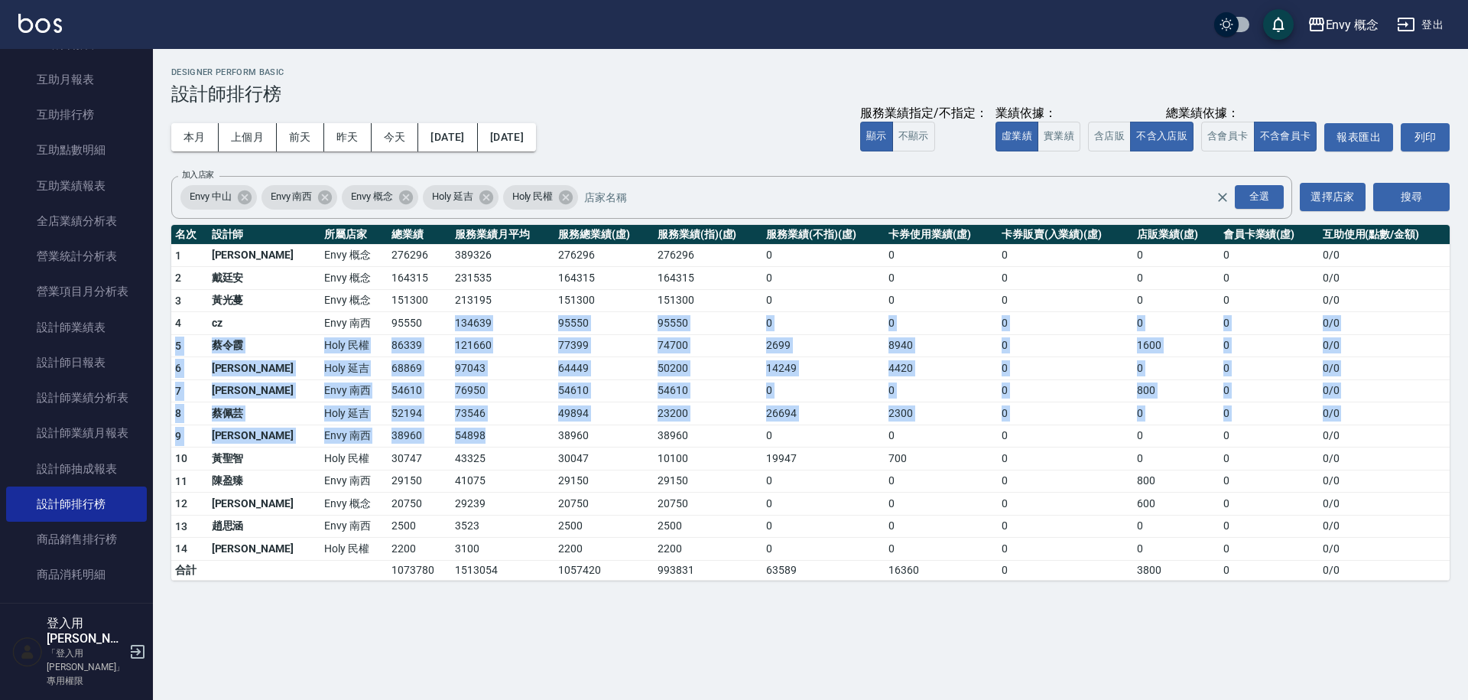
drag, startPoint x: 456, startPoint y: 315, endPoint x: 432, endPoint y: 442, distance: 129.3
click at [432, 442] on tbody "1 王文嘉 Envy 概念 276296 389326 276296 276296 0 0 0 0 0 0 / 0 2 [PERSON_NAME]Envy 概…" at bounding box center [810, 412] width 1278 height 336
click at [451, 442] on td "54898" at bounding box center [502, 435] width 103 height 23
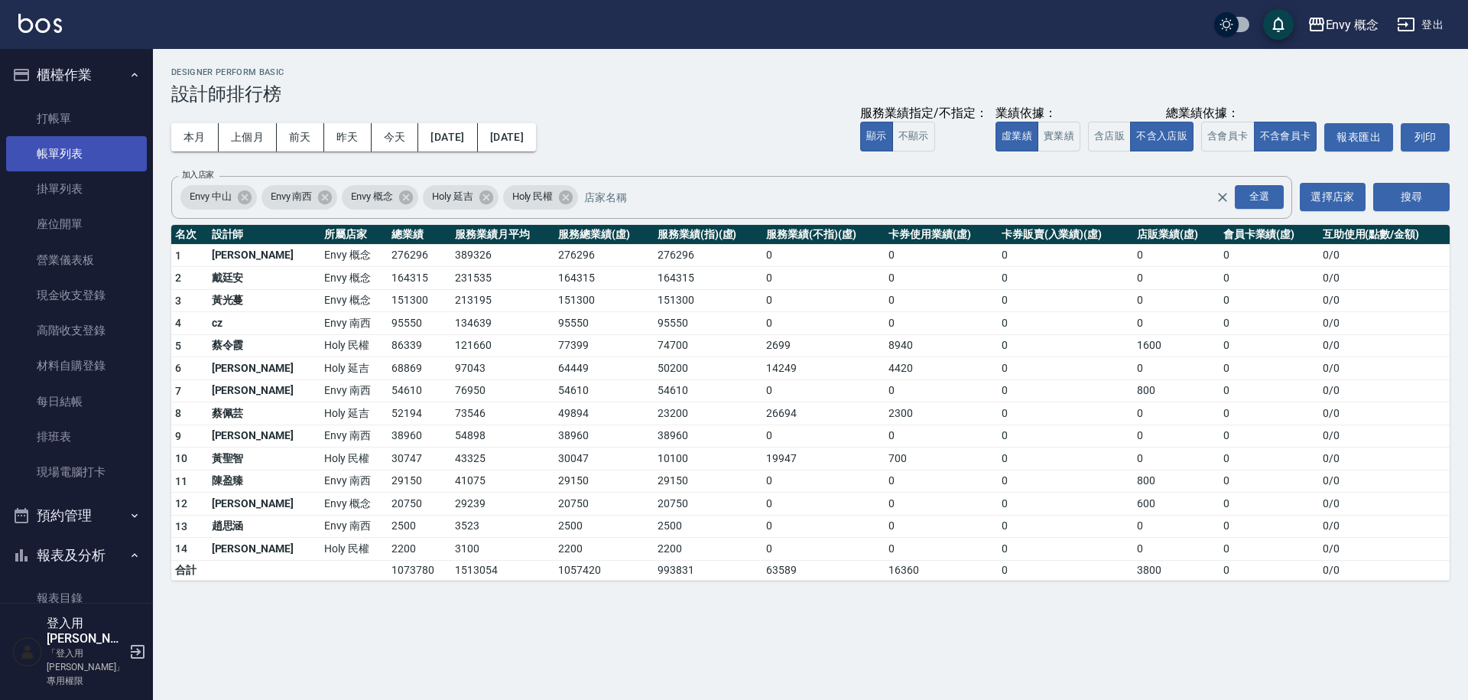
click at [71, 146] on link "帳單列表" at bounding box center [76, 153] width 141 height 35
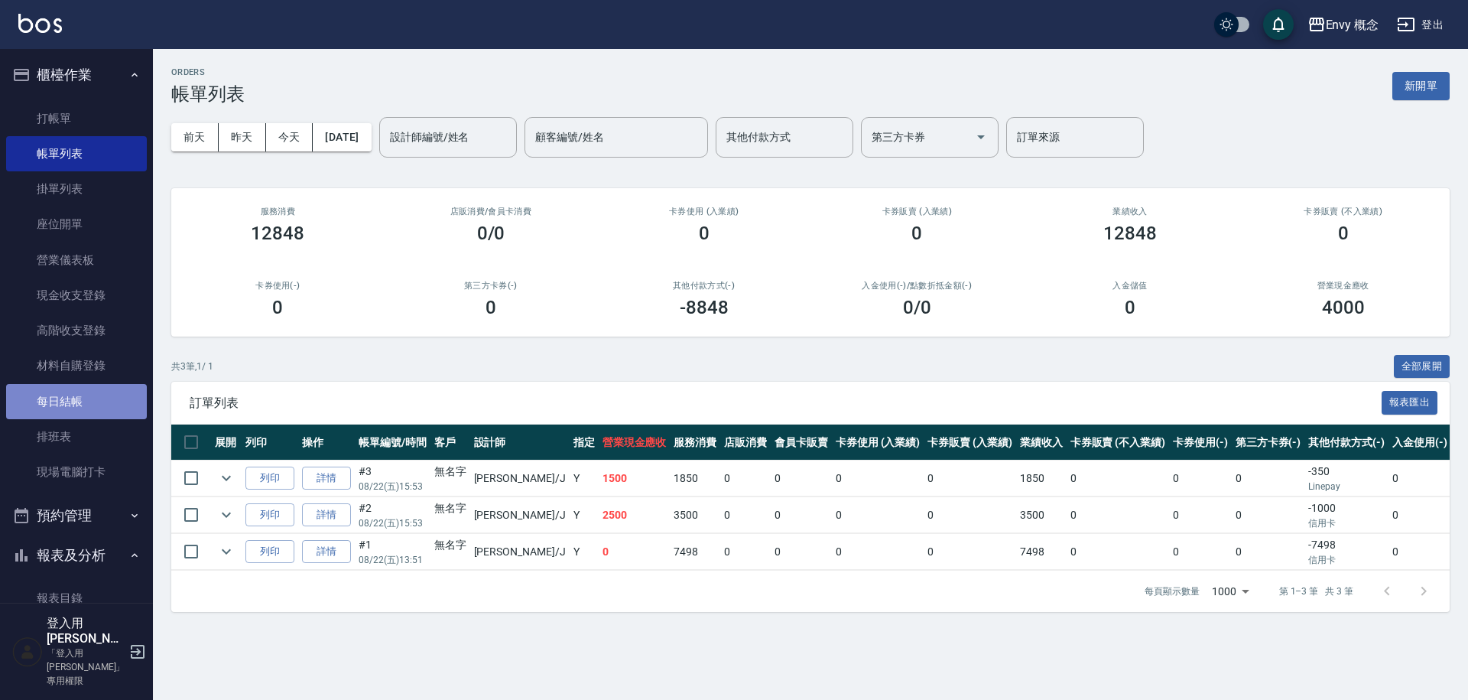
click at [85, 414] on link "每日結帳" at bounding box center [76, 401] width 141 height 35
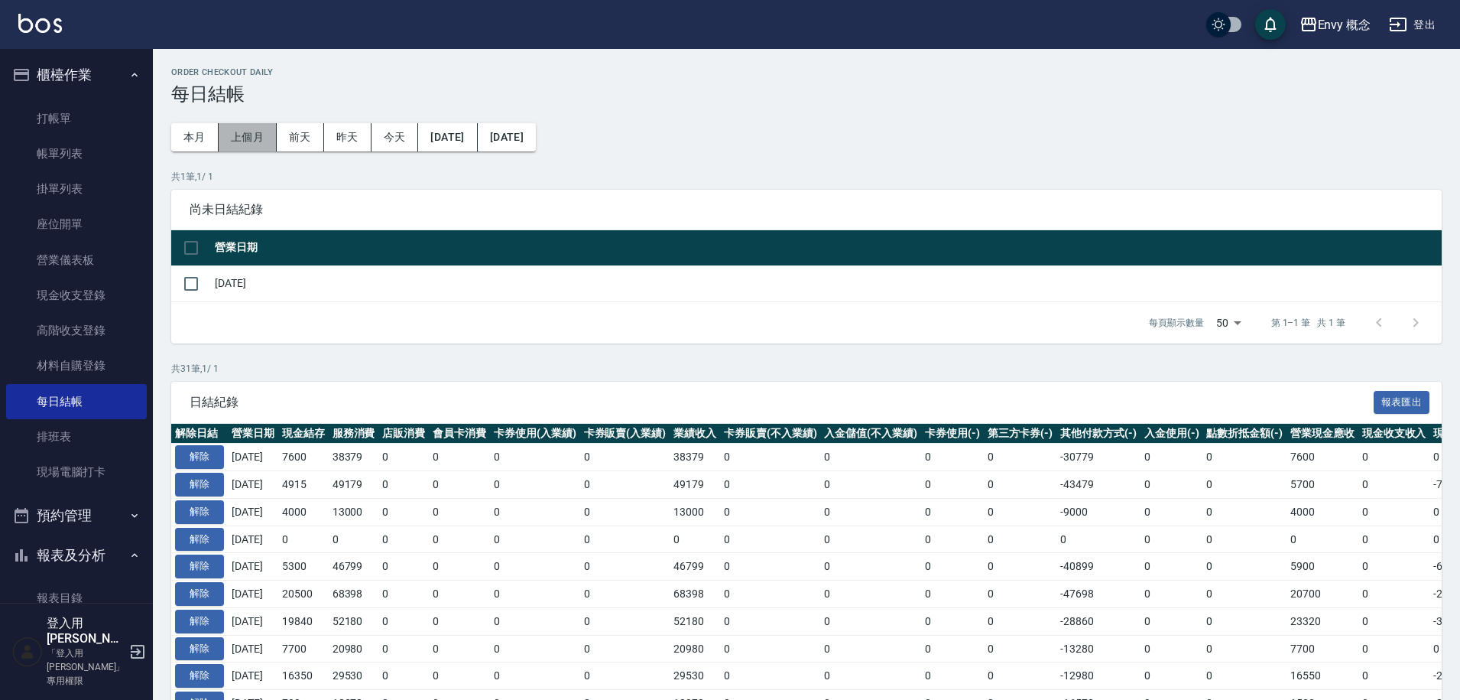
click at [253, 143] on button "上個月" at bounding box center [248, 137] width 58 height 28
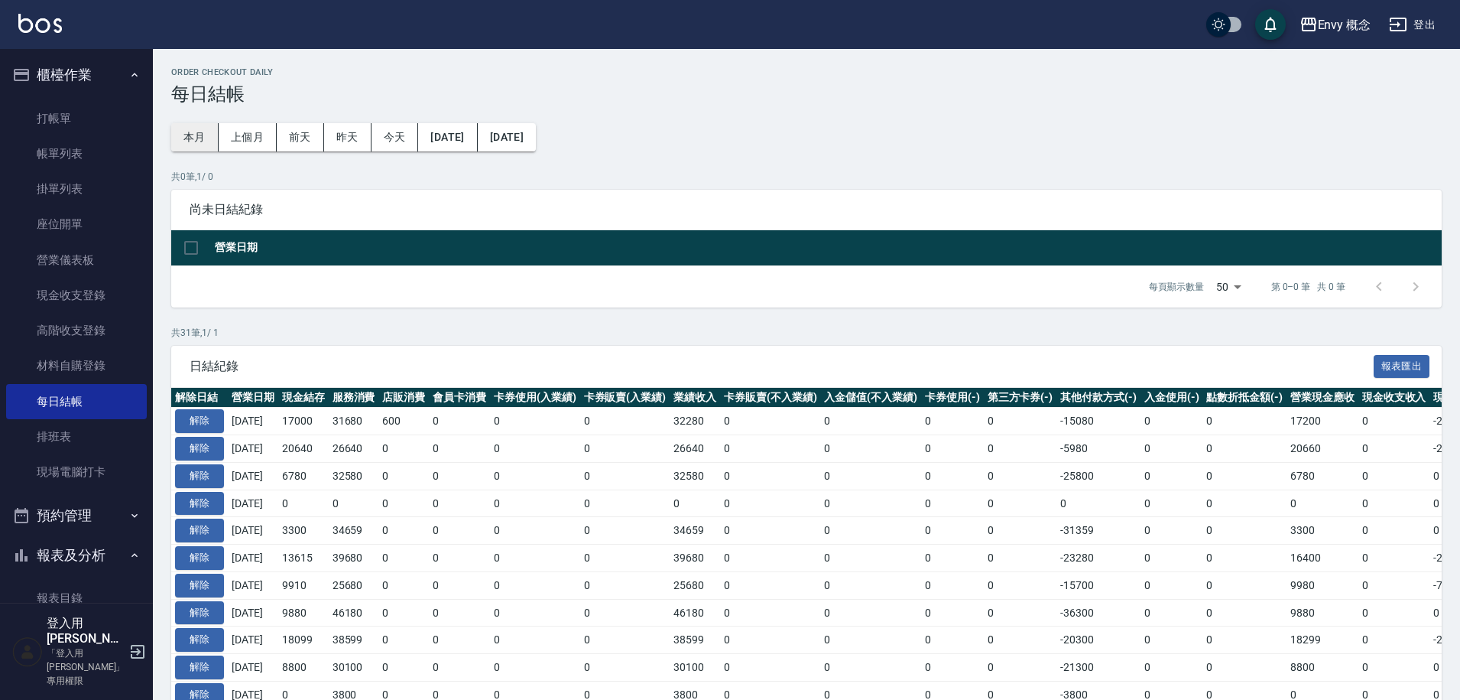
click at [190, 135] on button "本月" at bounding box center [194, 137] width 47 height 28
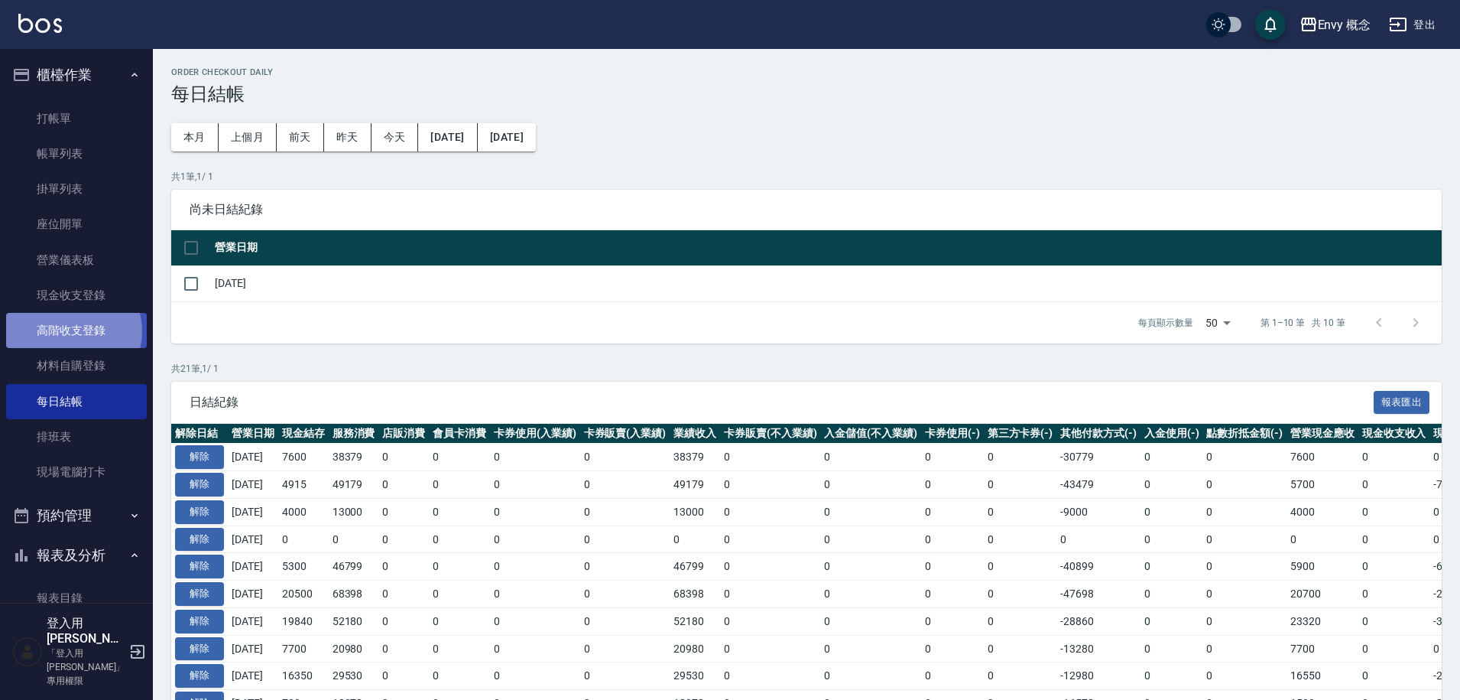
click at [73, 331] on link "高階收支登錄" at bounding box center [76, 330] width 141 height 35
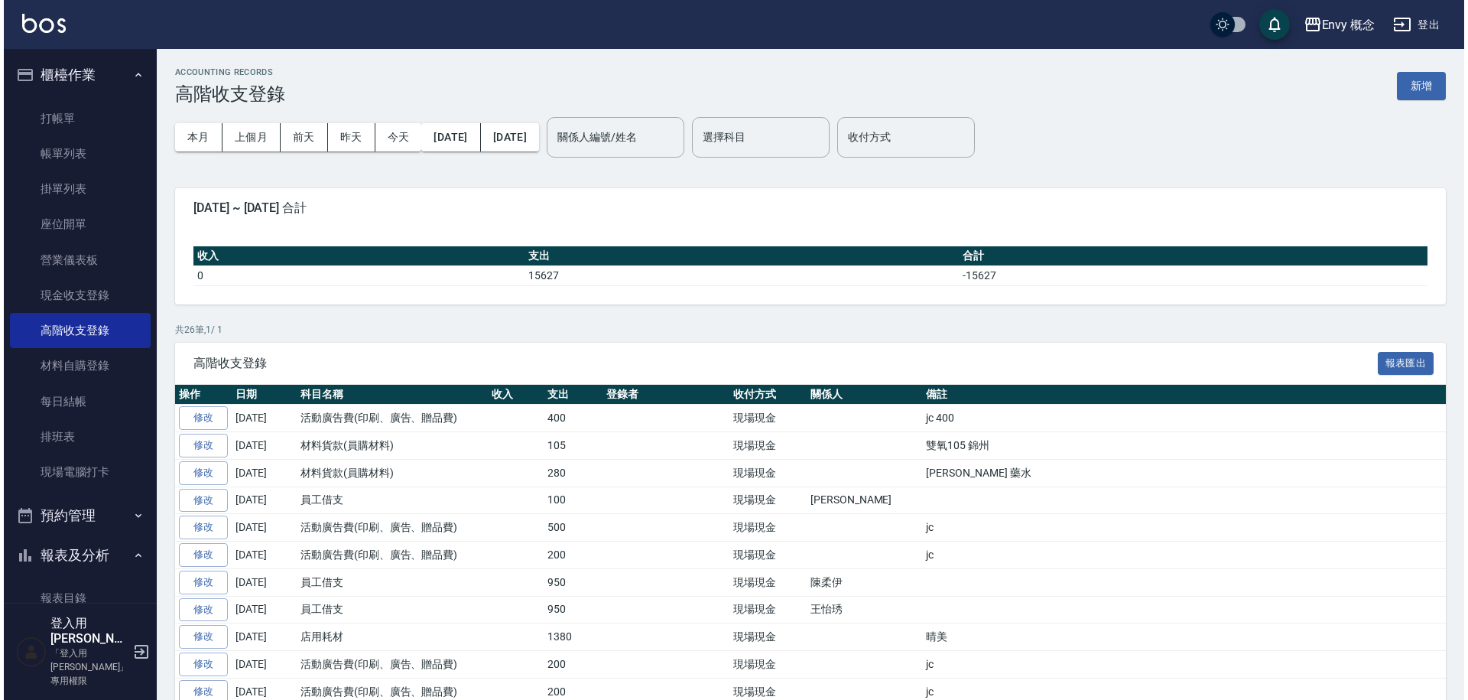
scroll to position [3, 0]
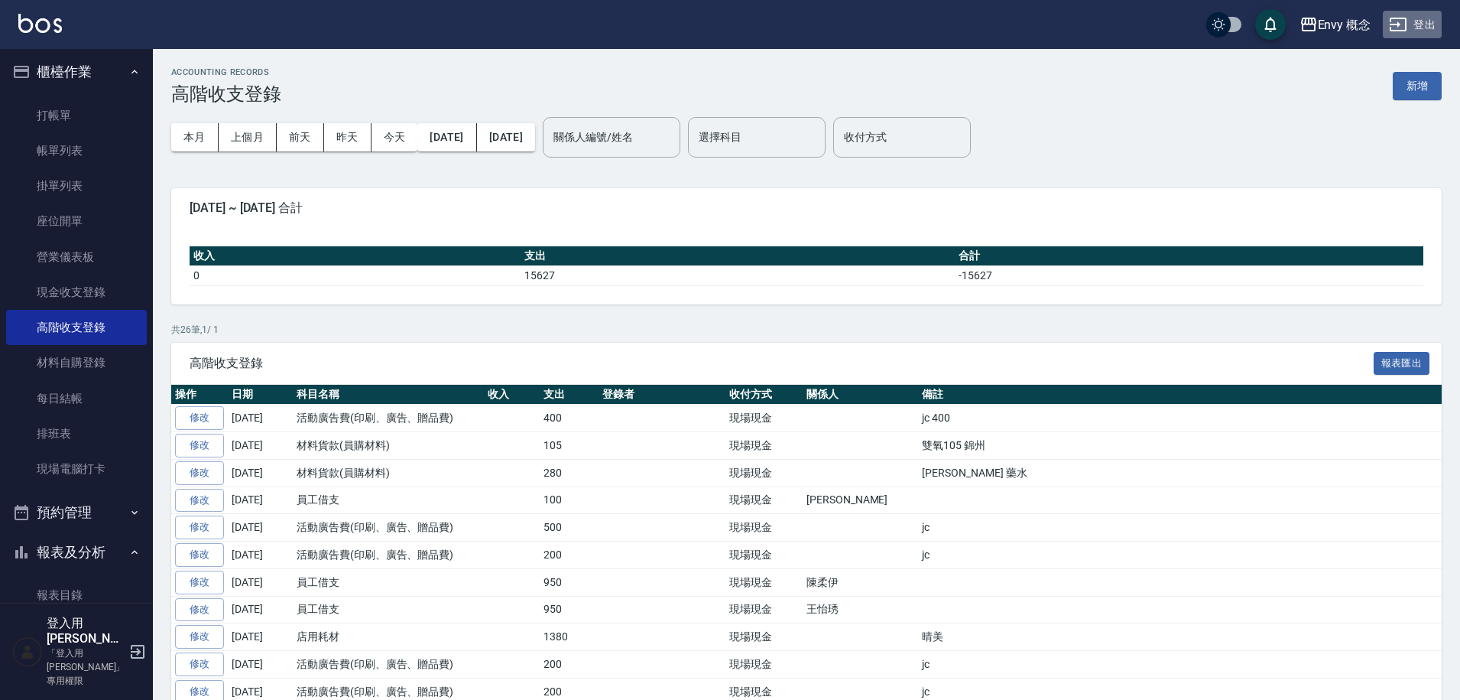
click at [1421, 28] on button "登出" at bounding box center [1412, 25] width 59 height 28
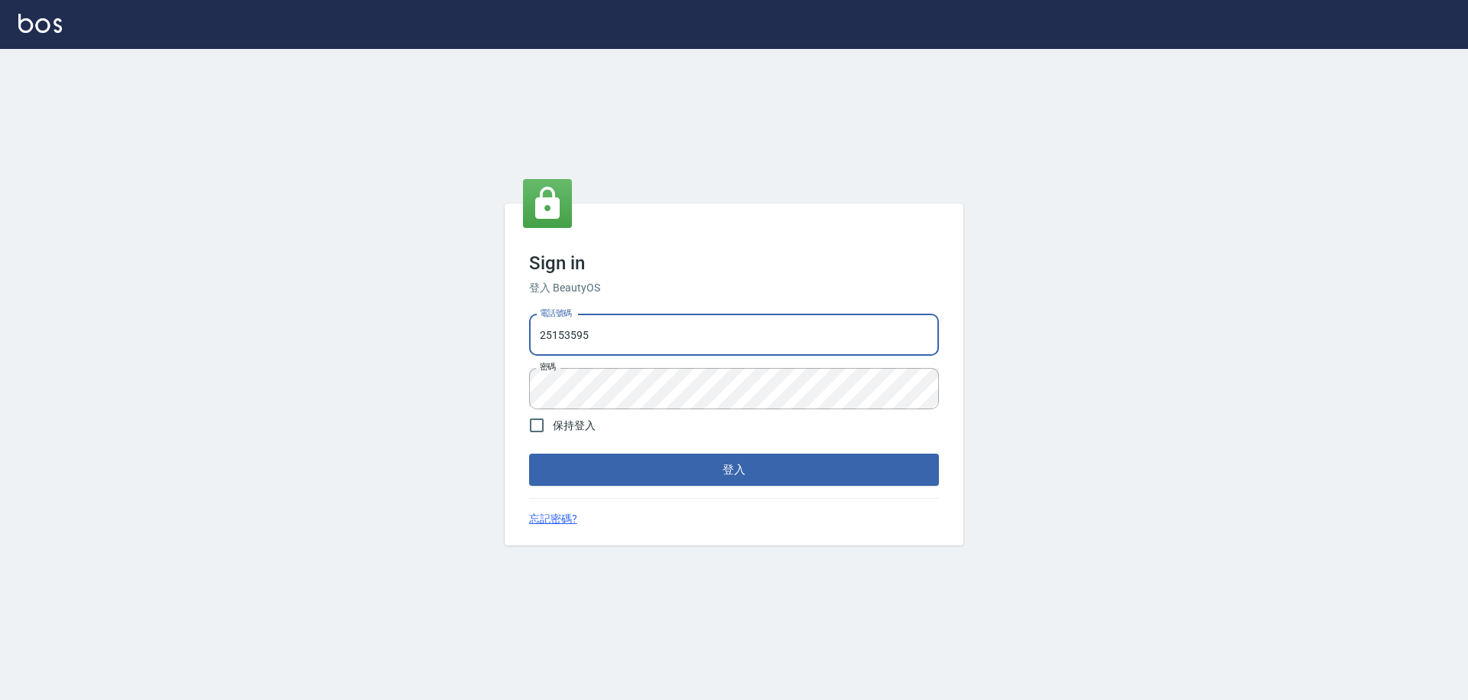
click at [638, 337] on input "25153595" at bounding box center [734, 334] width 410 height 41
type input "9990001234567"
click at [661, 460] on button "登入" at bounding box center [734, 469] width 410 height 32
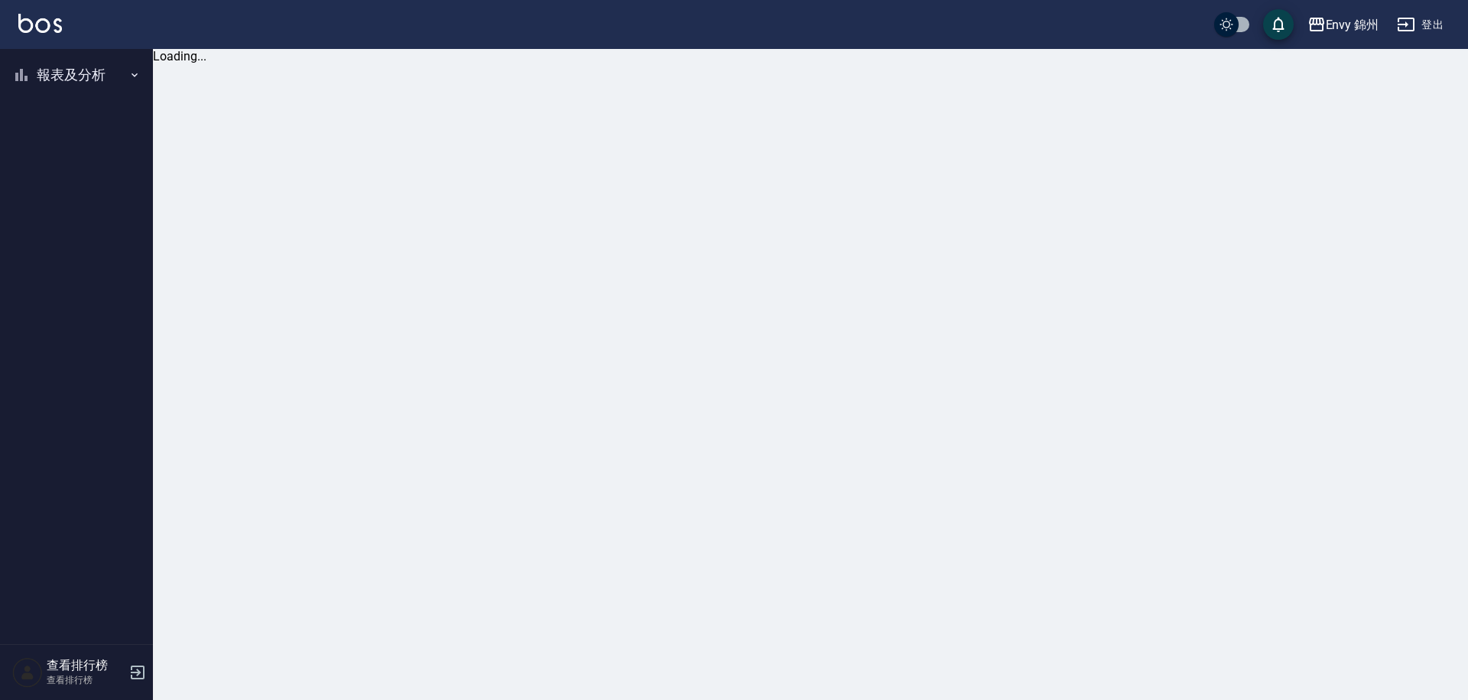
click at [82, 76] on button "報表及分析" at bounding box center [76, 75] width 141 height 40
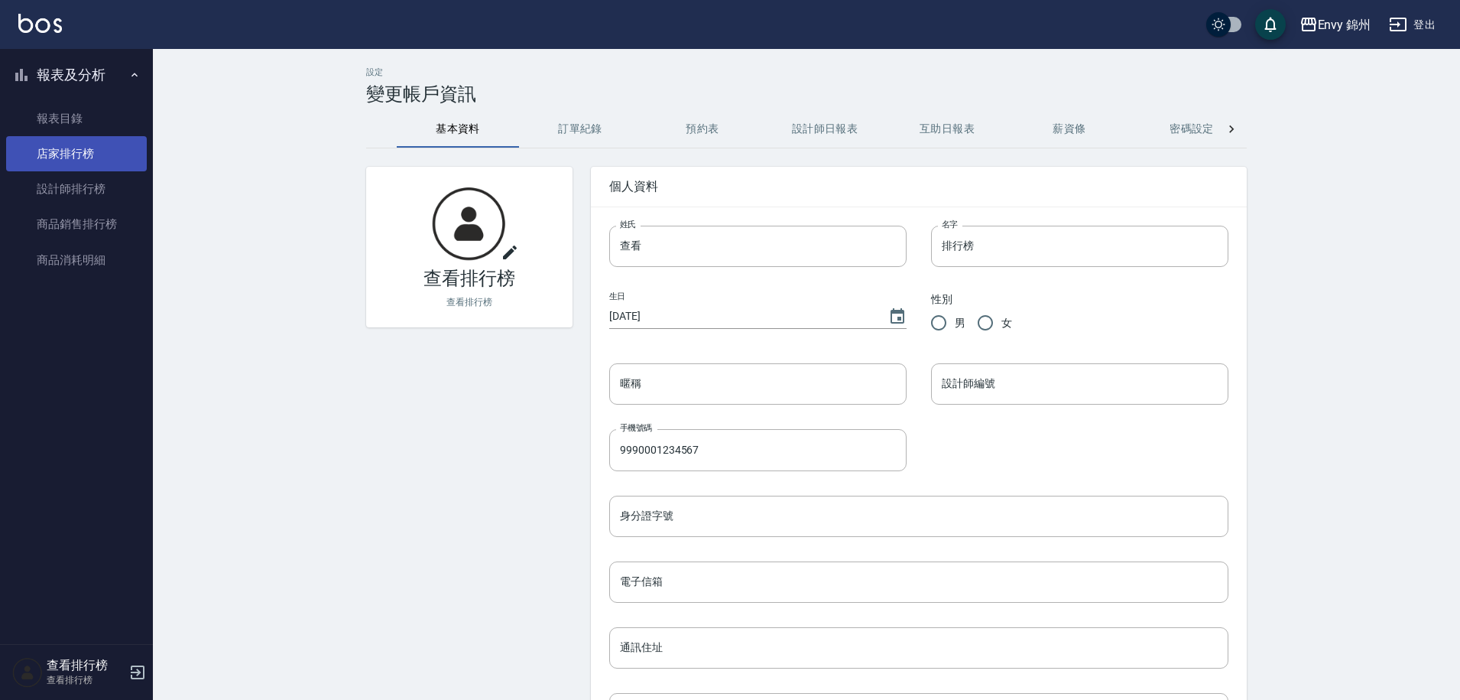
click at [92, 164] on link "店家排行榜" at bounding box center [76, 153] width 141 height 35
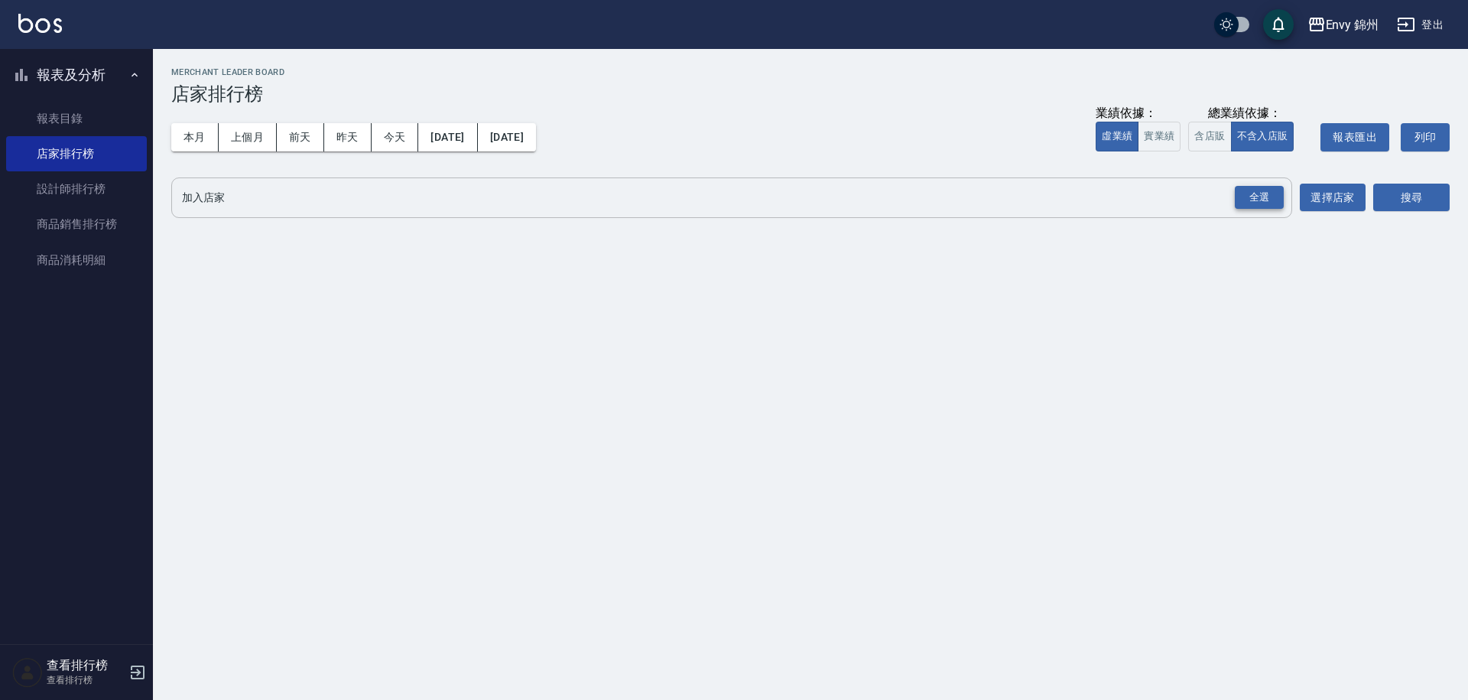
click at [1264, 203] on div "全選" at bounding box center [1259, 198] width 49 height 24
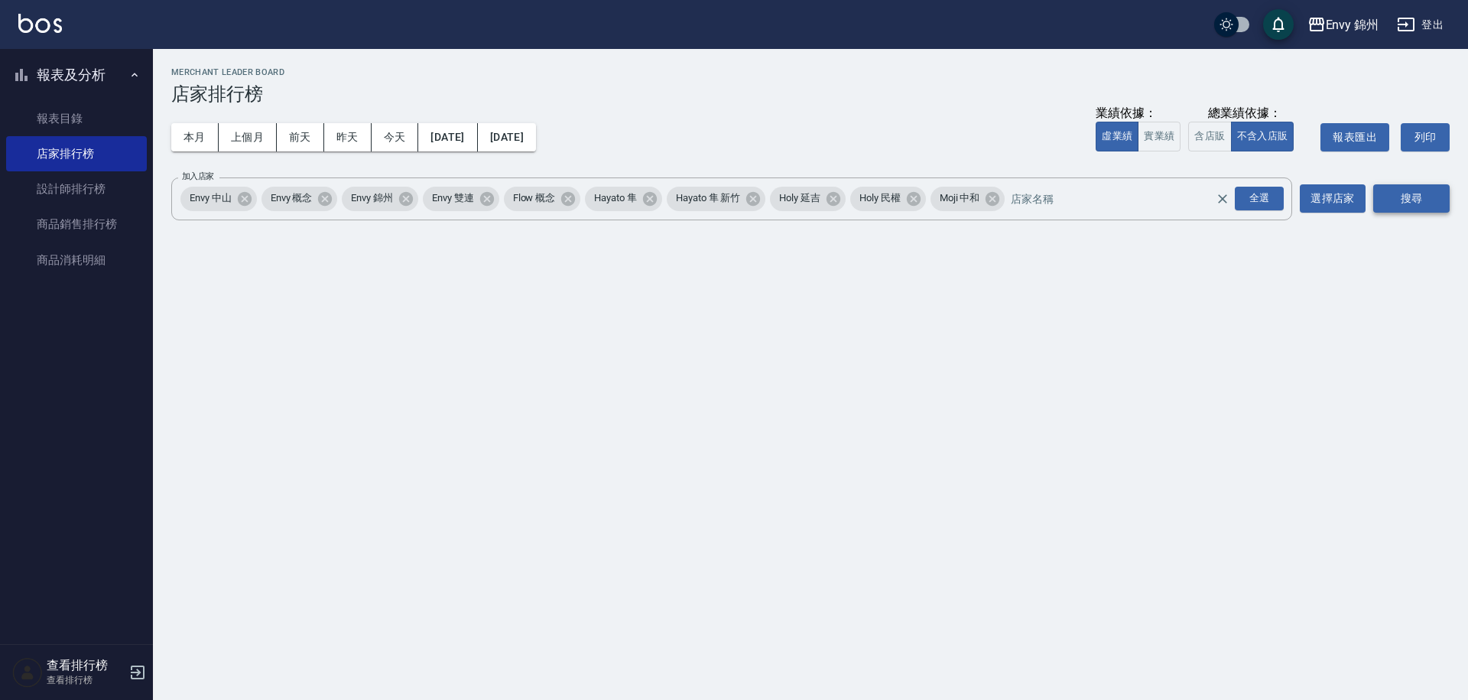
click at [1384, 205] on button "搜尋" at bounding box center [1411, 198] width 76 height 28
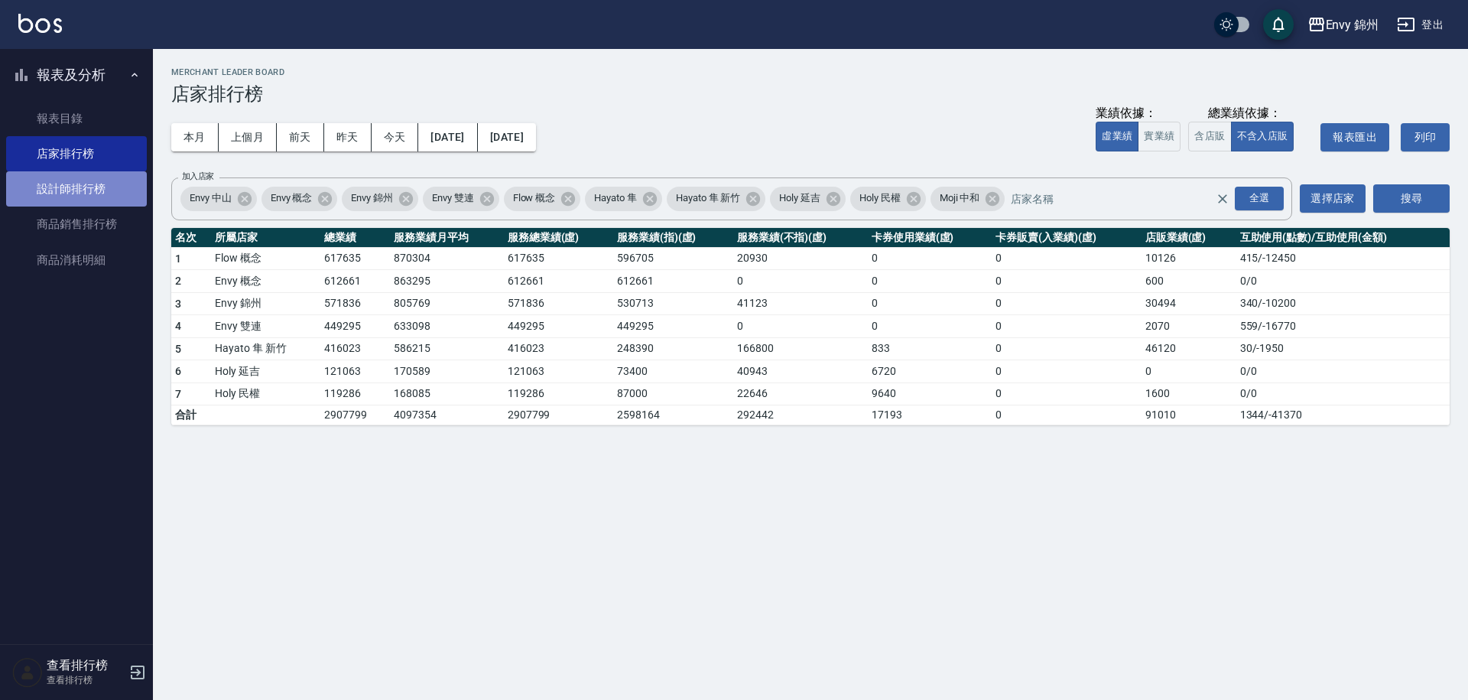
click at [86, 183] on link "設計師排行榜" at bounding box center [76, 188] width 141 height 35
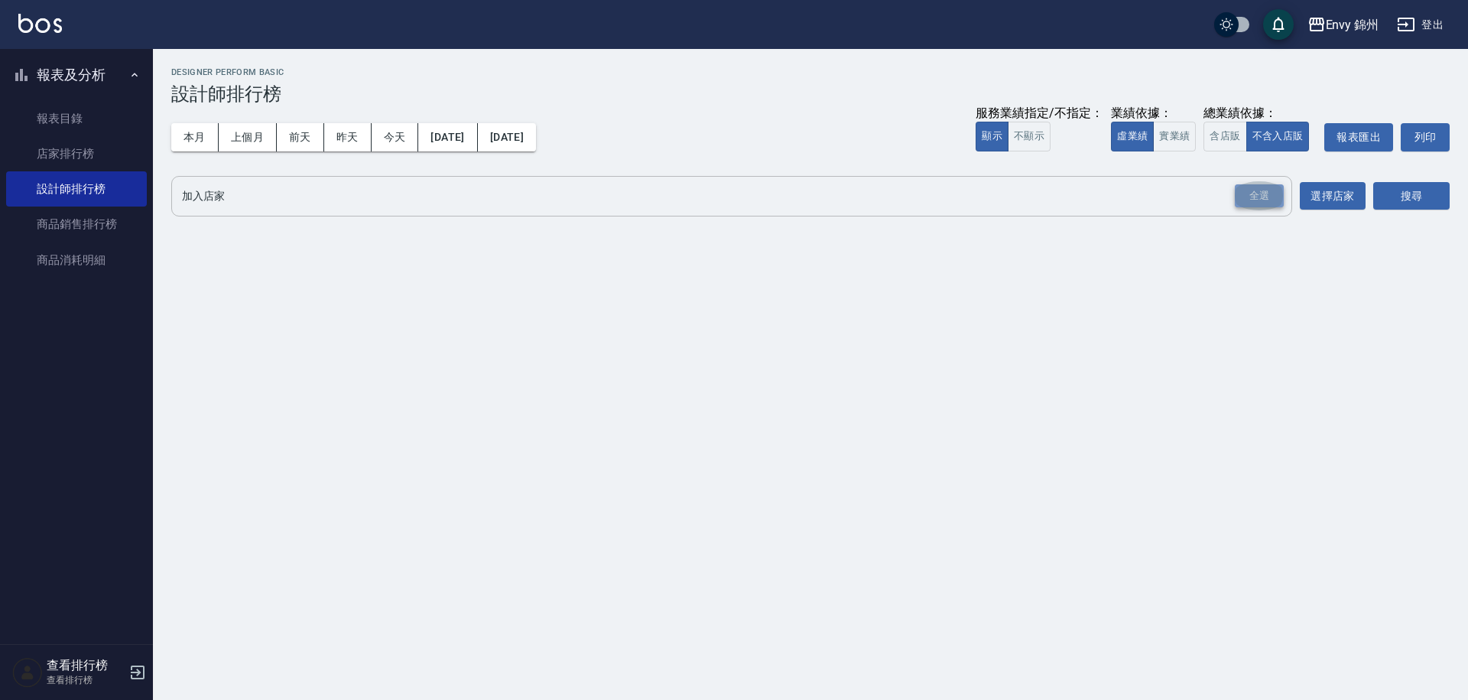
click at [1265, 203] on div "全選" at bounding box center [1259, 196] width 49 height 24
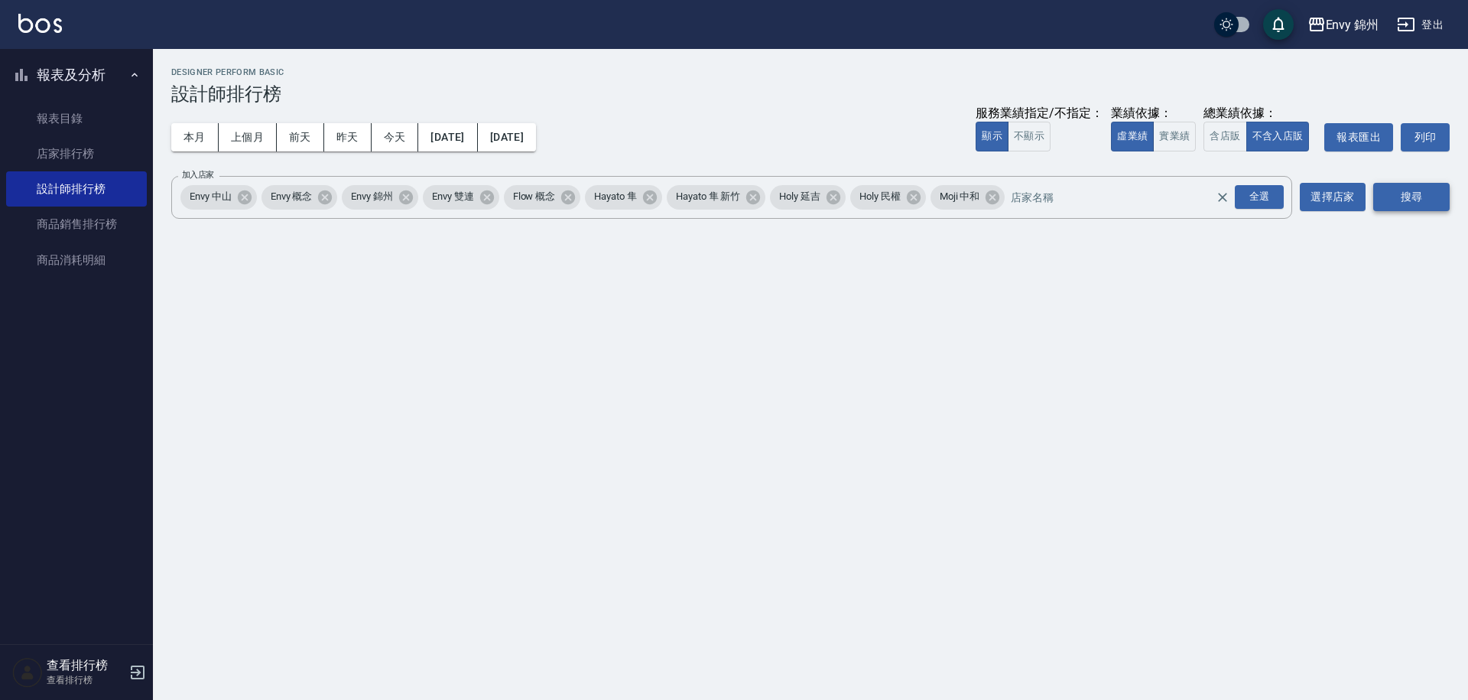
click at [1410, 198] on button "搜尋" at bounding box center [1411, 197] width 76 height 28
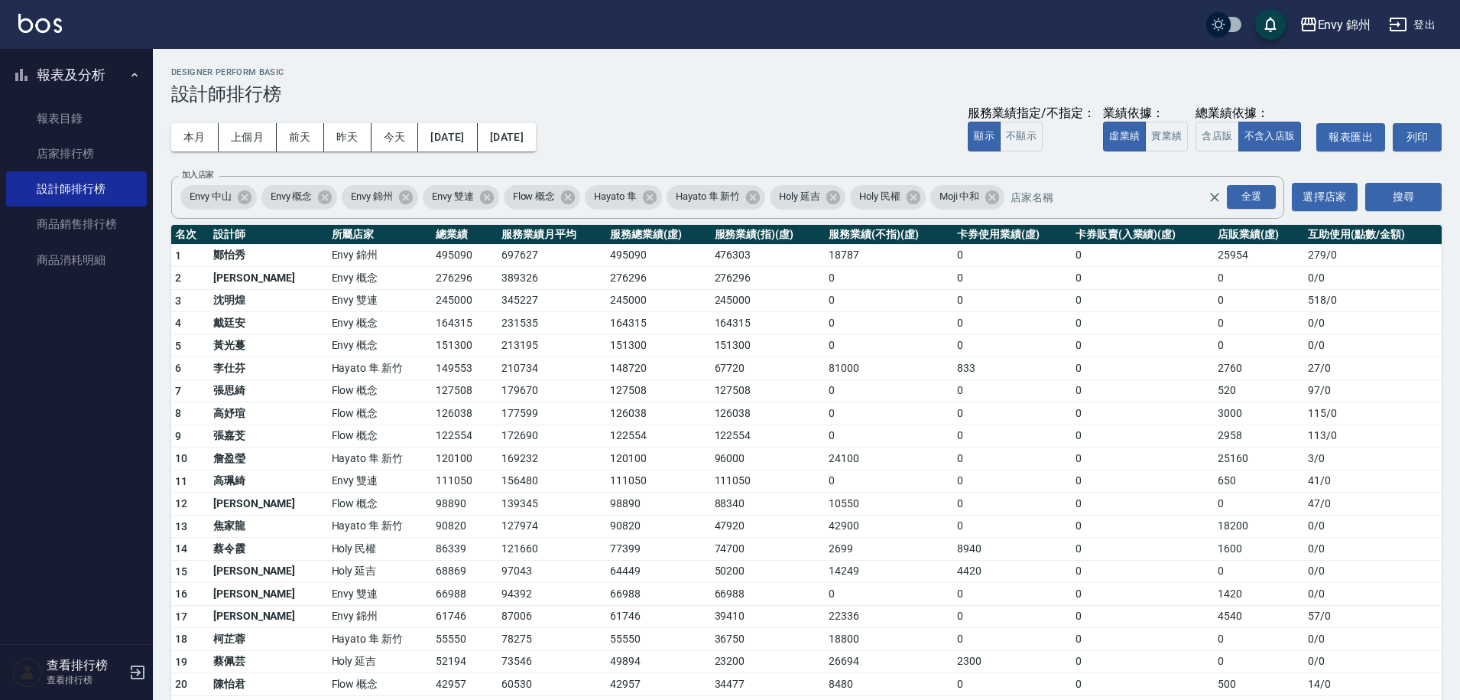
drag, startPoint x: 278, startPoint y: 392, endPoint x: 317, endPoint y: 391, distance: 38.3
click at [328, 391] on td "Flow 概念" at bounding box center [380, 390] width 104 height 23
drag, startPoint x: 278, startPoint y: 389, endPoint x: 347, endPoint y: 388, distance: 69.6
click at [347, 388] on td "Flow 概念" at bounding box center [380, 390] width 104 height 23
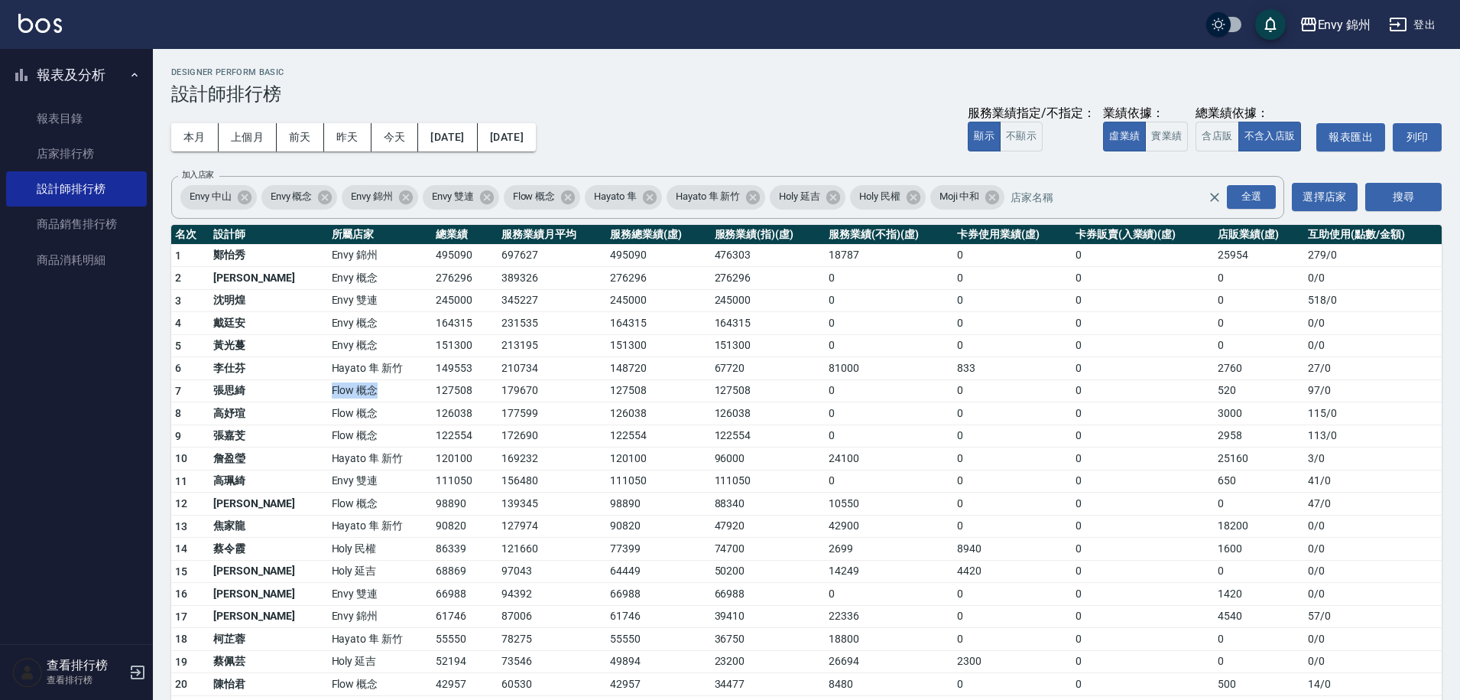
drag, startPoint x: 278, startPoint y: 389, endPoint x: 326, endPoint y: 394, distance: 48.4
click at [328, 394] on td "Flow 概念" at bounding box center [380, 390] width 104 height 23
click at [102, 154] on link "店家排行榜" at bounding box center [76, 153] width 141 height 35
